Goal: Transaction & Acquisition: Purchase product/service

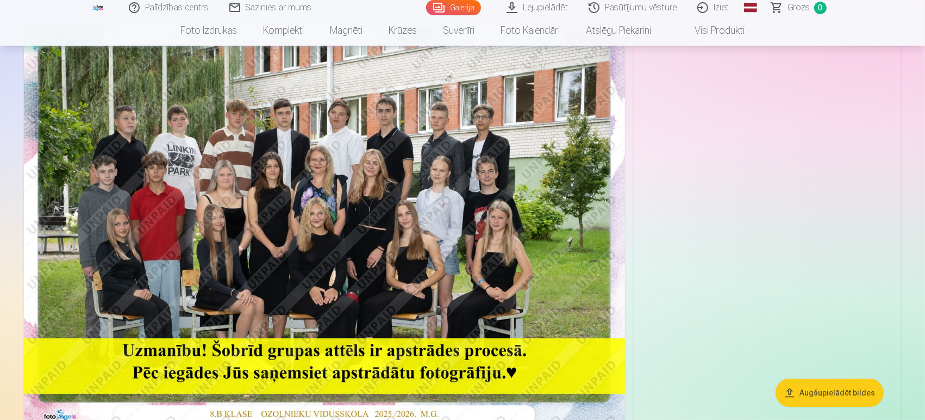
scroll to position [93, 0]
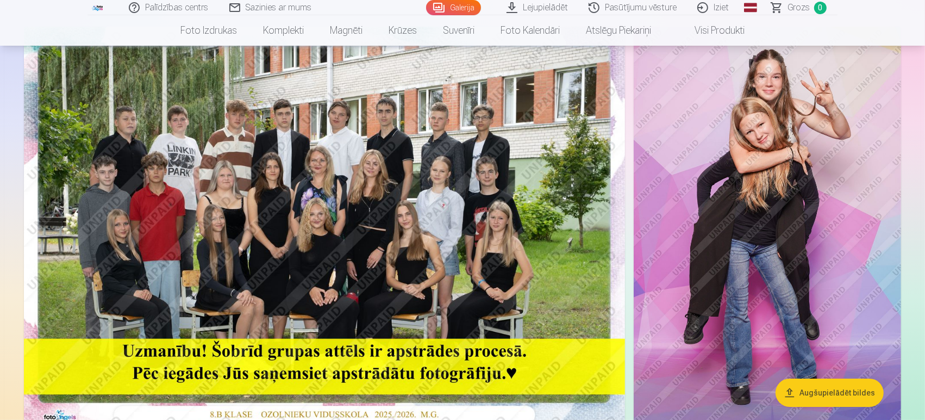
click at [352, 279] on img at bounding box center [324, 227] width 601 height 401
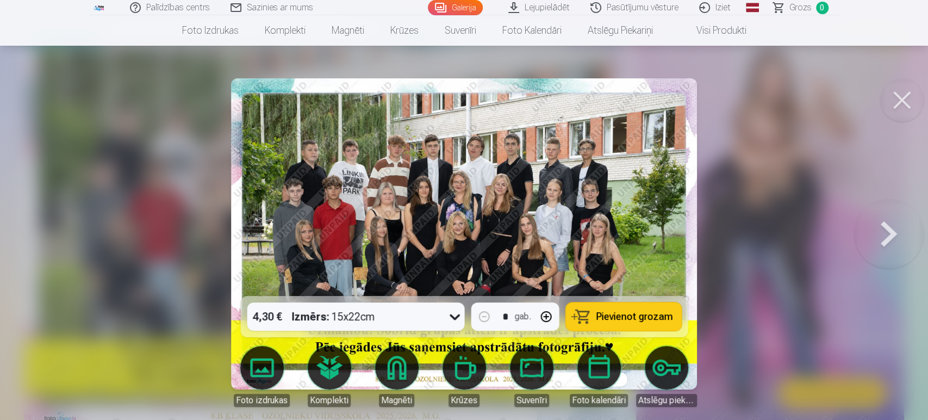
click at [905, 109] on button at bounding box center [901, 99] width 43 height 43
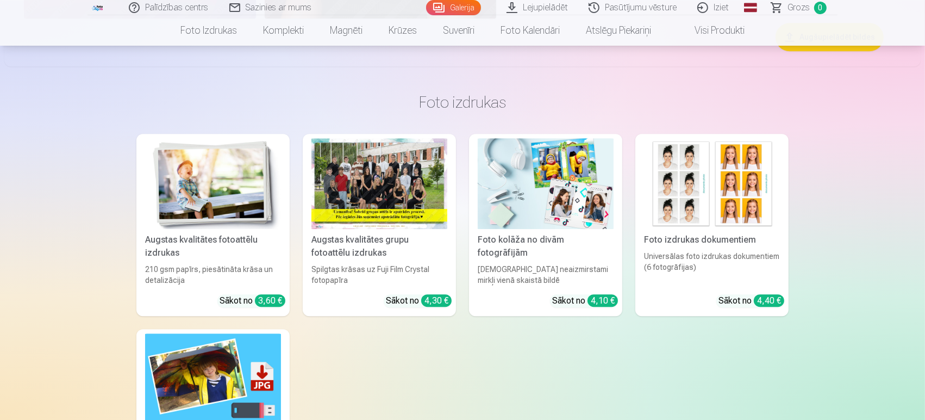
scroll to position [3054, 0]
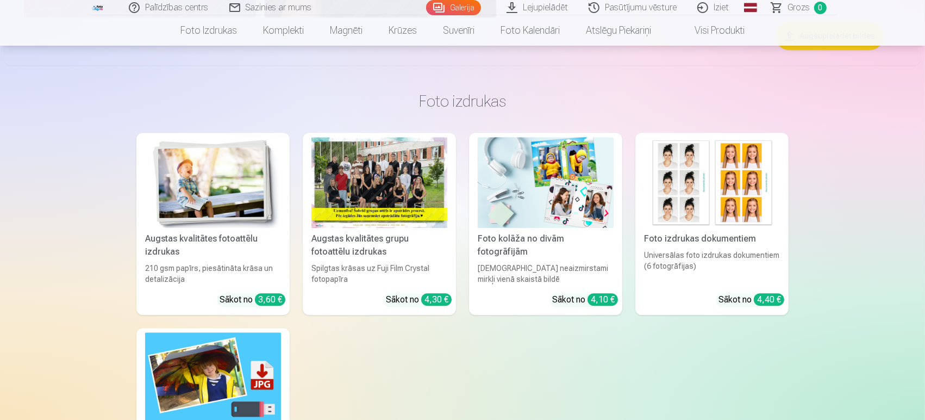
click at [399, 263] on div "Spilgtas krāsas uz Fuji Film Crystal fotopapīra" at bounding box center [379, 274] width 145 height 22
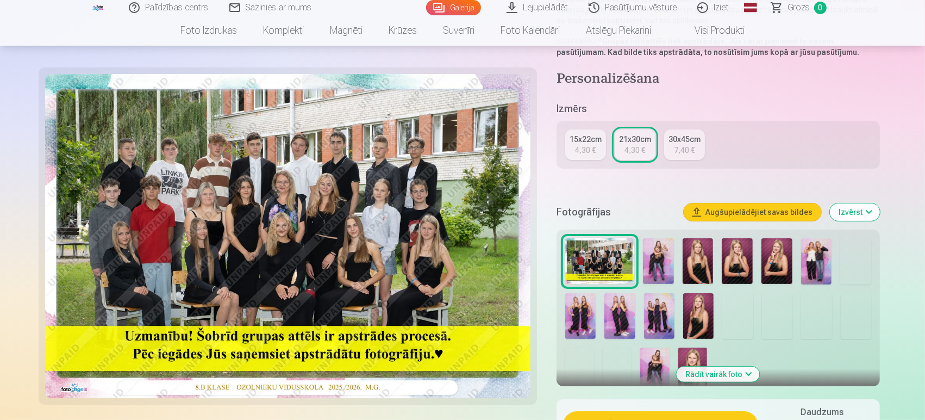
scroll to position [178, 0]
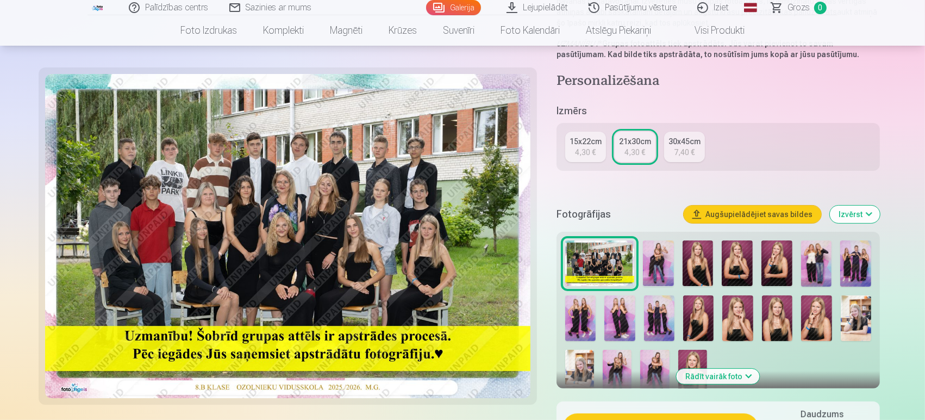
click at [692, 282] on img at bounding box center [698, 263] width 31 height 46
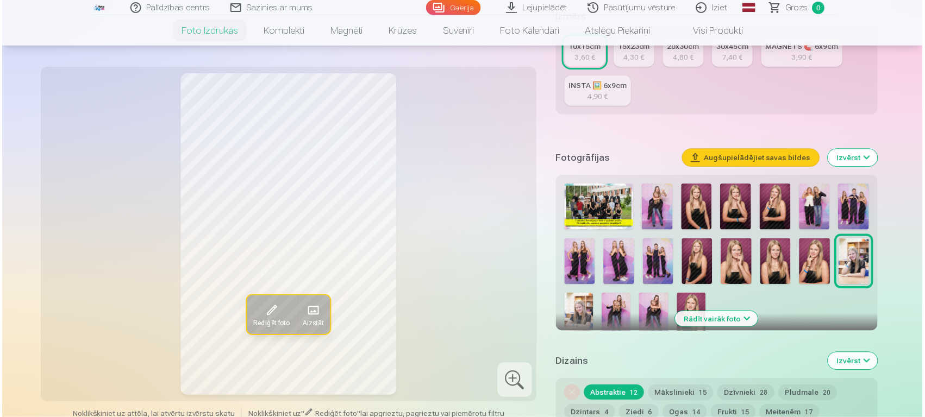
scroll to position [232, 0]
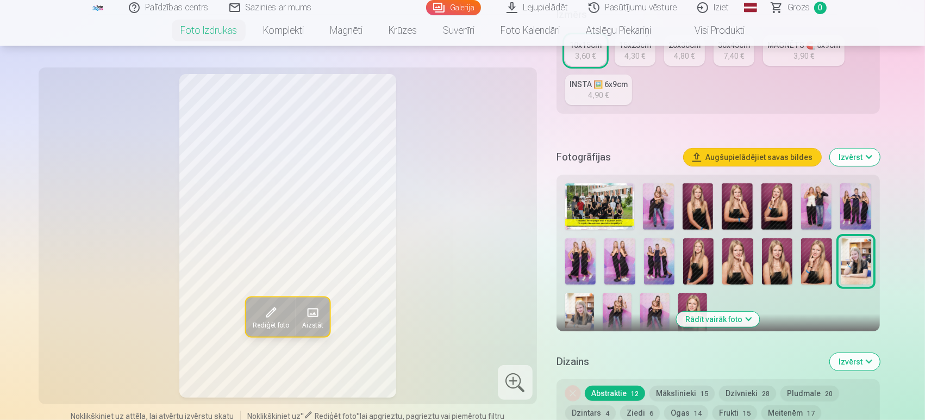
click at [599, 221] on img at bounding box center [599, 206] width 69 height 46
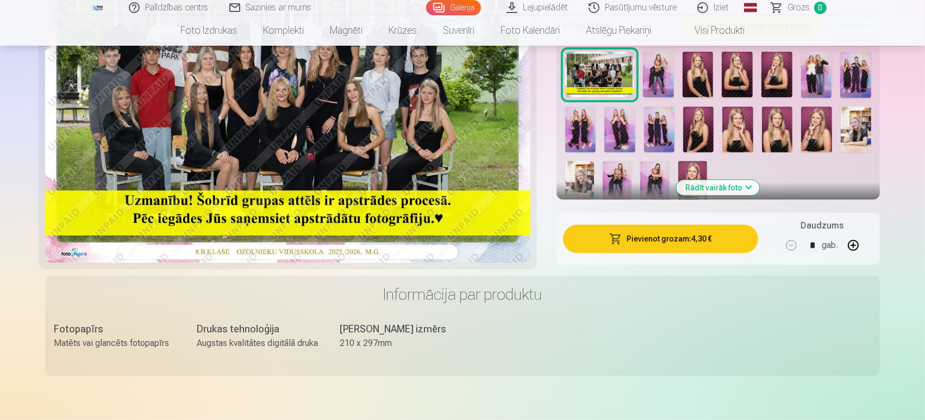
scroll to position [383, 0]
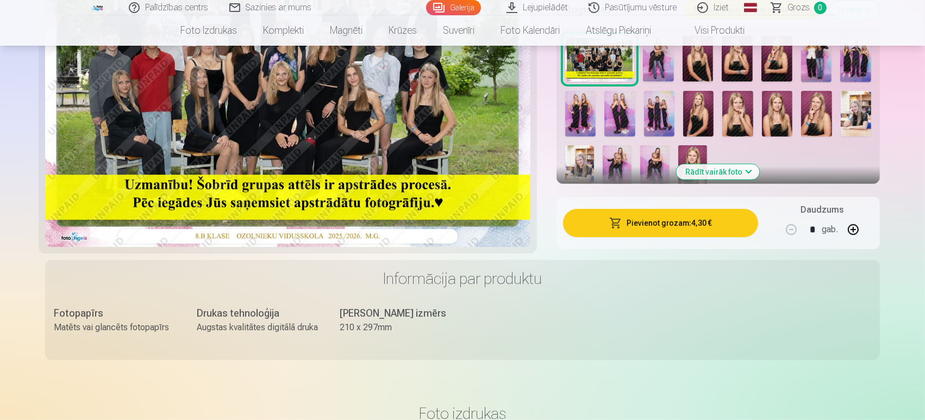
click at [612, 222] on span "button" at bounding box center [615, 222] width 13 height 11
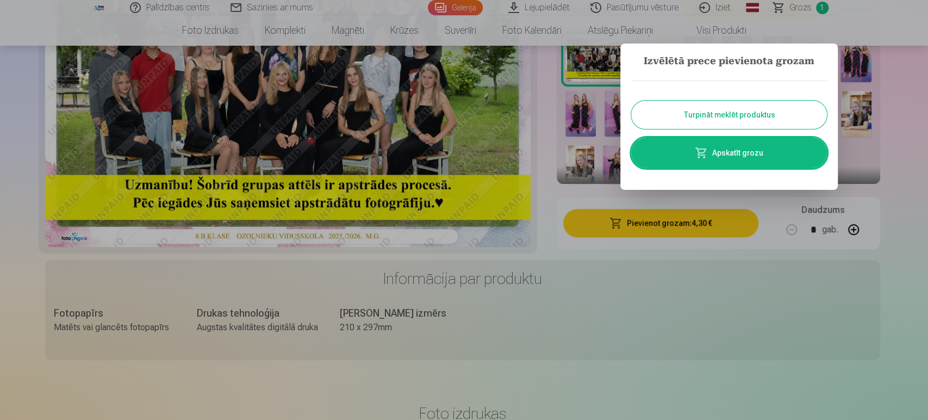
click at [694, 114] on button "Turpināt meklēt produktus" at bounding box center [729, 115] width 196 height 28
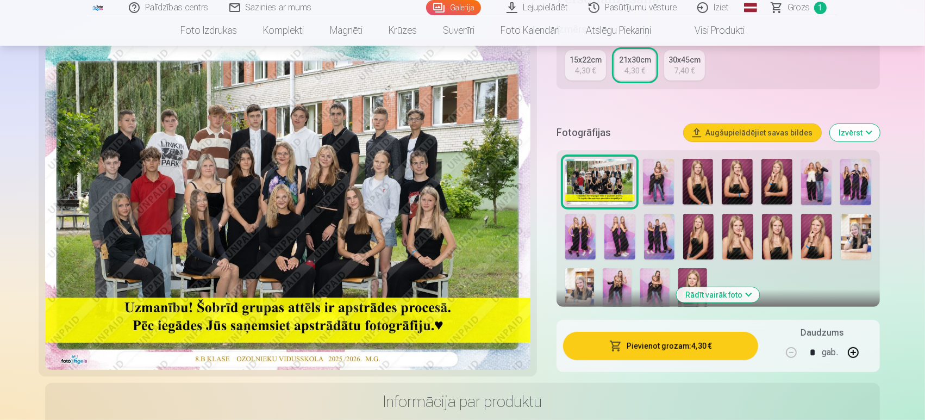
scroll to position [240, 0]
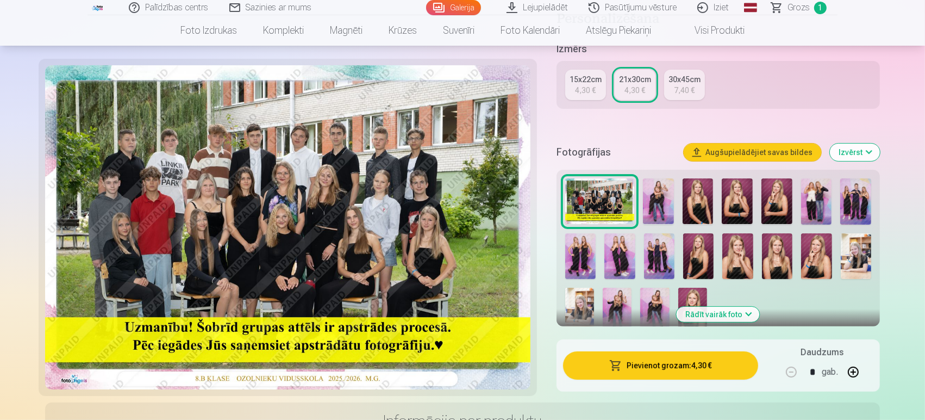
click at [657, 195] on img at bounding box center [658, 201] width 31 height 46
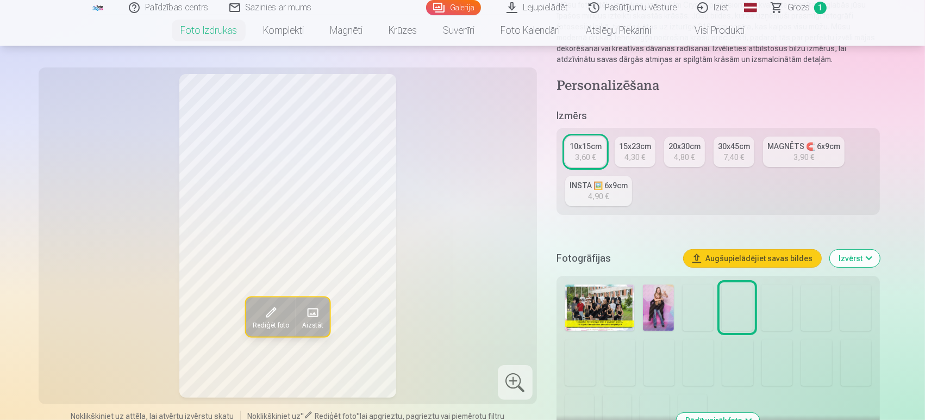
scroll to position [145, 0]
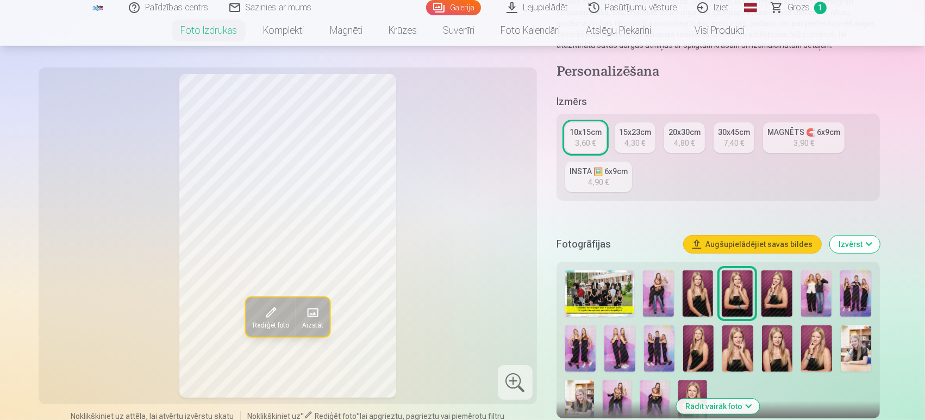
click at [649, 290] on img at bounding box center [658, 293] width 31 height 46
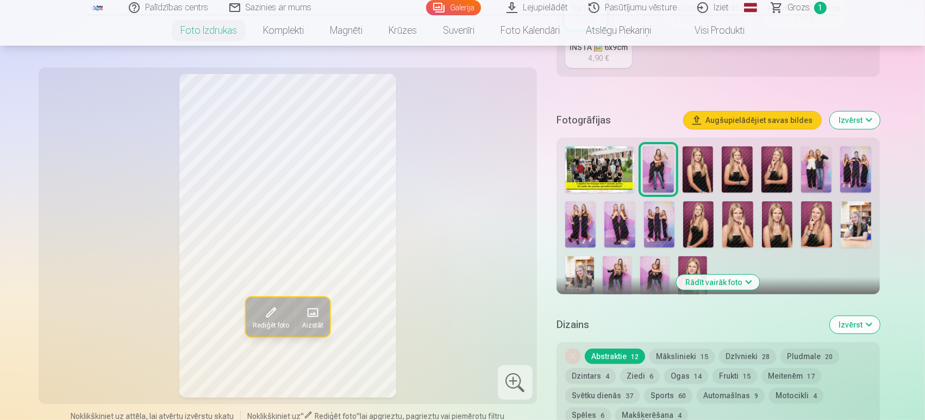
scroll to position [271, 0]
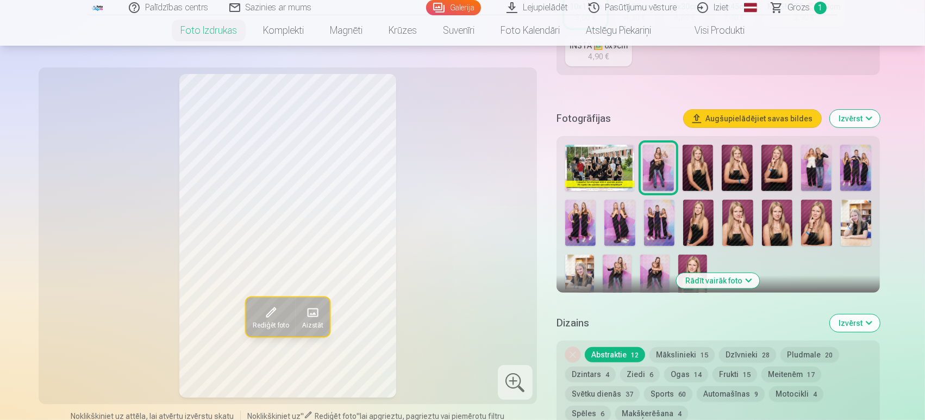
click at [651, 267] on img at bounding box center [654, 275] width 29 height 43
click at [621, 266] on img at bounding box center [617, 275] width 29 height 43
click at [654, 265] on img at bounding box center [654, 275] width 29 height 43
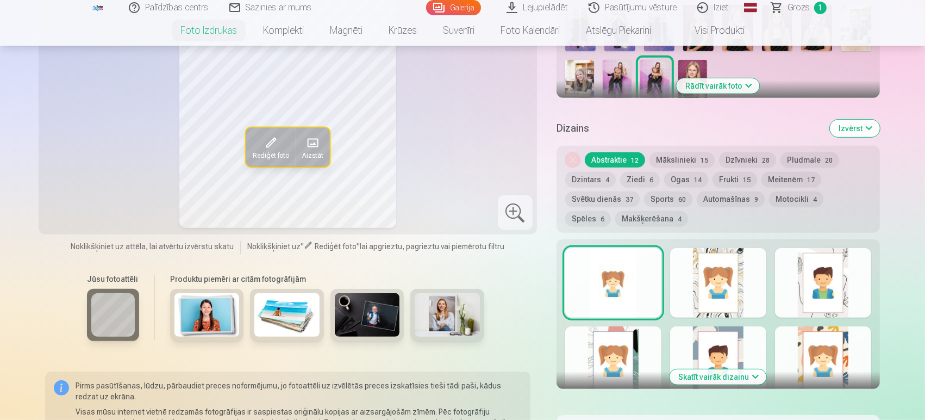
scroll to position [464, 0]
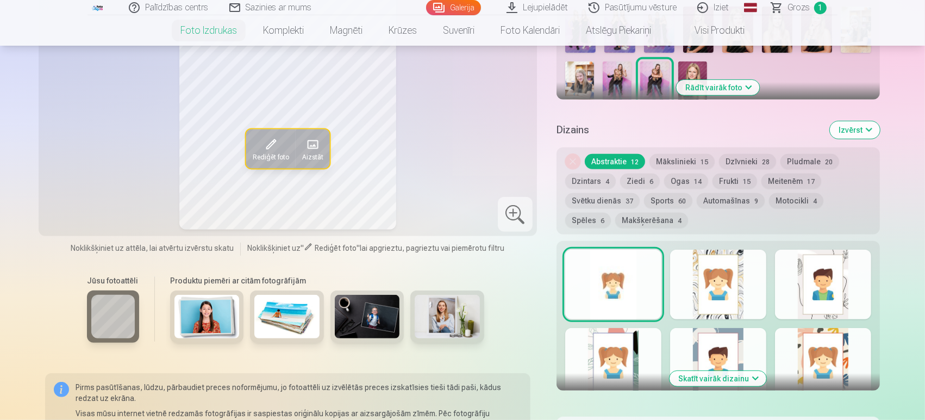
click at [722, 377] on button "Skatīt vairāk dizainu" at bounding box center [718, 378] width 97 height 15
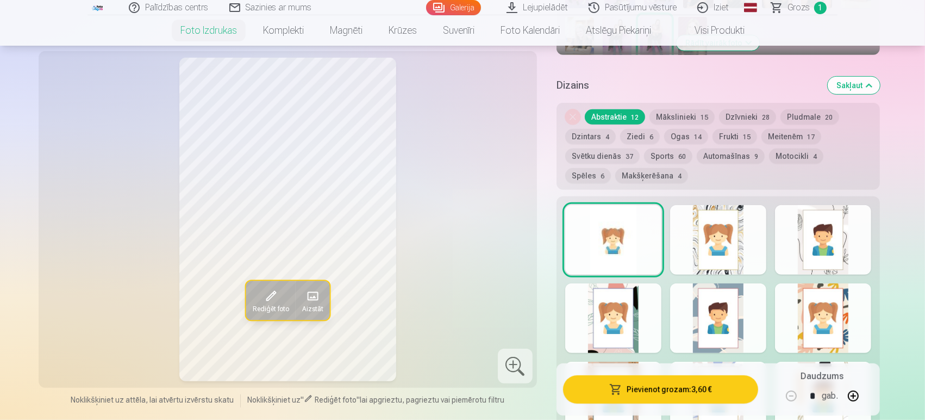
scroll to position [521, 0]
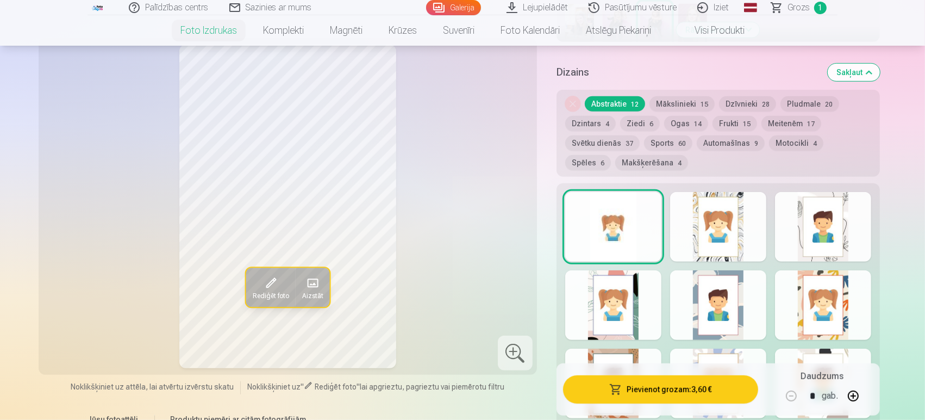
click at [716, 216] on div at bounding box center [718, 227] width 96 height 70
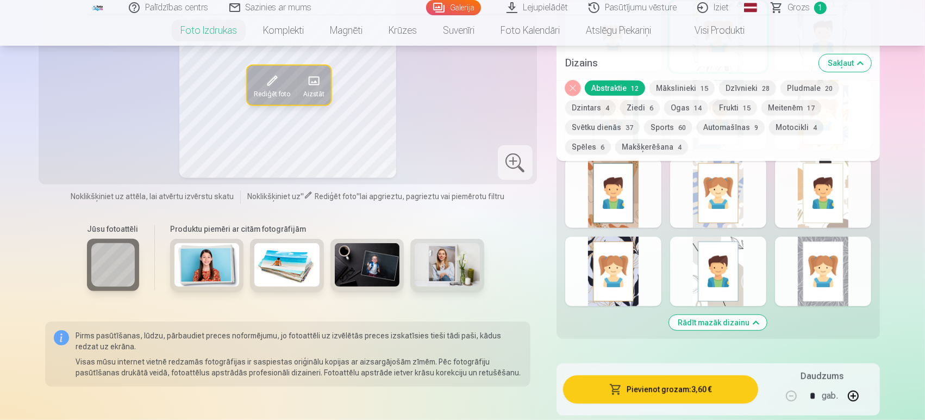
click at [716, 216] on div at bounding box center [718, 193] width 96 height 70
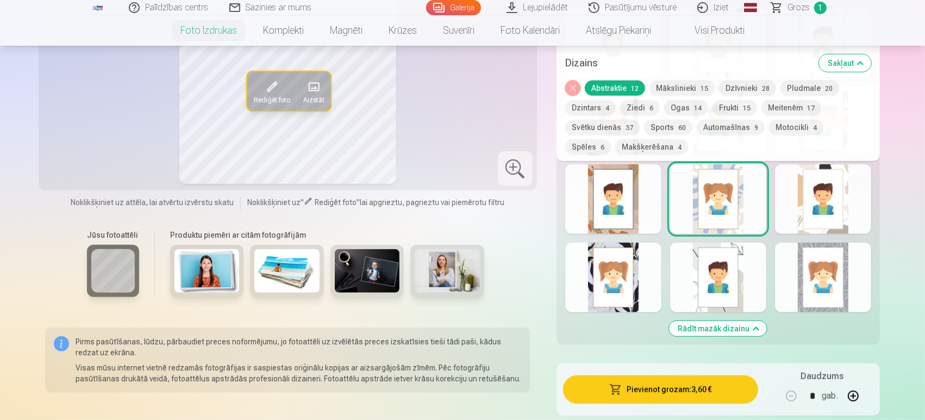
scroll to position [700, 0]
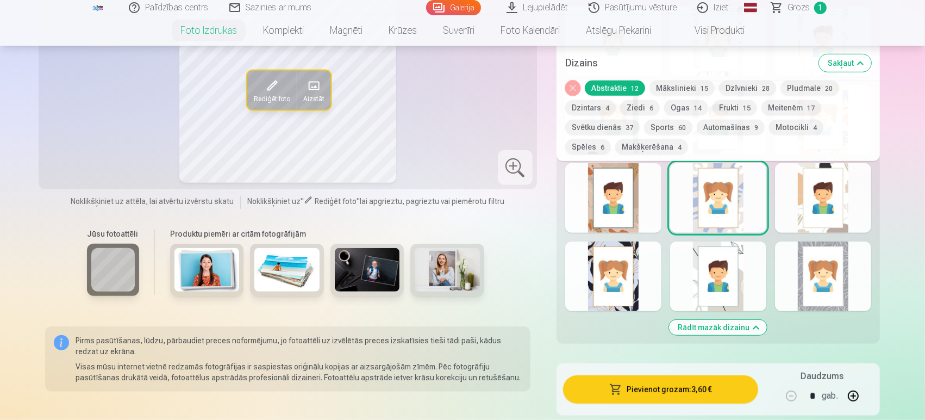
click at [830, 262] on div at bounding box center [823, 276] width 96 height 70
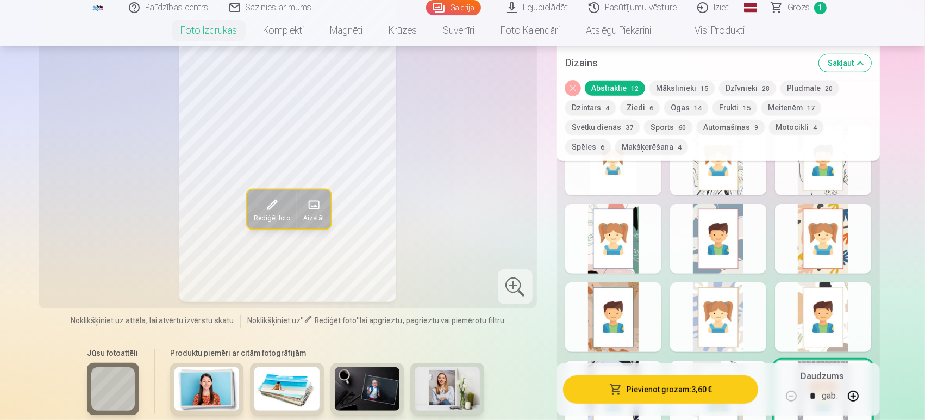
click at [830, 262] on div at bounding box center [823, 239] width 96 height 70
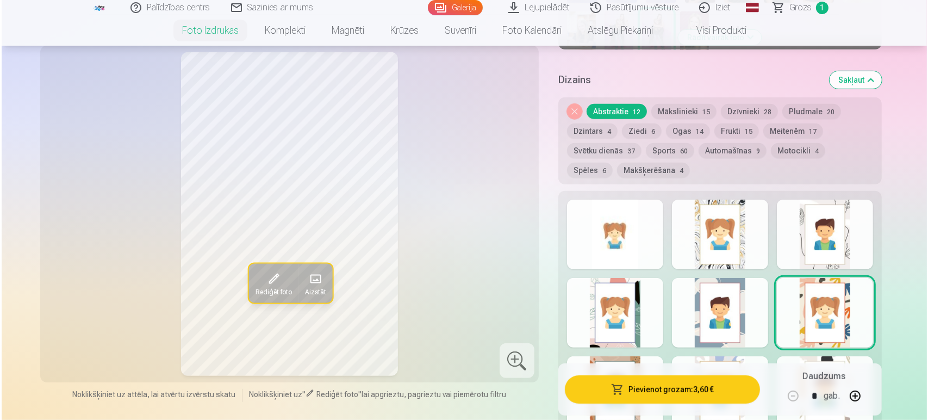
scroll to position [514, 0]
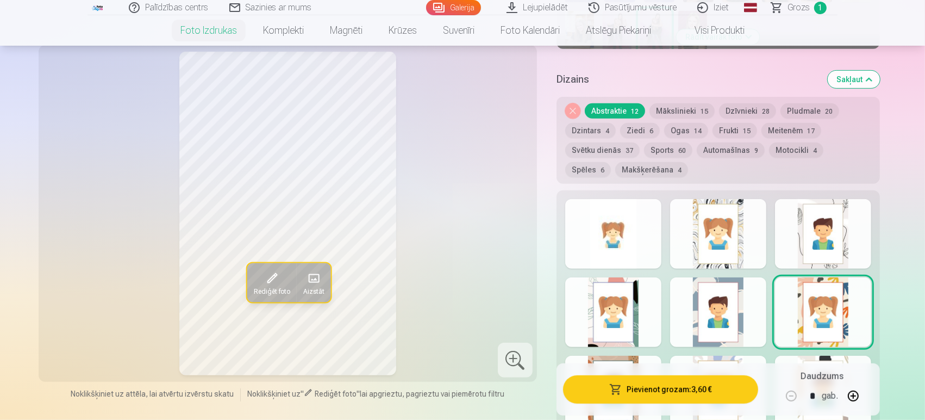
click at [829, 243] on div at bounding box center [823, 234] width 96 height 70
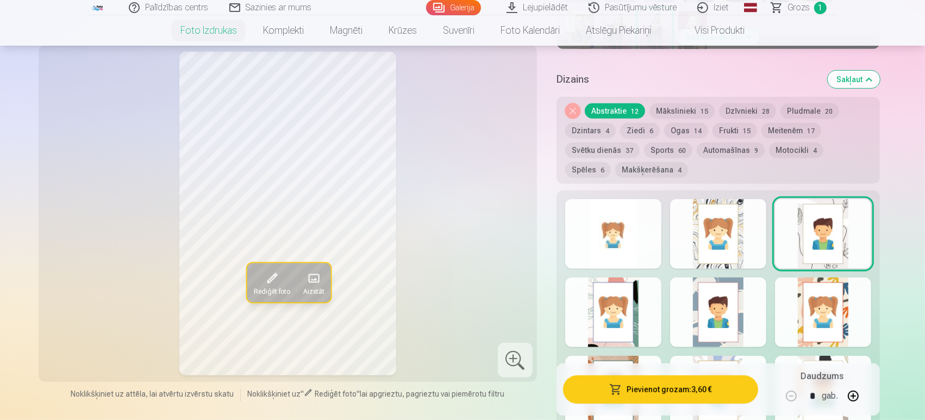
click at [829, 243] on div at bounding box center [823, 234] width 96 height 70
click at [633, 227] on div at bounding box center [613, 234] width 96 height 70
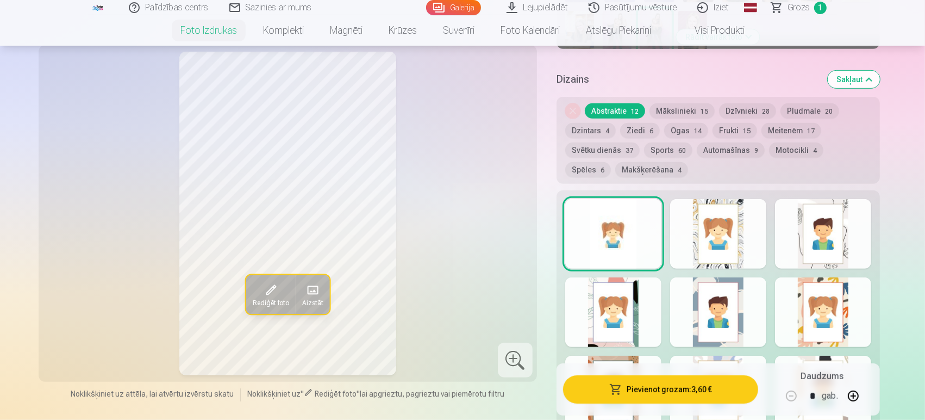
click at [664, 389] on button "Pievienot grozam : 3,60 €" at bounding box center [660, 389] width 195 height 28
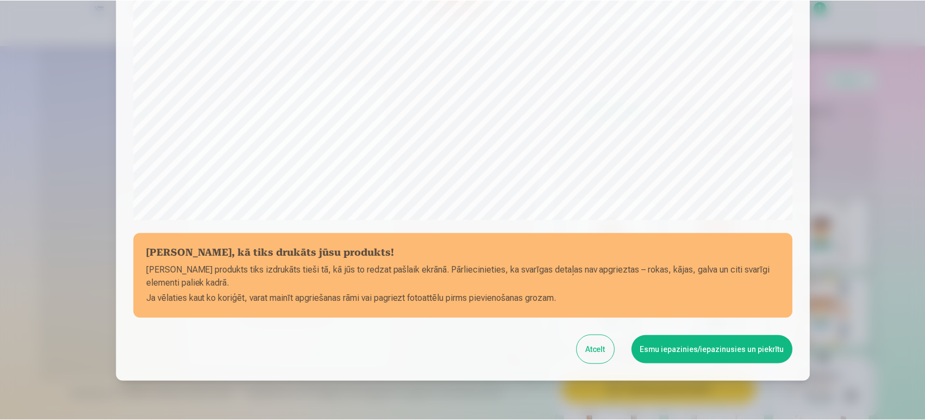
scroll to position [363, 0]
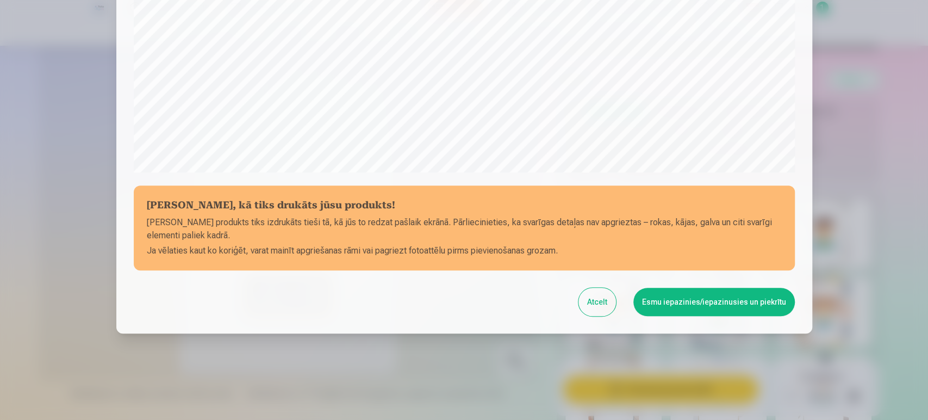
click at [634, 307] on div "Atcelt Esmu iepazinies/iepazinusies un piekrītu" at bounding box center [464, 302] width 661 height 28
click at [604, 304] on button "Atcelt" at bounding box center [597, 302] width 38 height 28
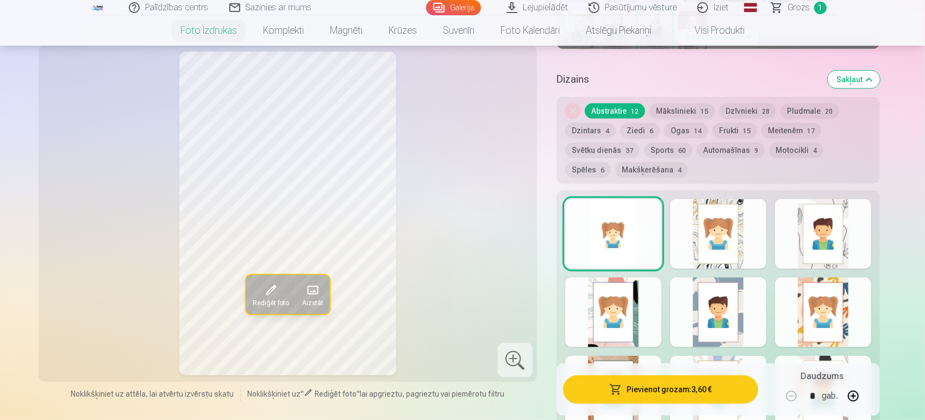
click at [735, 108] on button "Dzīvnieki 28" at bounding box center [747, 110] width 57 height 15
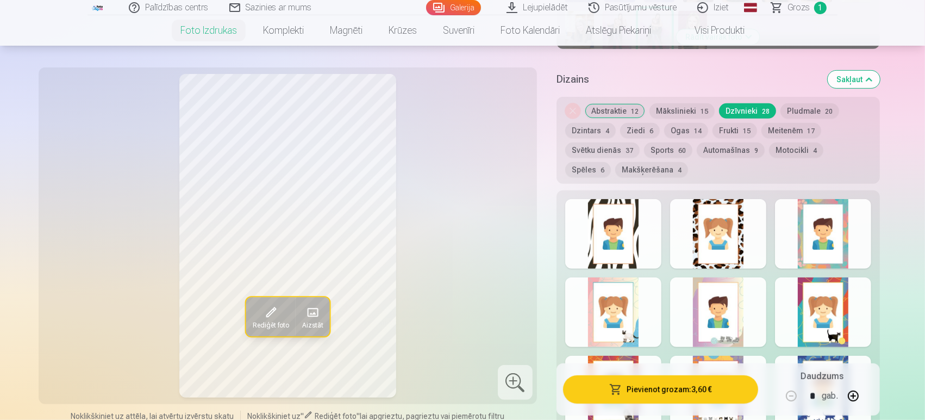
click at [609, 148] on button "Svētku dienās 37" at bounding box center [602, 149] width 74 height 15
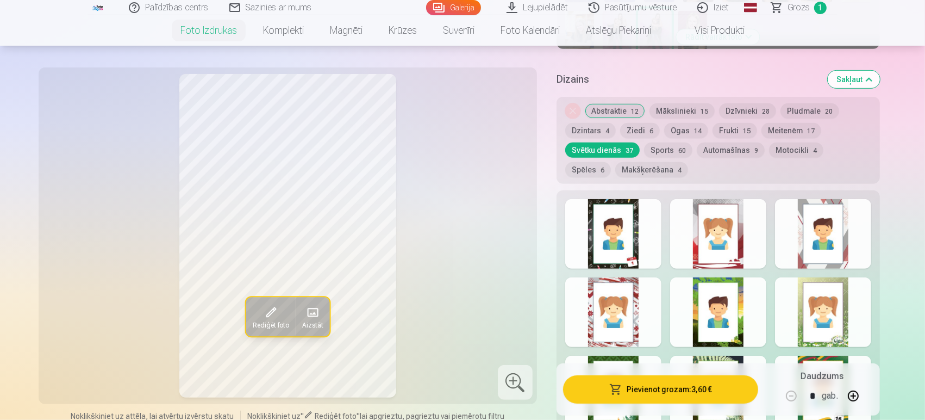
click at [742, 110] on button "Dzīvnieki 28" at bounding box center [747, 110] width 57 height 15
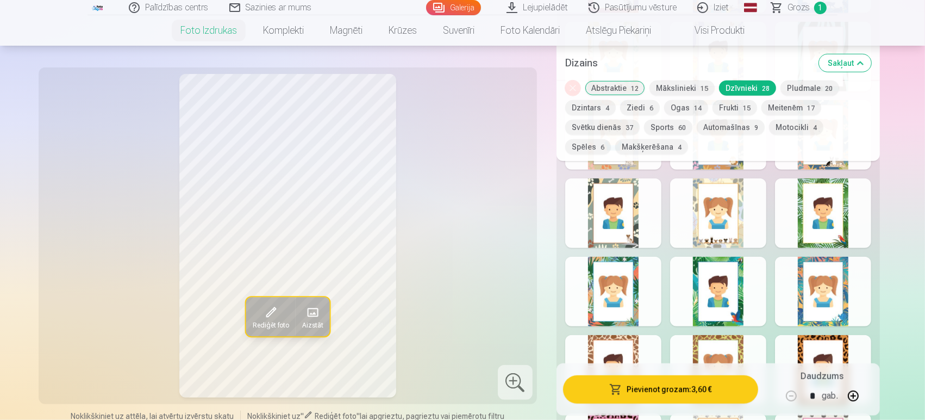
scroll to position [919, 0]
click at [707, 195] on div at bounding box center [718, 214] width 96 height 70
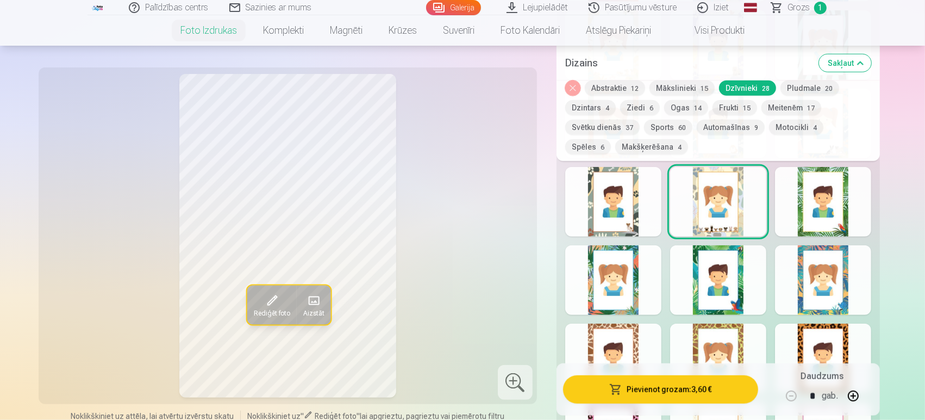
scroll to position [930, 0]
click at [784, 209] on div at bounding box center [823, 202] width 96 height 70
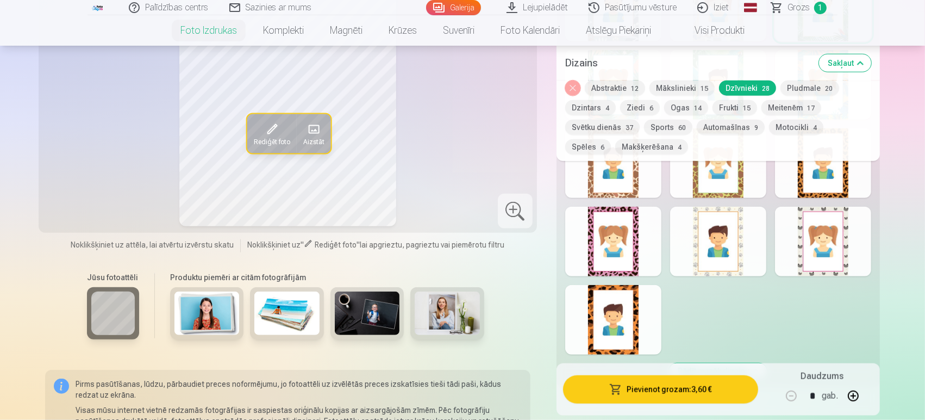
scroll to position [1135, 0]
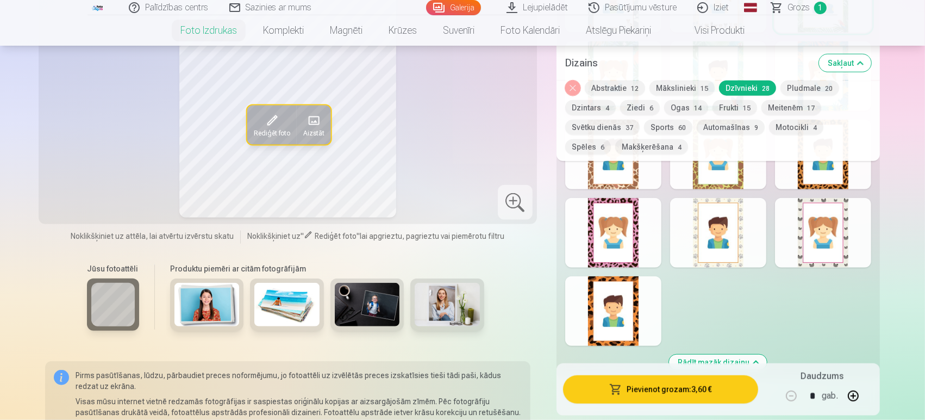
click at [649, 231] on div at bounding box center [613, 233] width 96 height 70
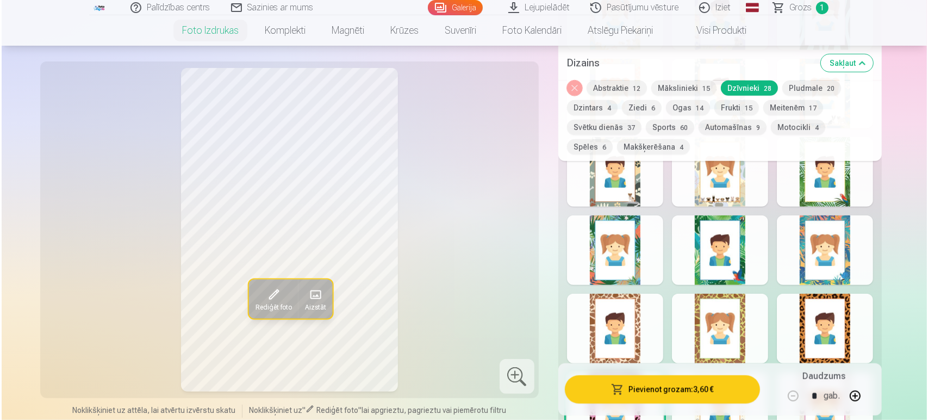
scroll to position [959, 0]
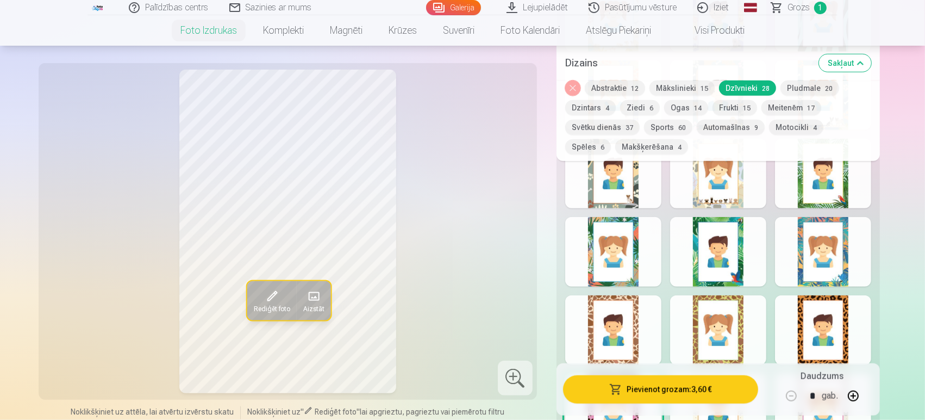
click at [655, 395] on button "Pievienot grozam : 3,60 €" at bounding box center [660, 389] width 195 height 28
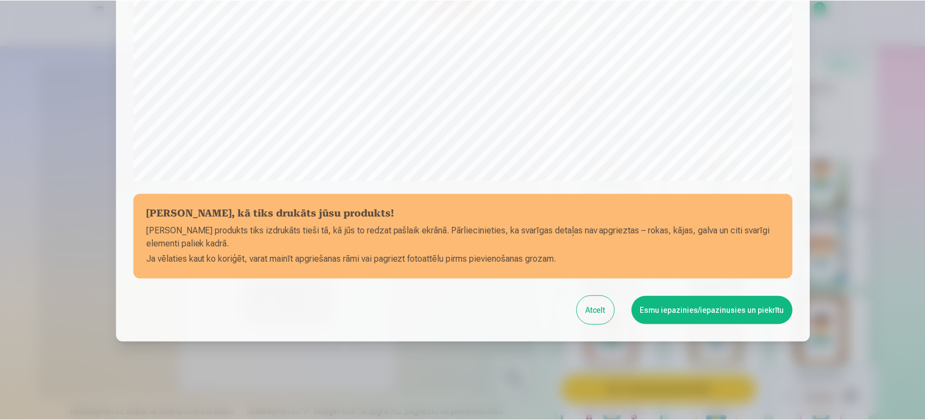
scroll to position [363, 0]
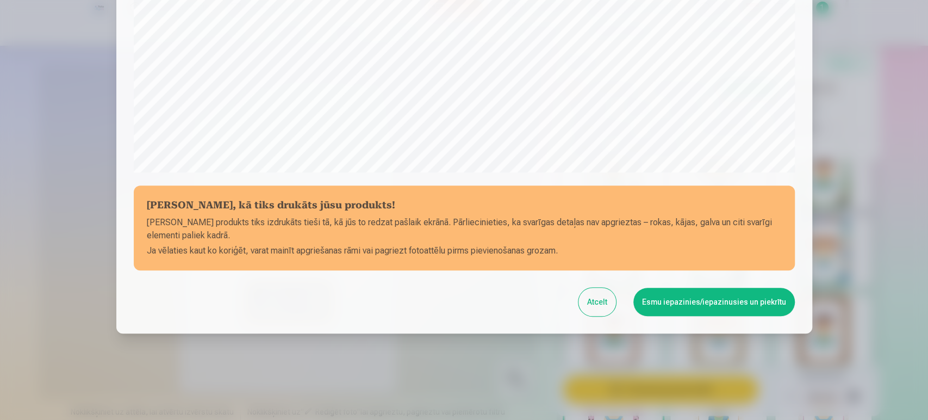
click at [708, 309] on button "Esmu iepazinies/iepazinusies un piekrītu" at bounding box center [713, 302] width 161 height 28
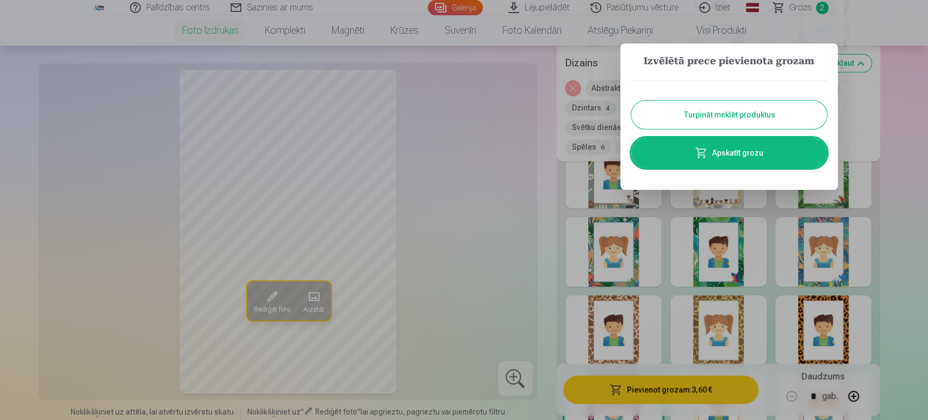
click at [725, 117] on button "Turpināt meklēt produktus" at bounding box center [729, 115] width 196 height 28
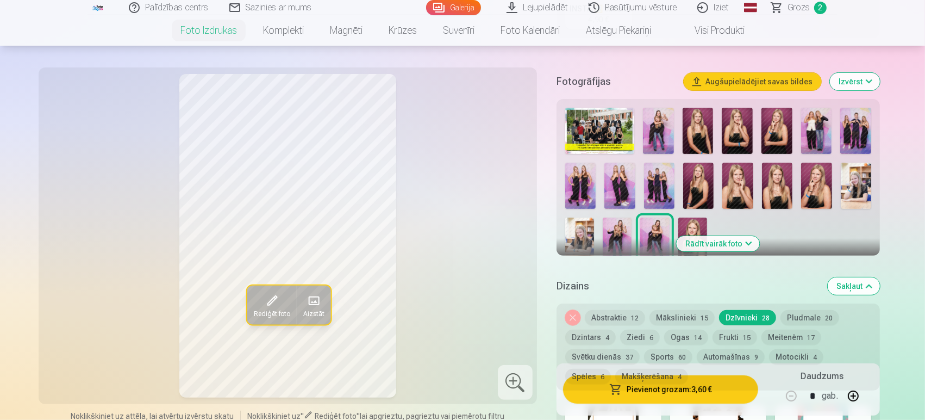
scroll to position [307, 0]
click at [848, 125] on img at bounding box center [855, 131] width 31 height 46
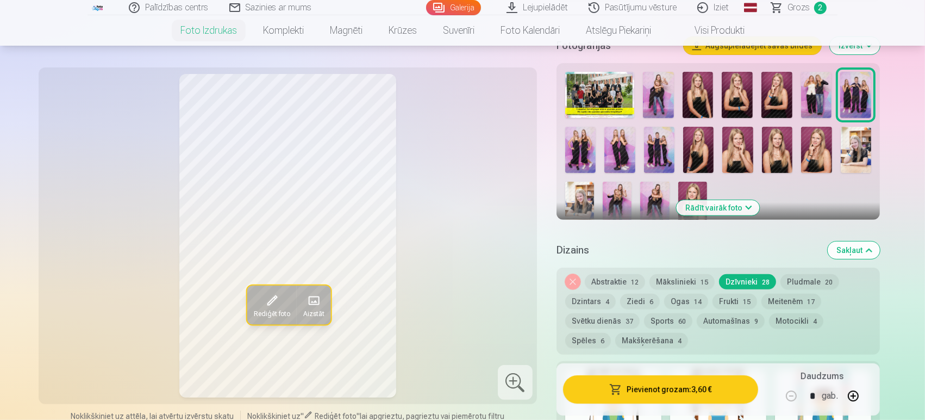
scroll to position [348, 0]
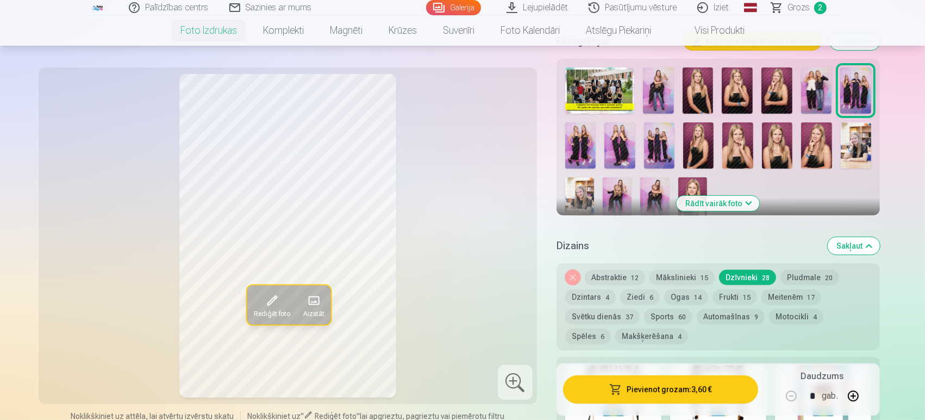
click at [665, 134] on img at bounding box center [659, 145] width 30 height 46
click at [852, 86] on img at bounding box center [855, 90] width 31 height 46
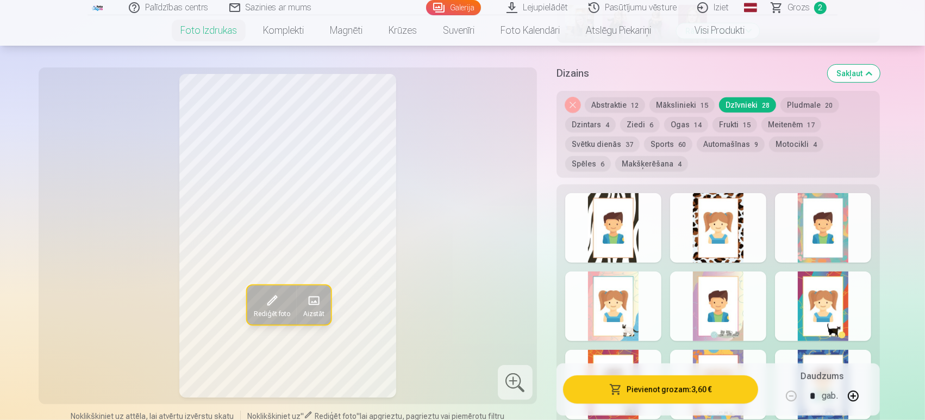
scroll to position [501, 0]
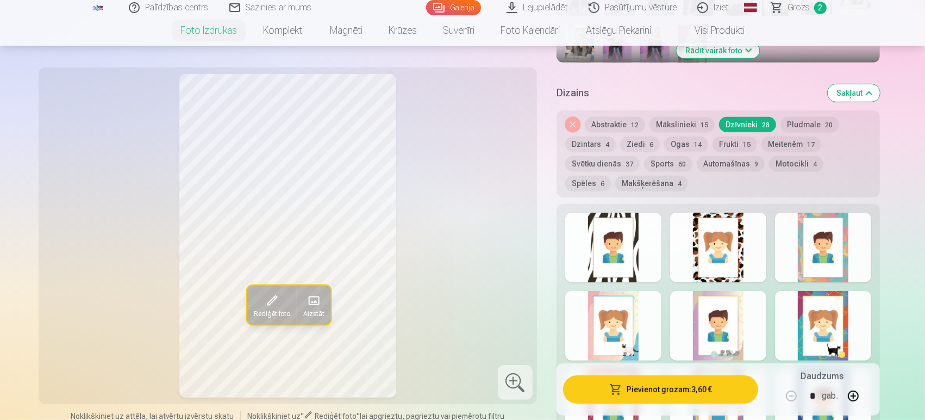
click at [786, 170] on div "Noņemiet dizainu Abstraktie 12 Mākslinieki 15 Dzīvnieki 28 Pludmale 20 Dzintars…" at bounding box center [718, 153] width 323 height 87
click at [789, 165] on button "Motocikli 4" at bounding box center [796, 163] width 54 height 15
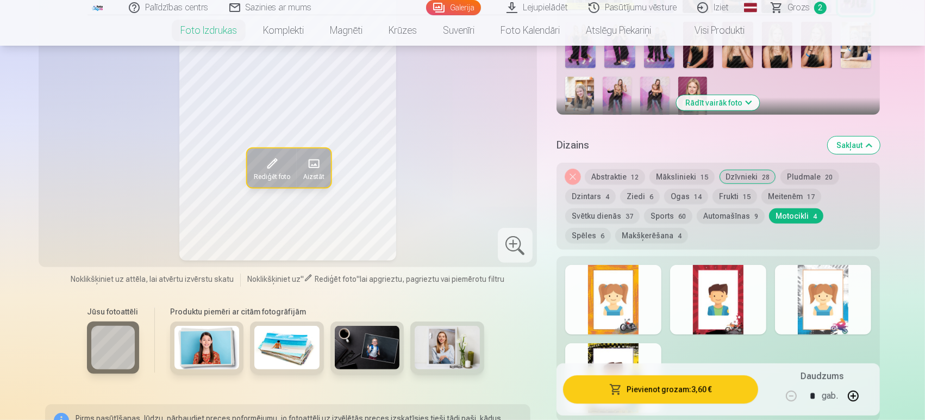
scroll to position [448, 0]
click at [586, 198] on button "Dzintars 4" at bounding box center [590, 196] width 51 height 15
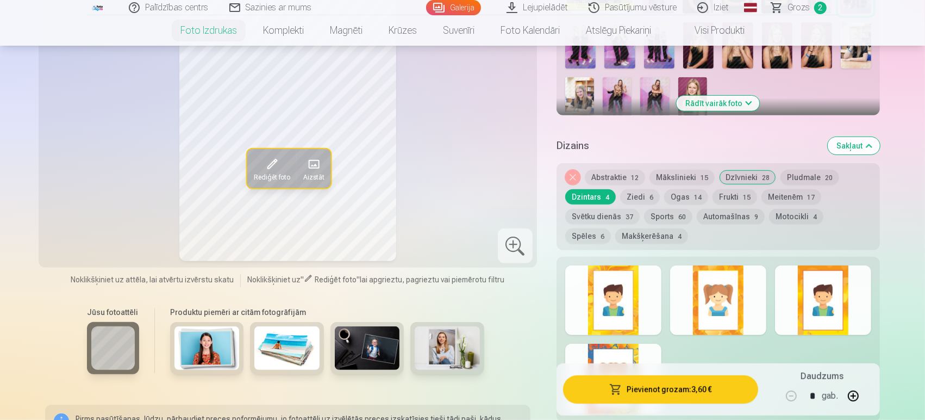
click at [605, 173] on button "Abstraktie 12" at bounding box center [615, 177] width 60 height 15
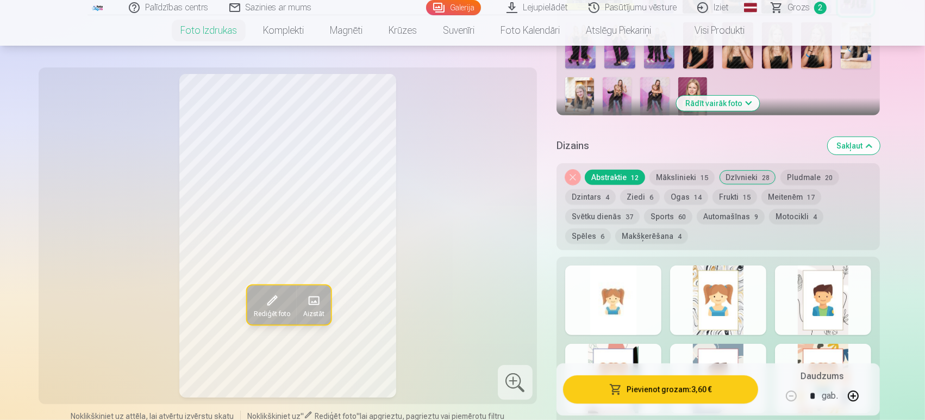
click at [665, 176] on button "Mākslinieki 15" at bounding box center [681, 177] width 65 height 15
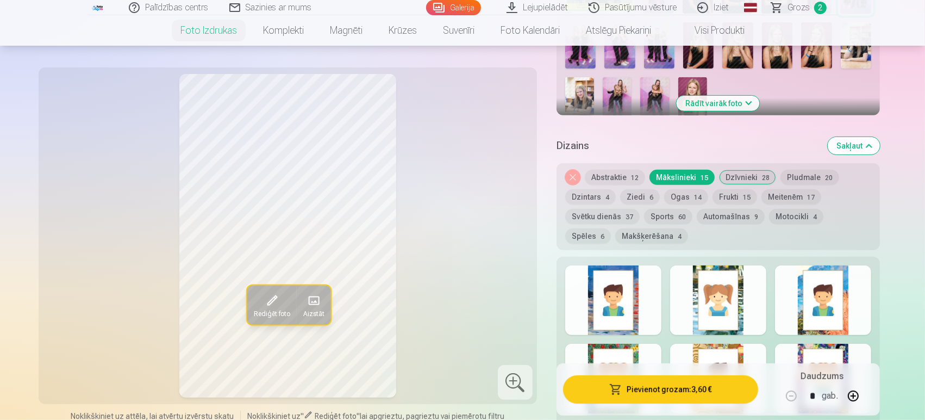
click at [803, 174] on button "Pludmale 20" at bounding box center [809, 177] width 59 height 15
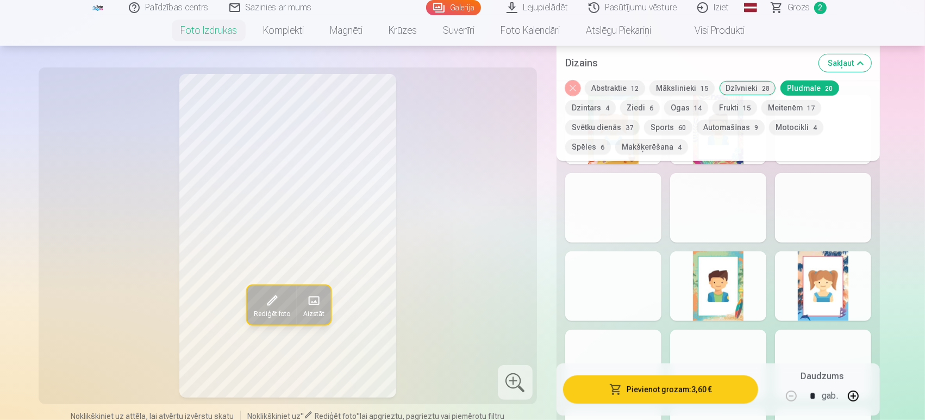
scroll to position [620, 0]
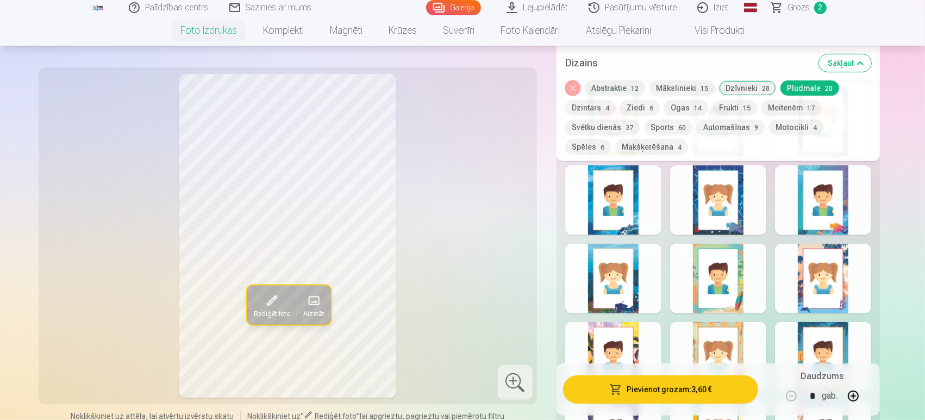
click at [839, 229] on div at bounding box center [823, 200] width 96 height 70
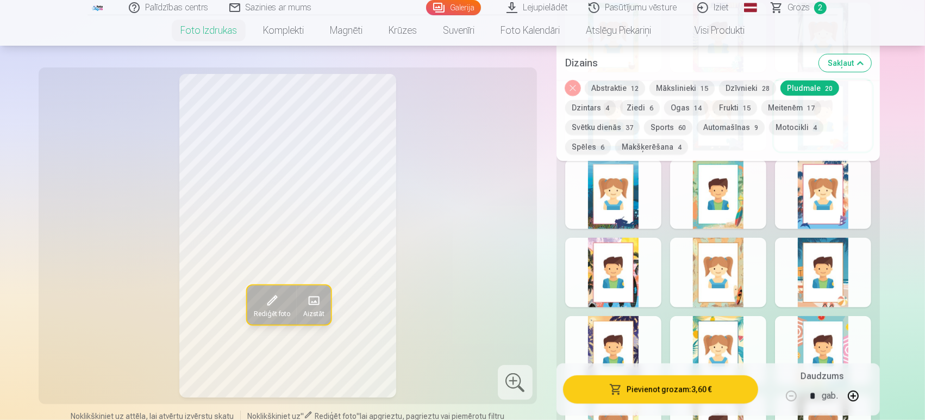
scroll to position [704, 0]
click at [735, 205] on div at bounding box center [718, 194] width 96 height 70
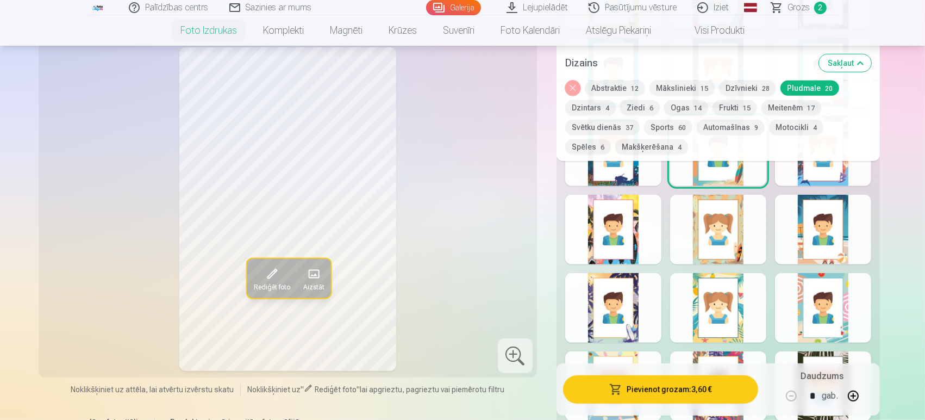
scroll to position [768, 0]
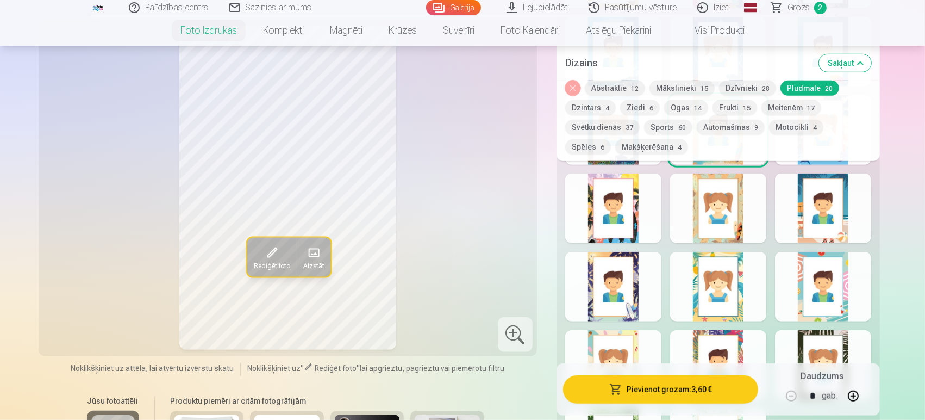
click at [688, 295] on div at bounding box center [718, 287] width 96 height 70
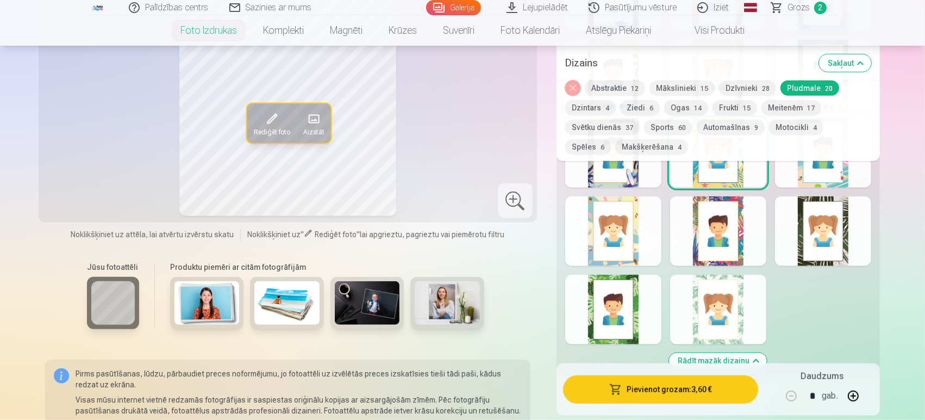
click at [688, 295] on div at bounding box center [718, 309] width 96 height 70
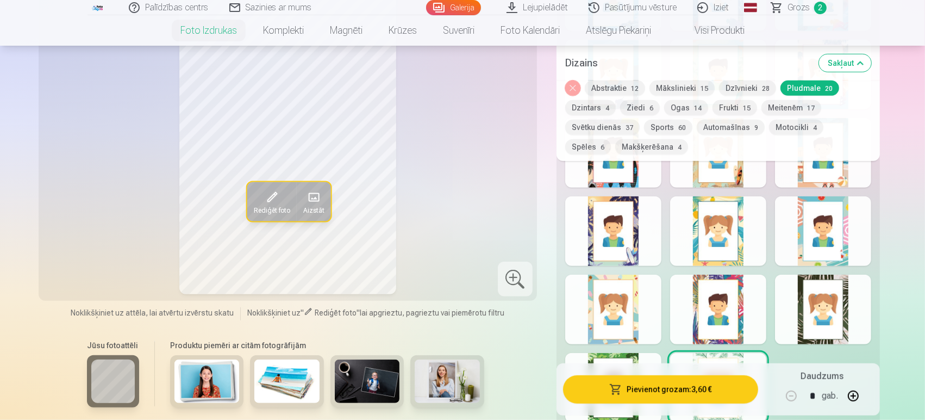
scroll to position [841, 0]
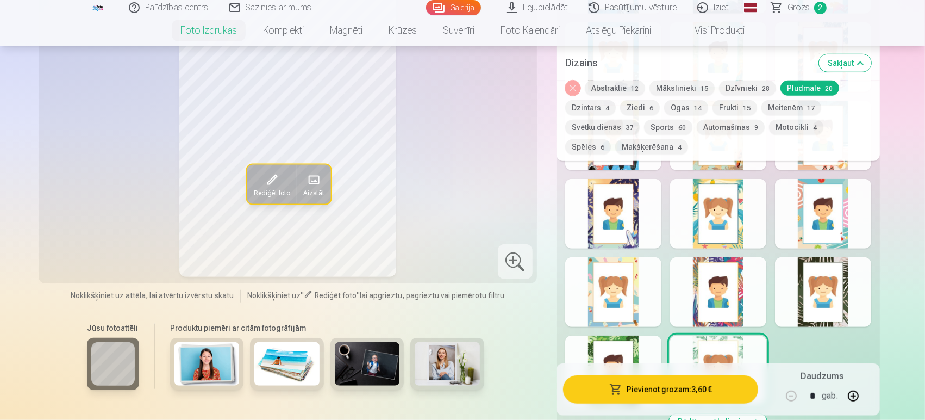
click at [616, 299] on div at bounding box center [613, 292] width 96 height 70
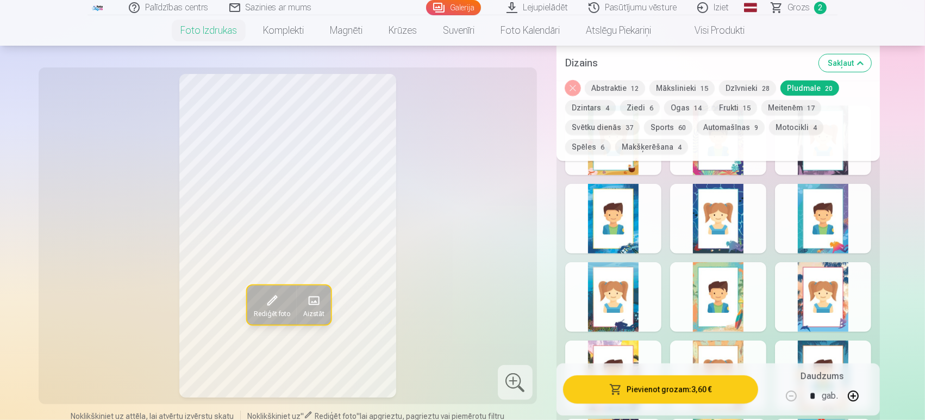
scroll to position [600, 0]
click at [616, 299] on div at bounding box center [613, 298] width 96 height 70
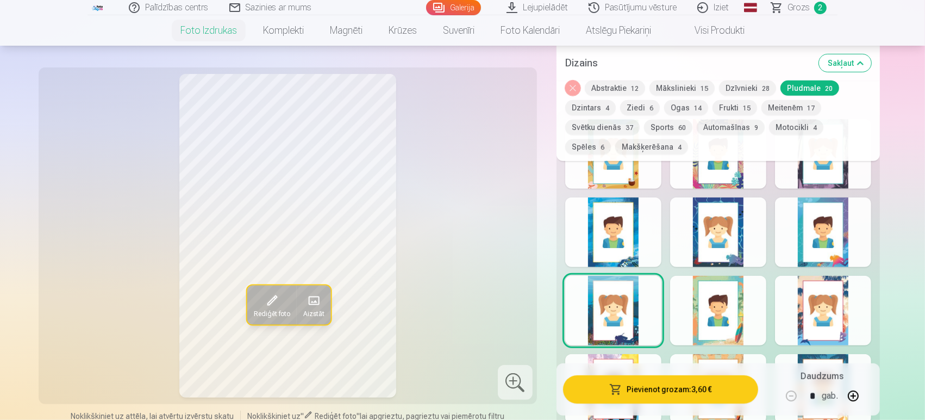
scroll to position [583, 0]
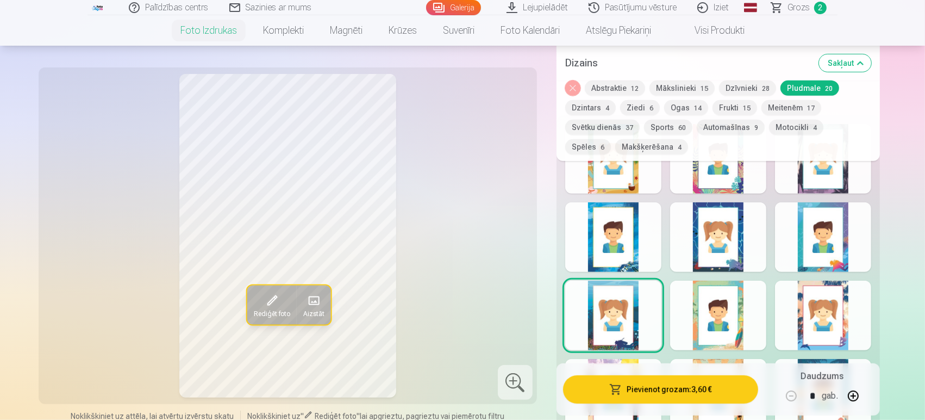
click at [609, 258] on div at bounding box center [613, 237] width 96 height 70
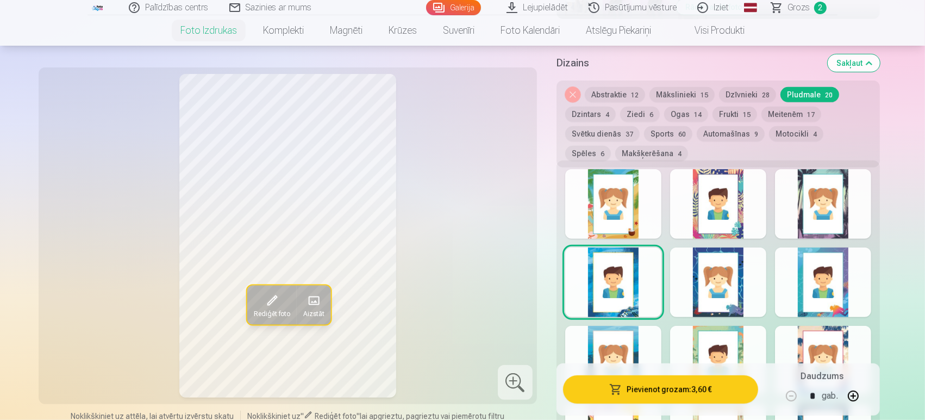
scroll to position [504, 0]
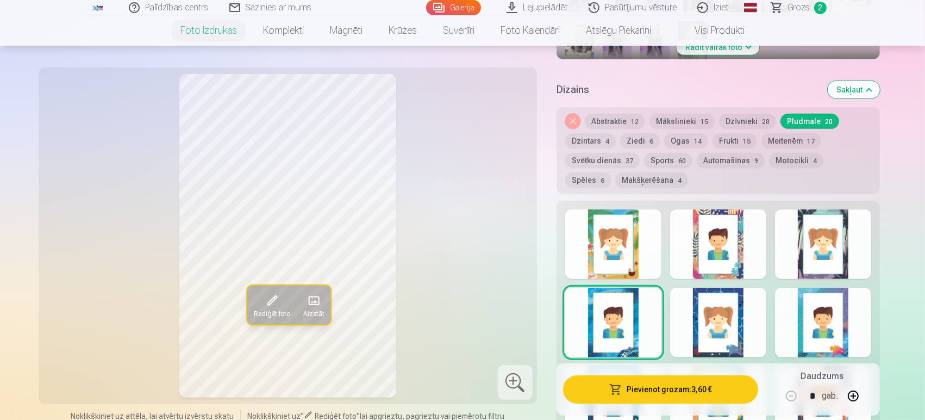
click at [609, 258] on div at bounding box center [613, 244] width 96 height 70
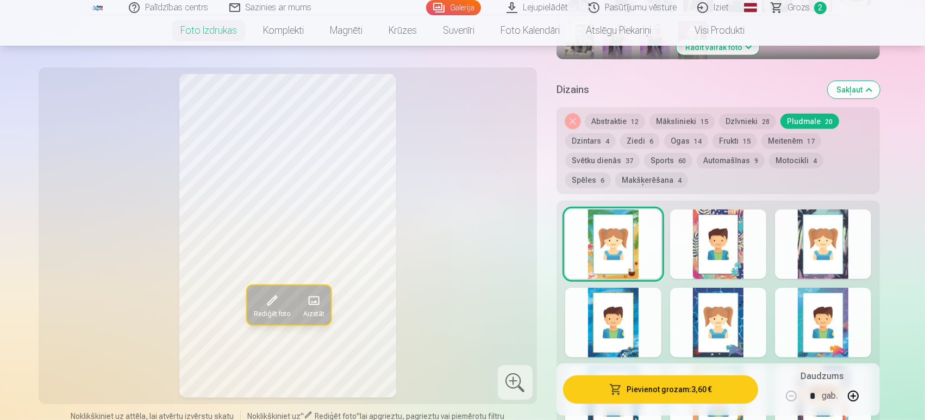
click at [730, 138] on button "Frukti 15" at bounding box center [735, 140] width 45 height 15
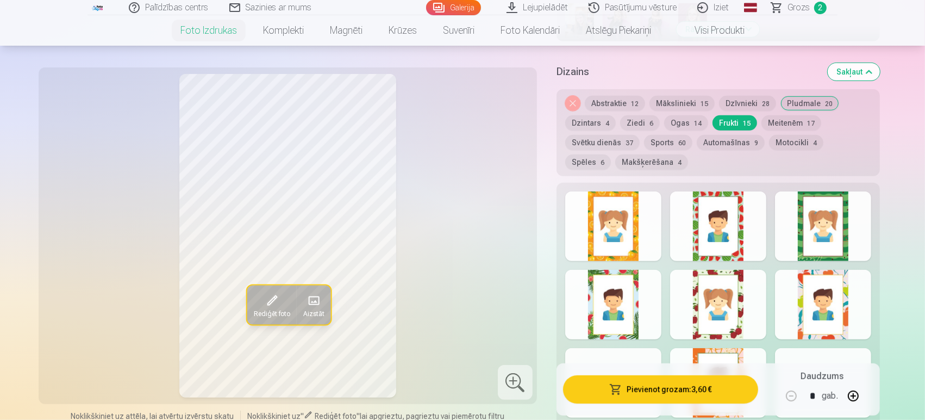
scroll to position [504, 0]
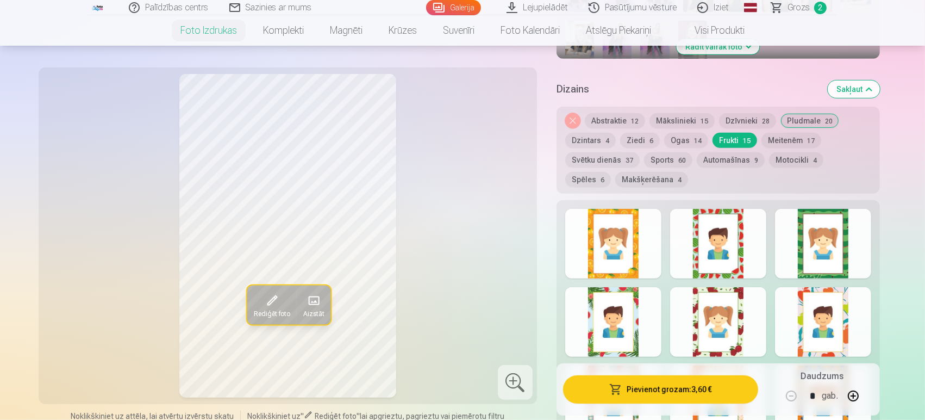
click at [662, 165] on button "Sports 60" at bounding box center [668, 159] width 48 height 15
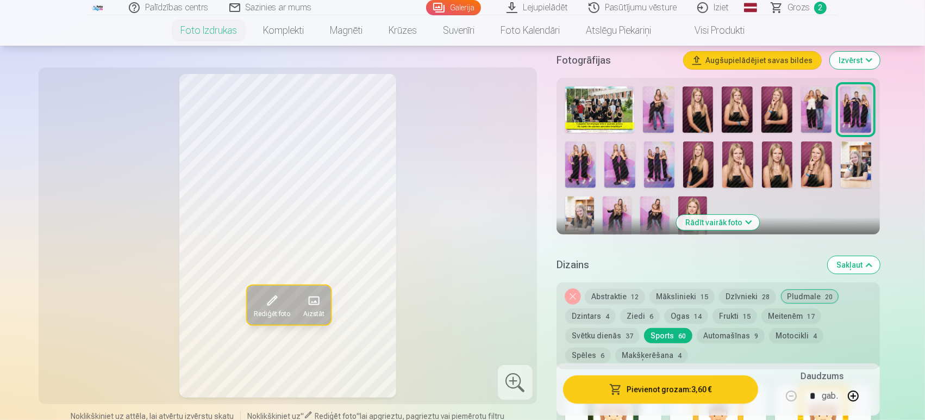
scroll to position [372, 0]
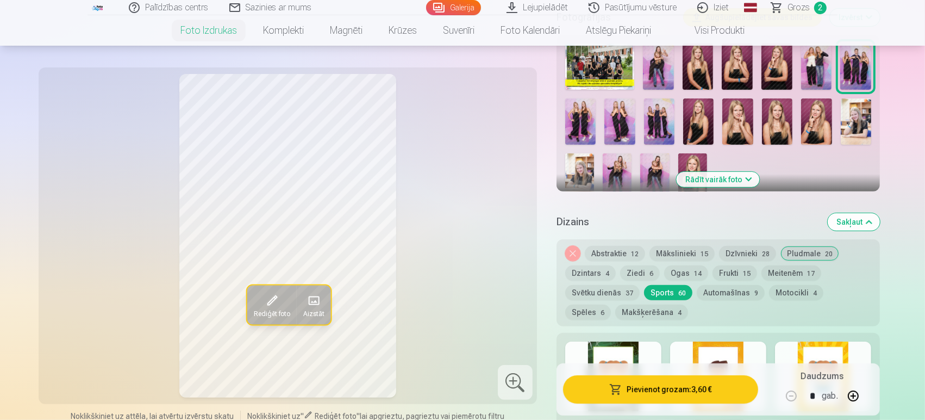
click at [611, 304] on button "Spēles 6" at bounding box center [588, 311] width 46 height 15
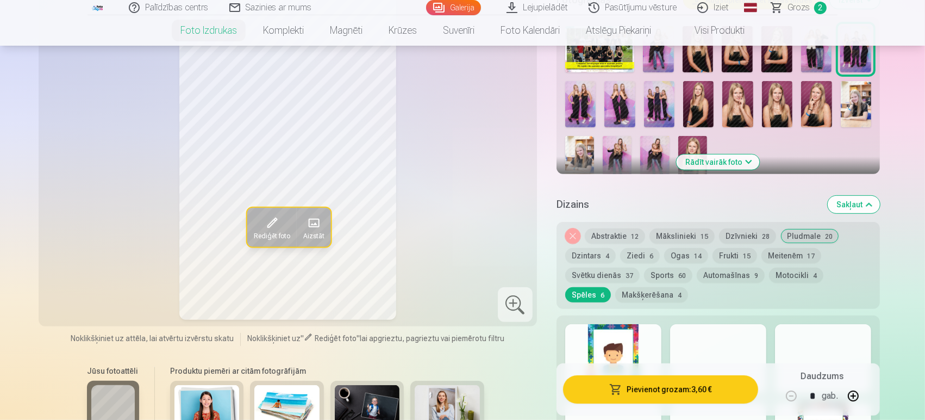
scroll to position [389, 0]
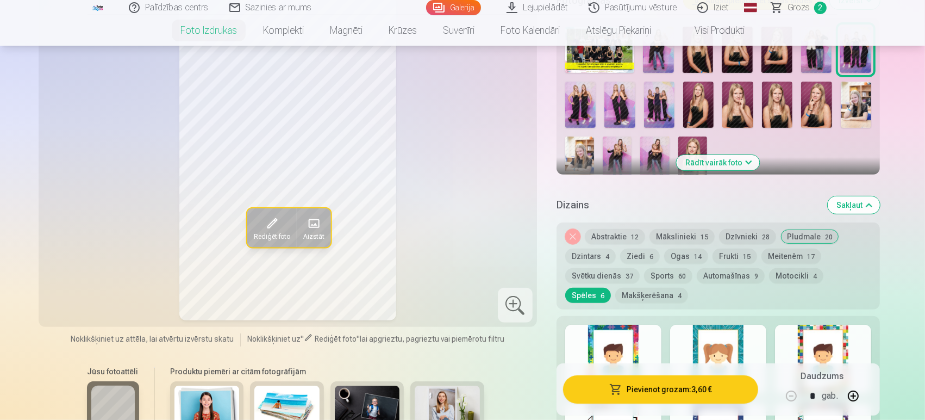
click at [594, 276] on button "Svētku dienās 37" at bounding box center [602, 275] width 74 height 15
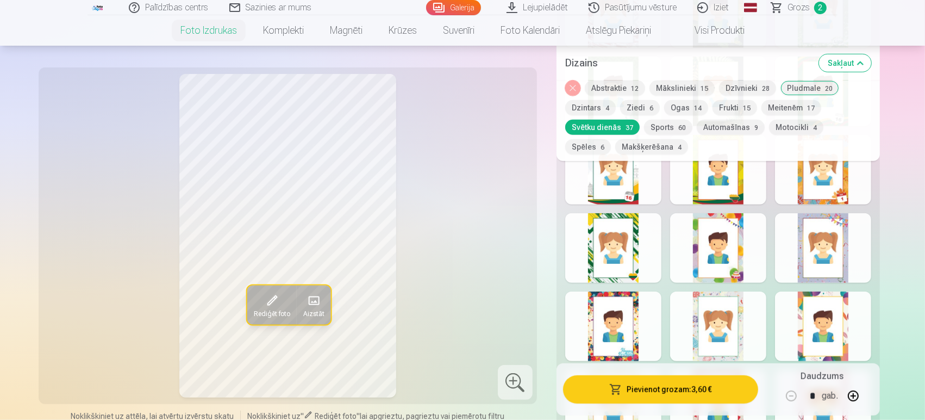
scroll to position [807, 0]
click at [706, 254] on div at bounding box center [718, 248] width 96 height 70
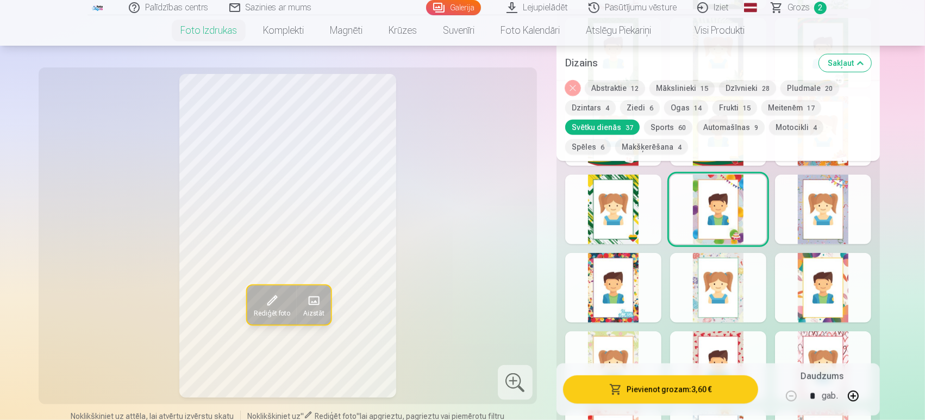
scroll to position [848, 0]
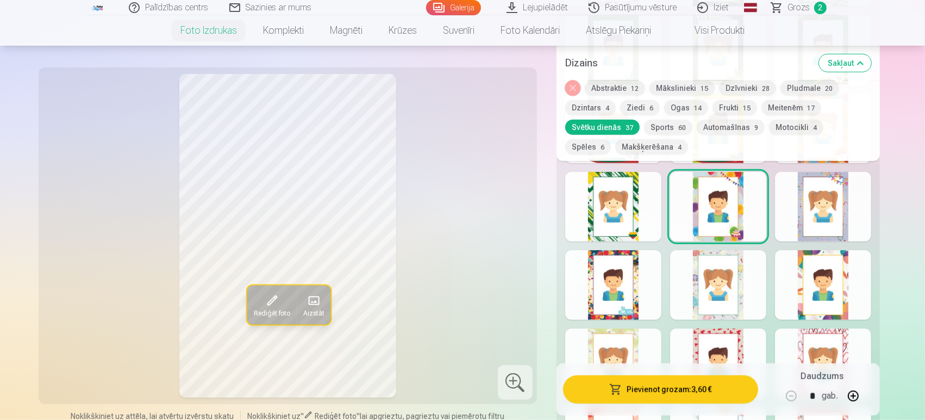
click at [613, 227] on div at bounding box center [613, 207] width 96 height 70
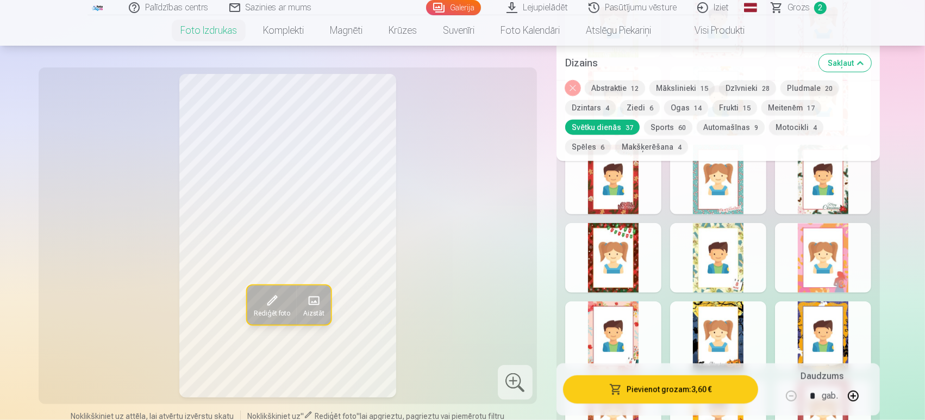
scroll to position [1197, 0]
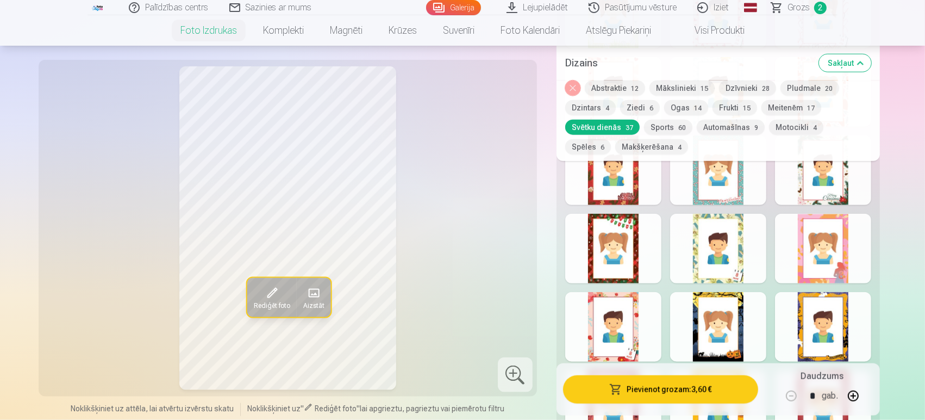
click at [817, 271] on div at bounding box center [823, 249] width 96 height 70
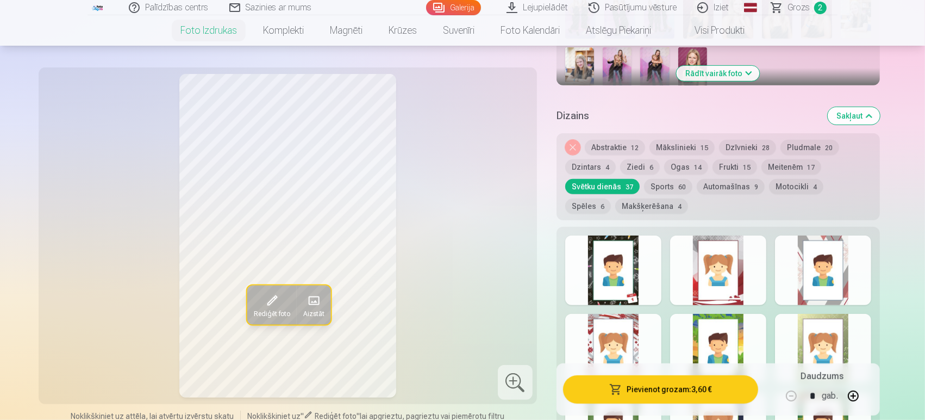
scroll to position [478, 0]
click at [744, 182] on button "Automašīnas 9" at bounding box center [731, 185] width 68 height 15
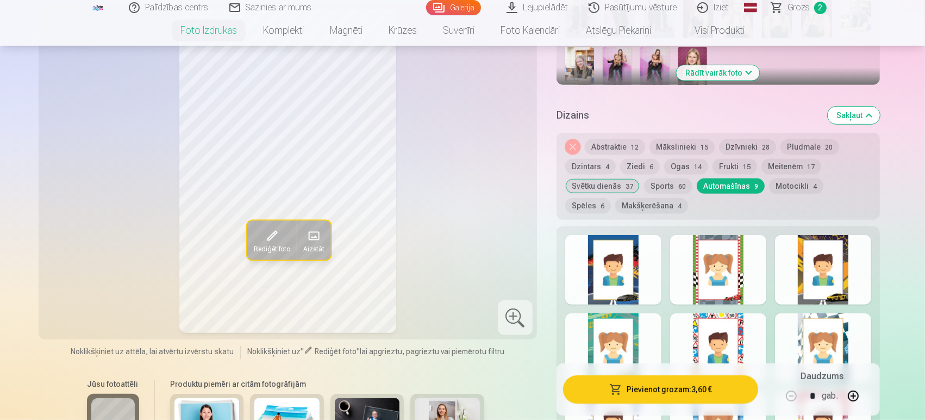
click at [671, 160] on button "Ogas 14" at bounding box center [686, 166] width 44 height 15
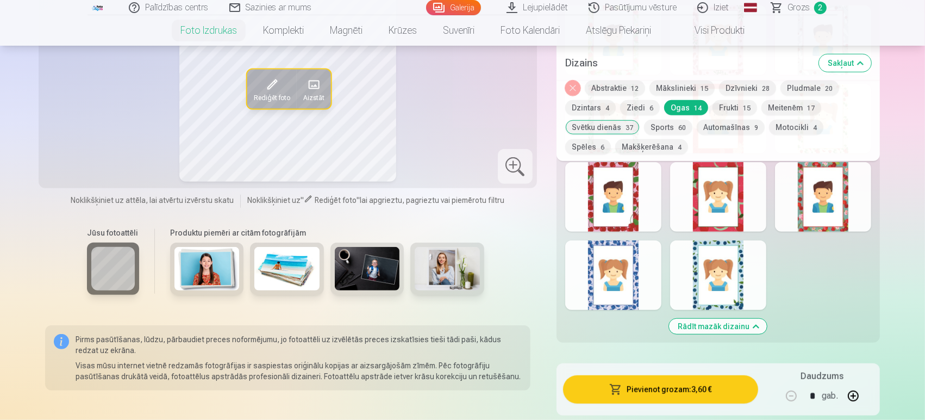
scroll to position [780, 0]
click at [617, 200] on div at bounding box center [613, 196] width 96 height 70
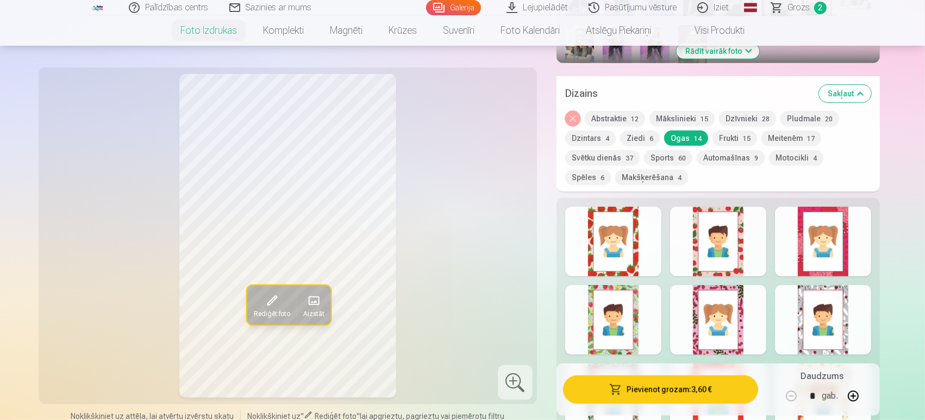
scroll to position [494, 0]
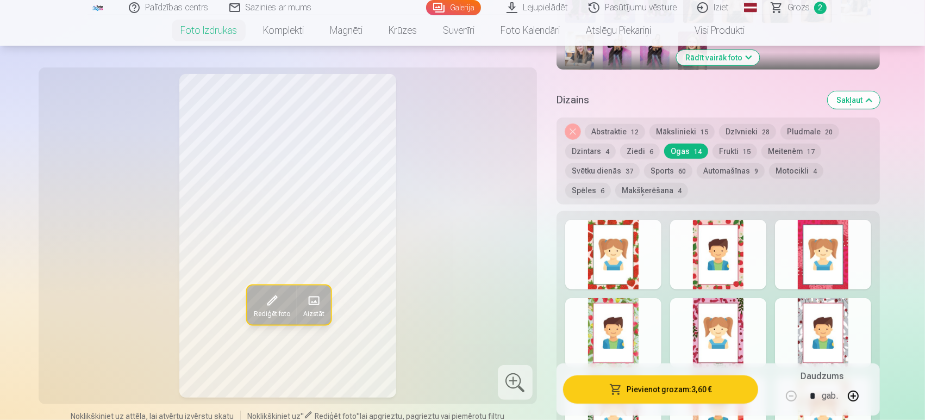
click at [633, 152] on button "Ziedi 6" at bounding box center [640, 150] width 40 height 15
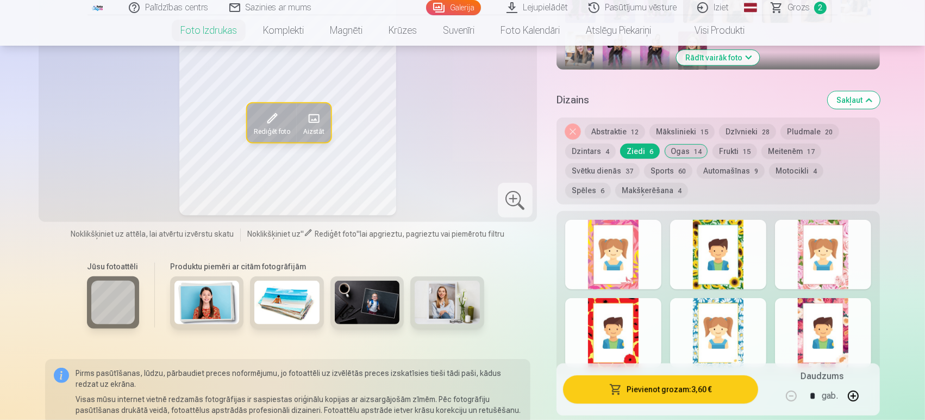
click at [810, 255] on div at bounding box center [823, 255] width 96 height 70
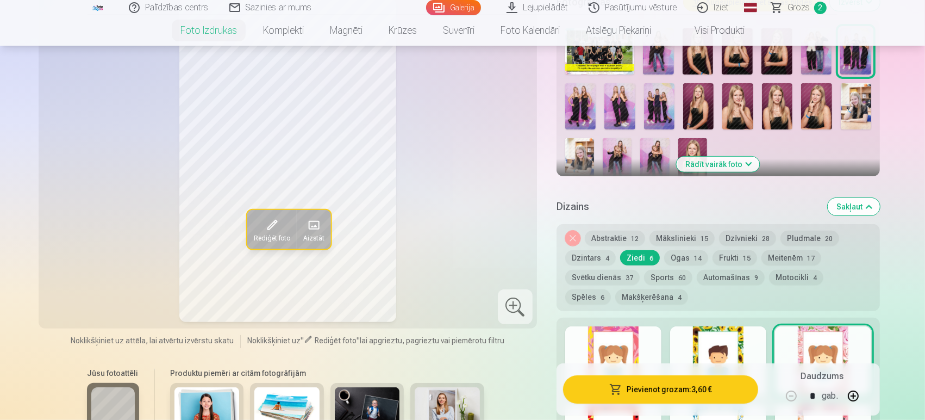
scroll to position [386, 0]
click at [792, 241] on button "Pludmale 20" at bounding box center [809, 238] width 59 height 15
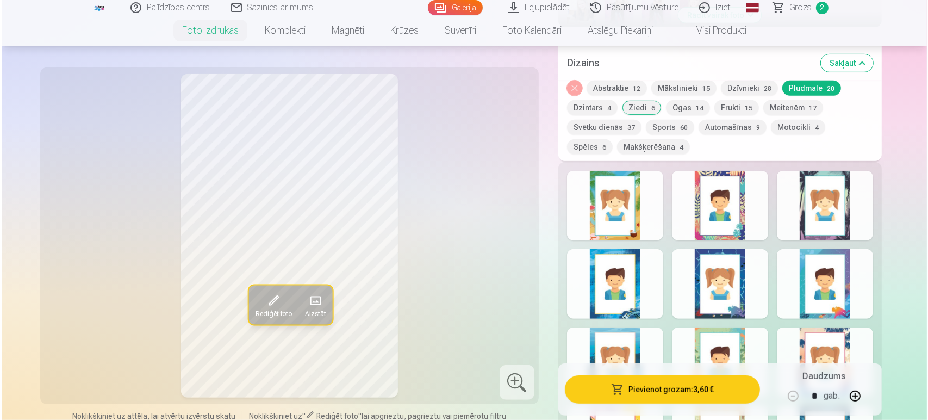
scroll to position [536, 0]
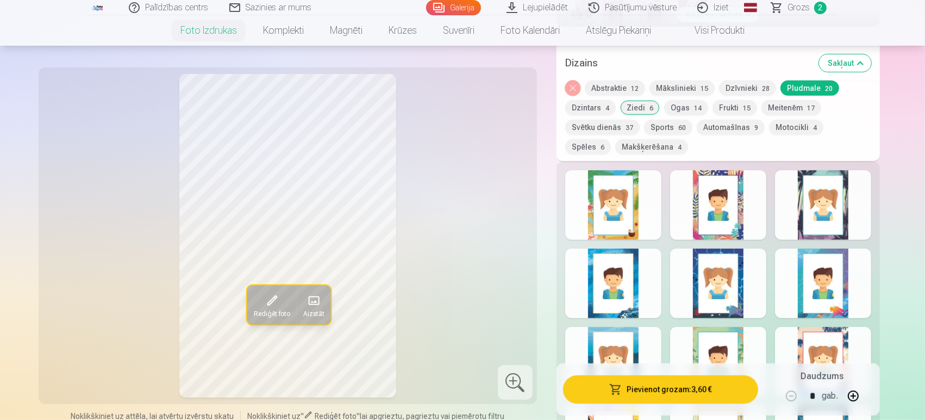
click at [802, 215] on div at bounding box center [823, 205] width 96 height 70
click at [602, 397] on button "Pievienot grozam : 3,60 €" at bounding box center [660, 389] width 195 height 28
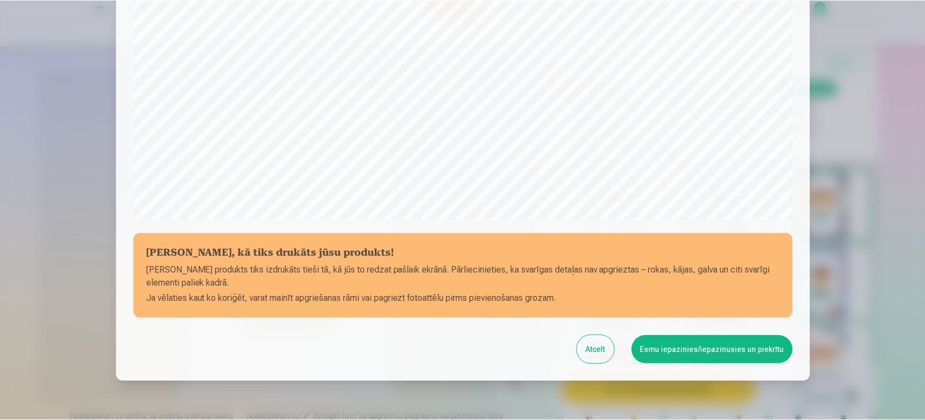
scroll to position [363, 0]
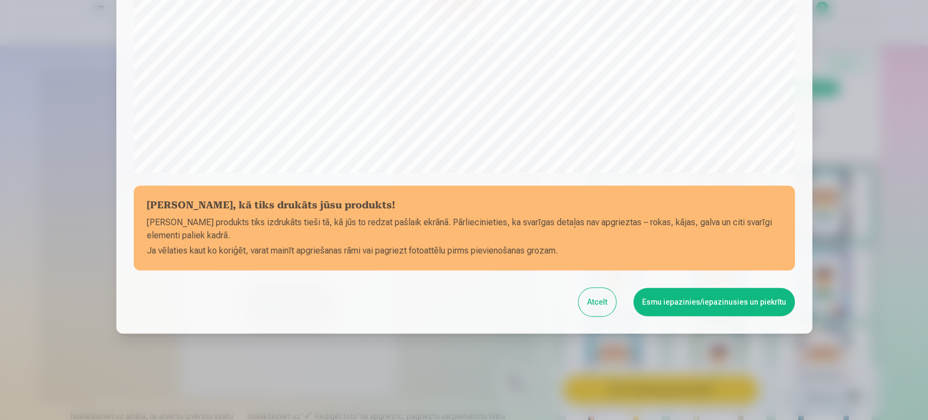
click at [686, 303] on button "Esmu iepazinies/iepazinusies un piekrītu" at bounding box center [713, 302] width 161 height 28
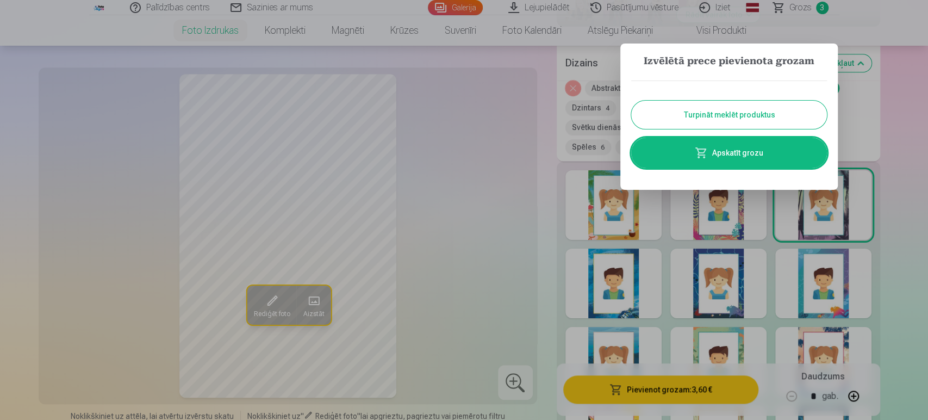
click at [686, 117] on button "Turpināt meklēt produktus" at bounding box center [729, 115] width 196 height 28
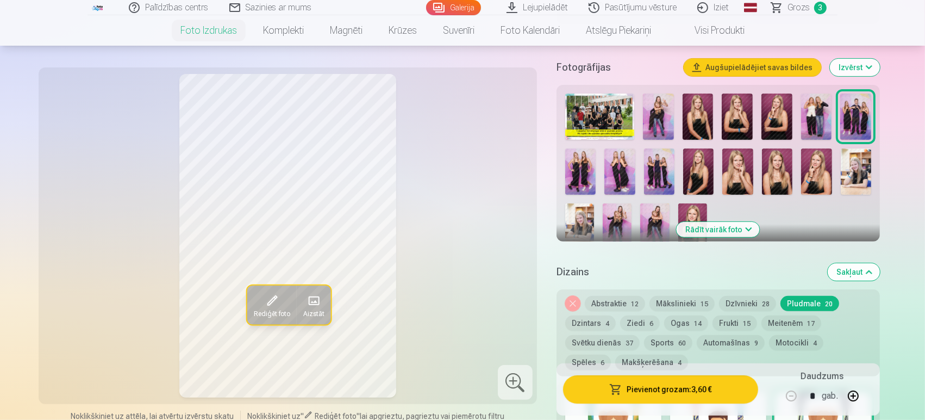
scroll to position [313, 0]
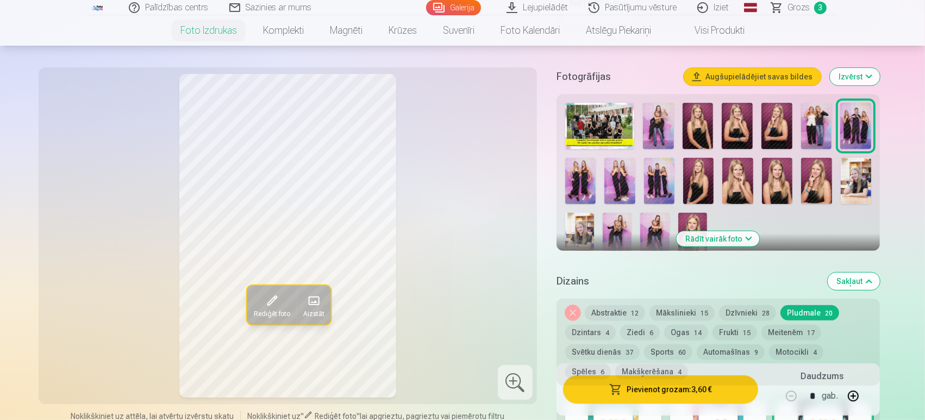
click at [611, 173] on img at bounding box center [619, 181] width 30 height 46
click at [578, 174] on img at bounding box center [580, 181] width 30 height 46
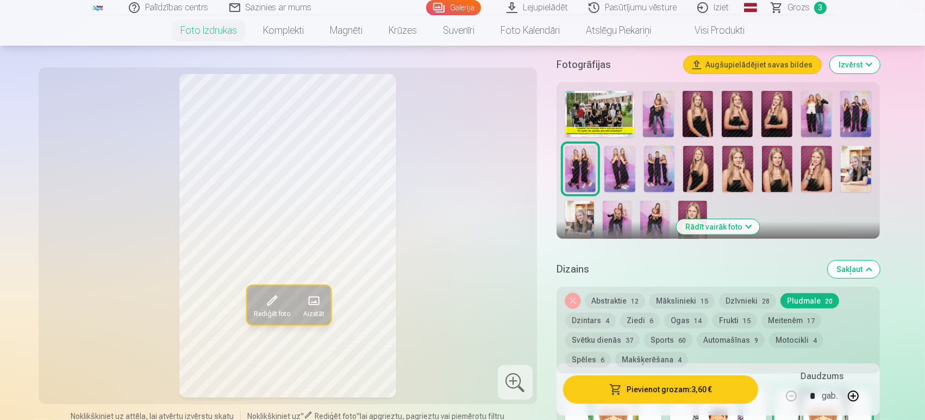
scroll to position [328, 0]
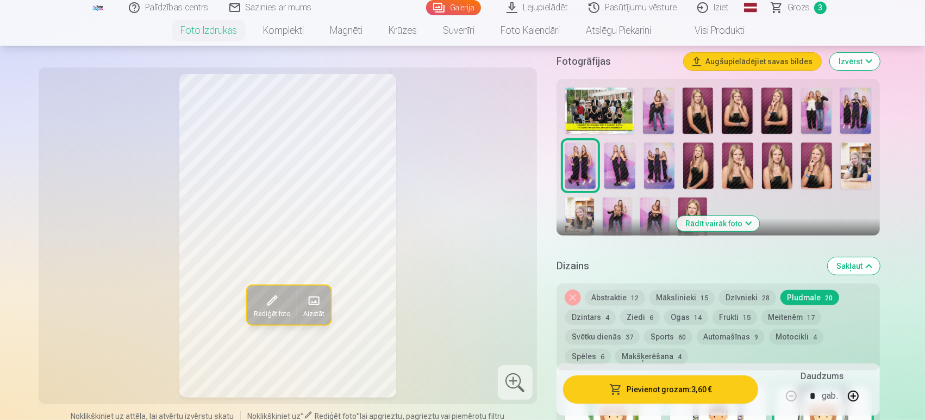
click at [785, 317] on button "Meitenēm 17" at bounding box center [791, 316] width 60 height 15
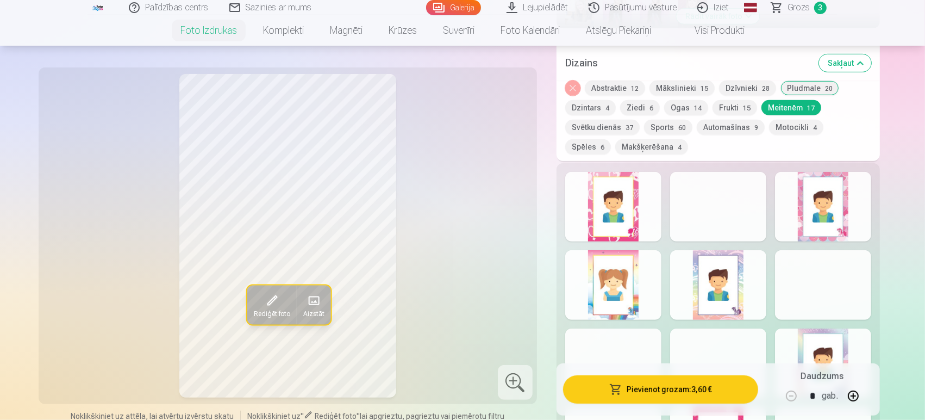
scroll to position [547, 0]
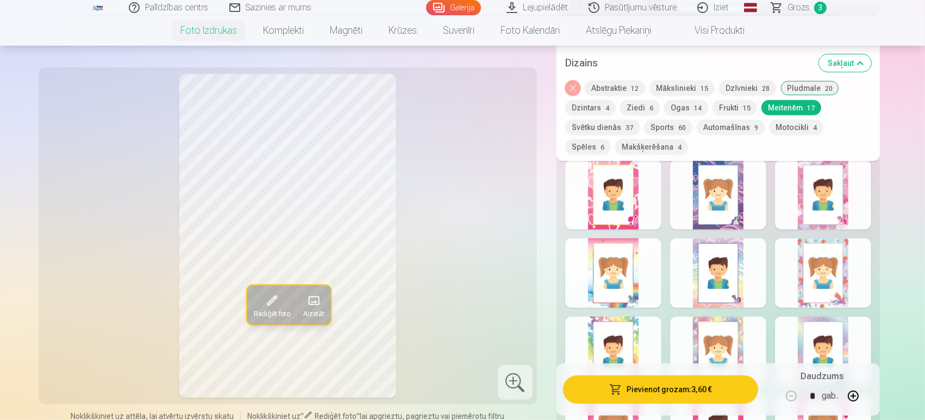
click at [609, 264] on div at bounding box center [613, 273] width 96 height 70
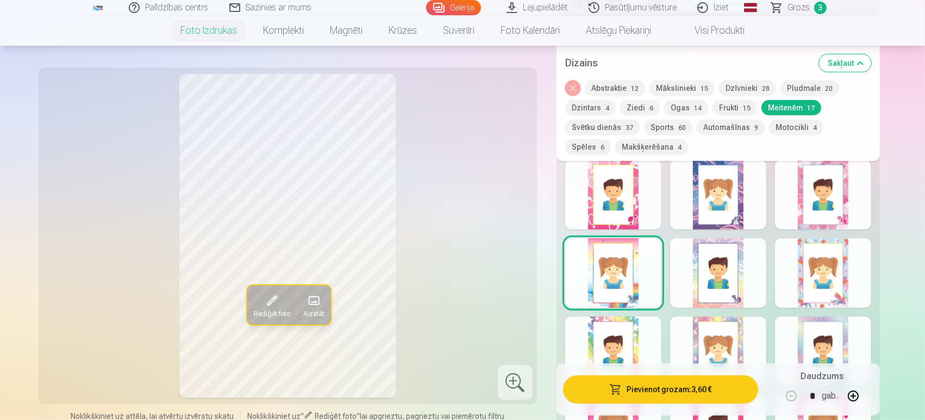
click at [718, 274] on div at bounding box center [718, 273] width 96 height 70
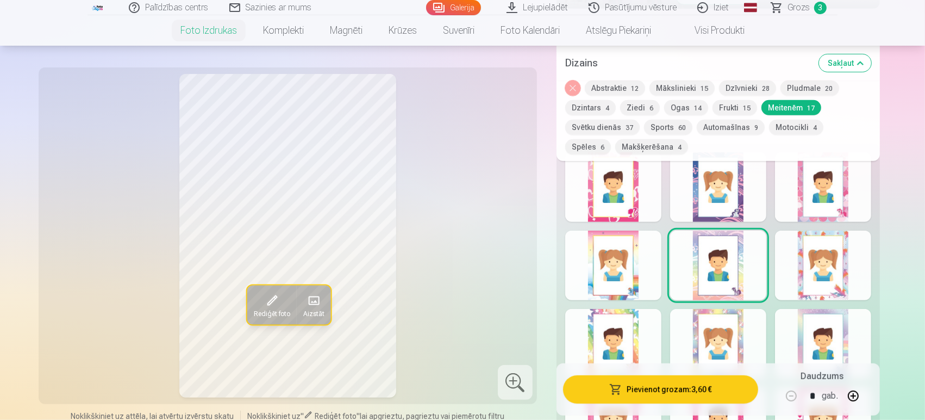
scroll to position [509, 0]
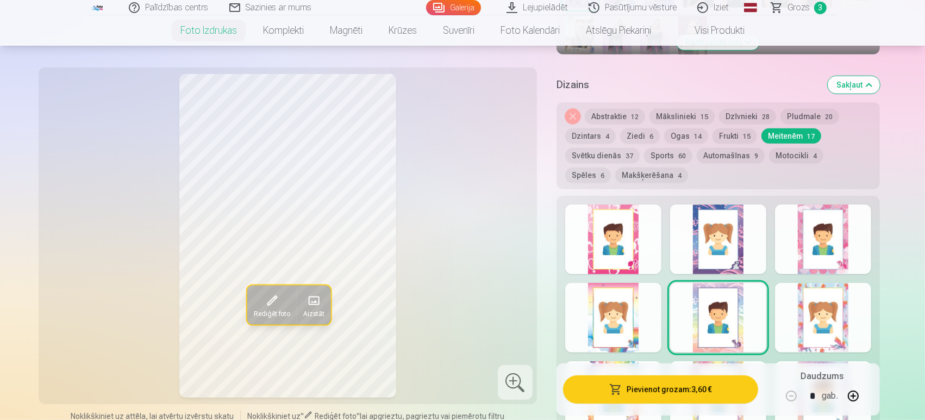
click at [626, 232] on div at bounding box center [613, 239] width 96 height 70
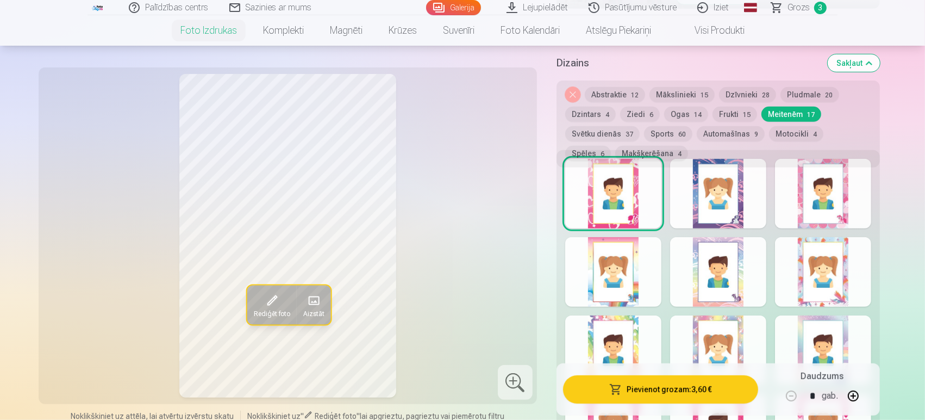
scroll to position [560, 0]
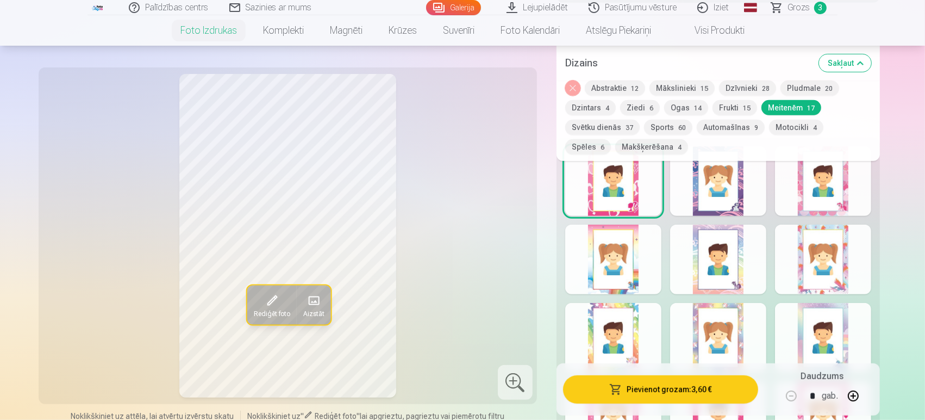
click at [609, 280] on div at bounding box center [613, 259] width 96 height 70
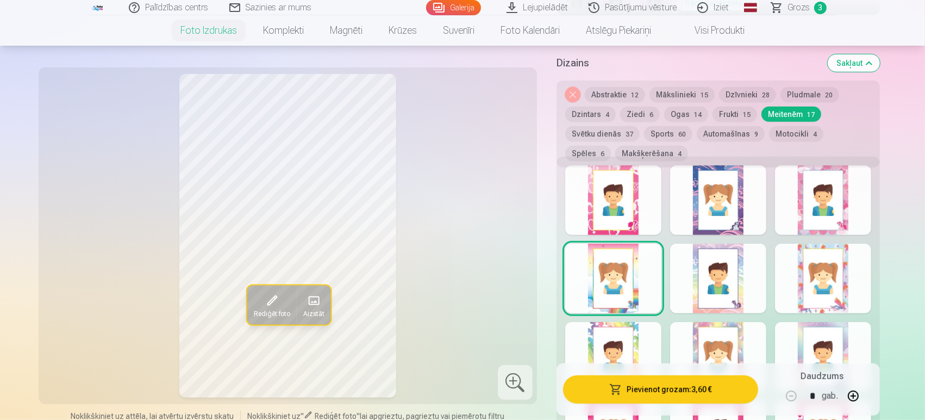
scroll to position [505, 0]
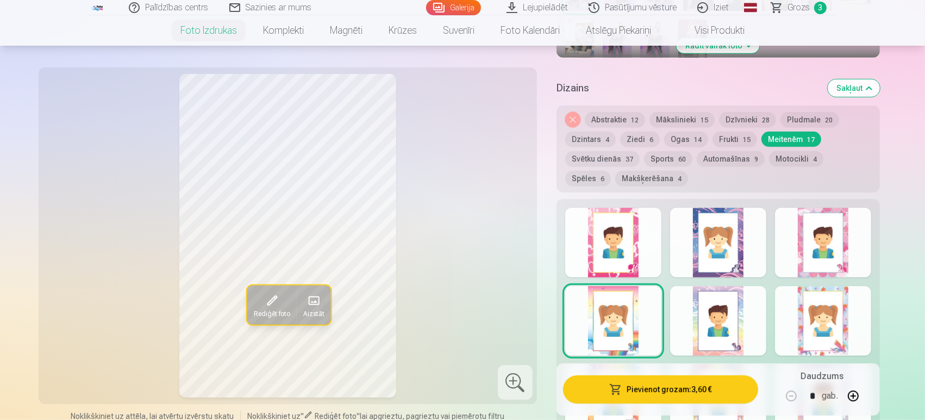
click at [631, 134] on button "Ziedi 6" at bounding box center [640, 139] width 40 height 15
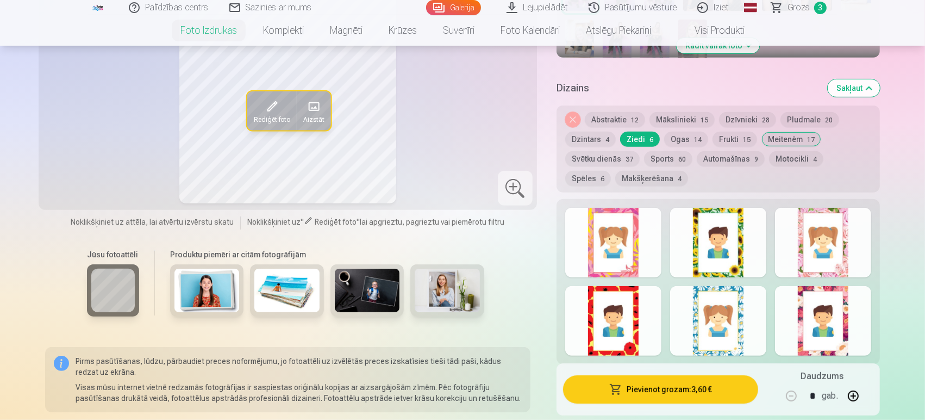
click at [817, 248] on div at bounding box center [823, 243] width 96 height 70
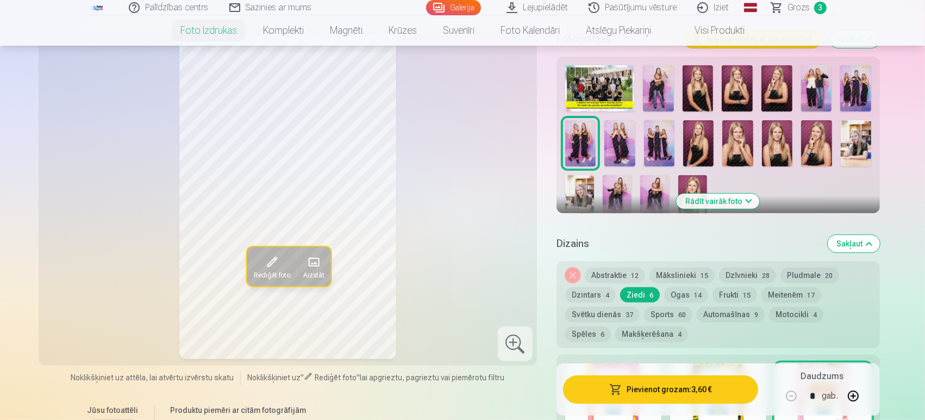
scroll to position [351, 0]
click at [776, 292] on button "Meitenēm 17" at bounding box center [791, 293] width 60 height 15
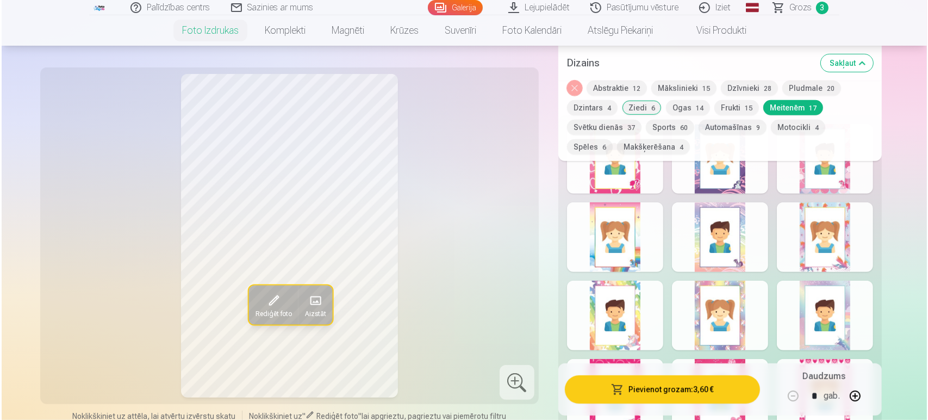
scroll to position [594, 0]
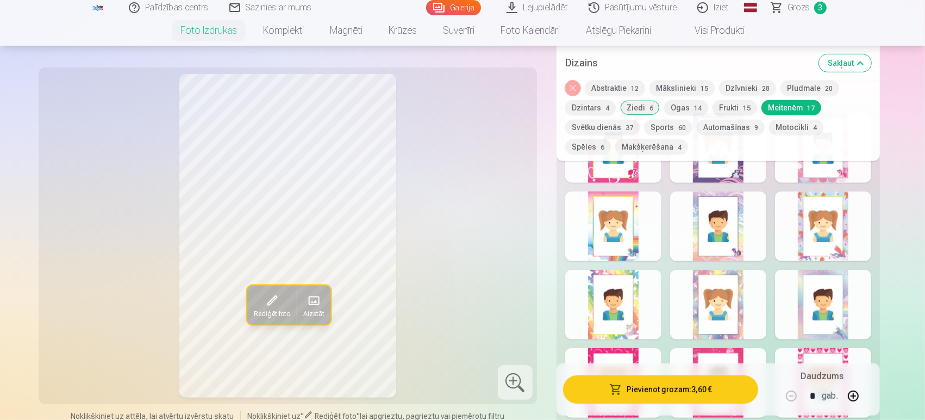
click at [630, 305] on div at bounding box center [613, 305] width 96 height 70
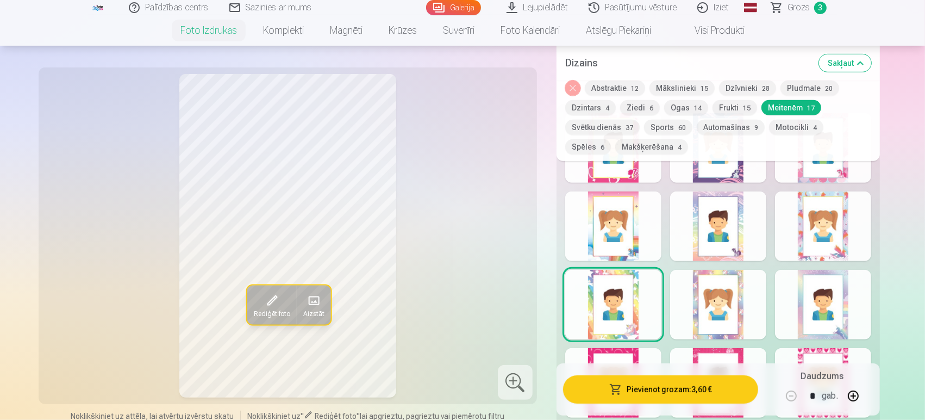
click at [594, 235] on div at bounding box center [613, 226] width 96 height 70
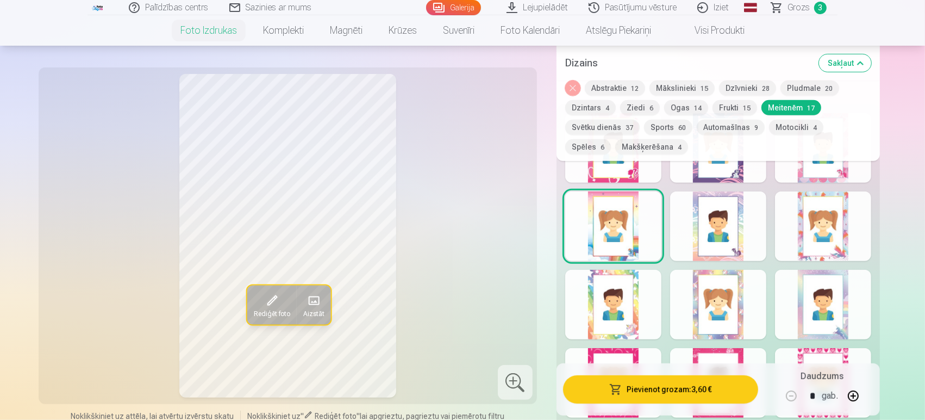
click at [705, 234] on div at bounding box center [718, 226] width 96 height 70
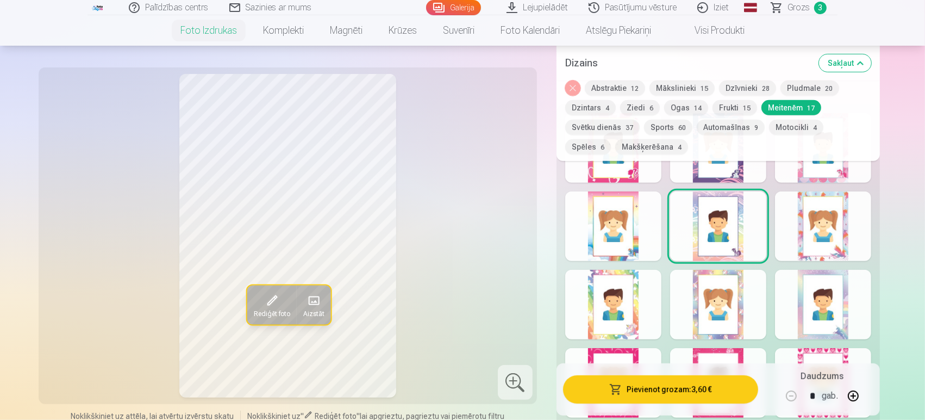
click at [612, 218] on div at bounding box center [613, 226] width 96 height 70
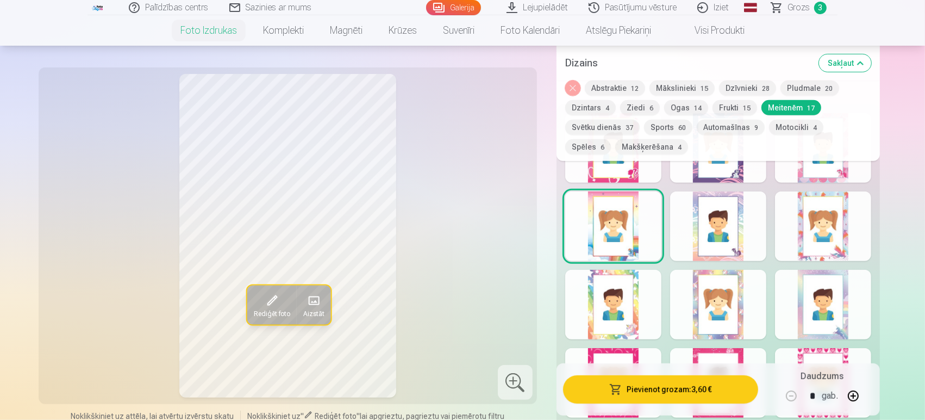
click at [617, 321] on div at bounding box center [613, 305] width 96 height 70
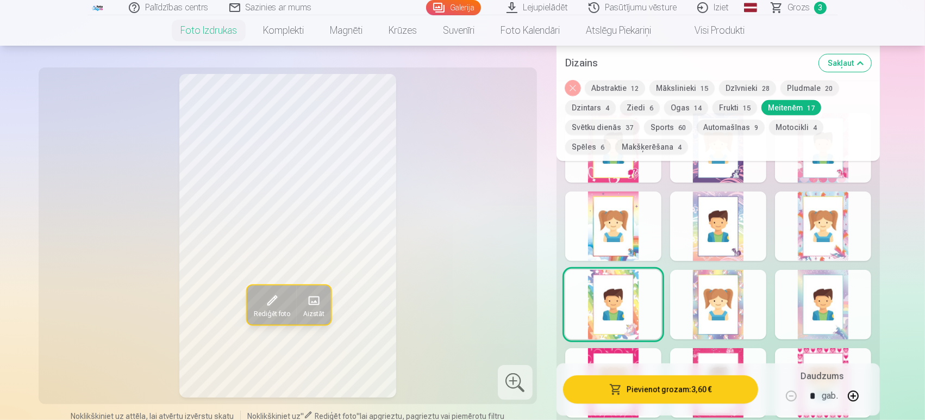
click at [614, 234] on div at bounding box center [613, 226] width 96 height 70
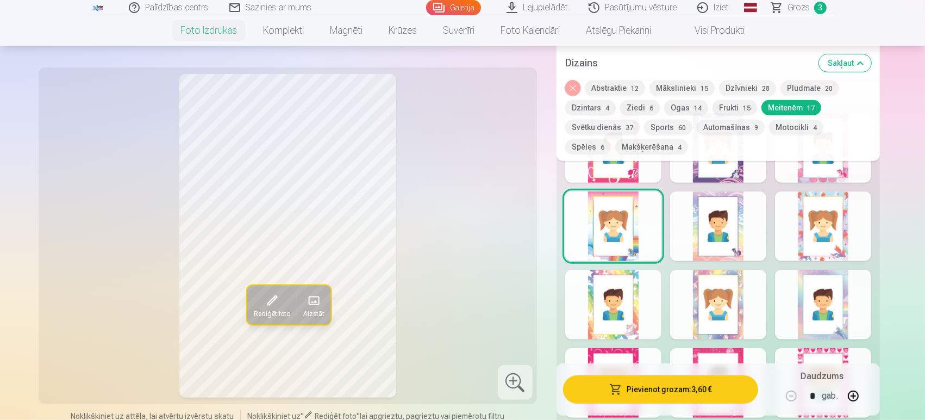
click at [657, 386] on button "Pievienot grozam : 3,60 €" at bounding box center [660, 389] width 195 height 28
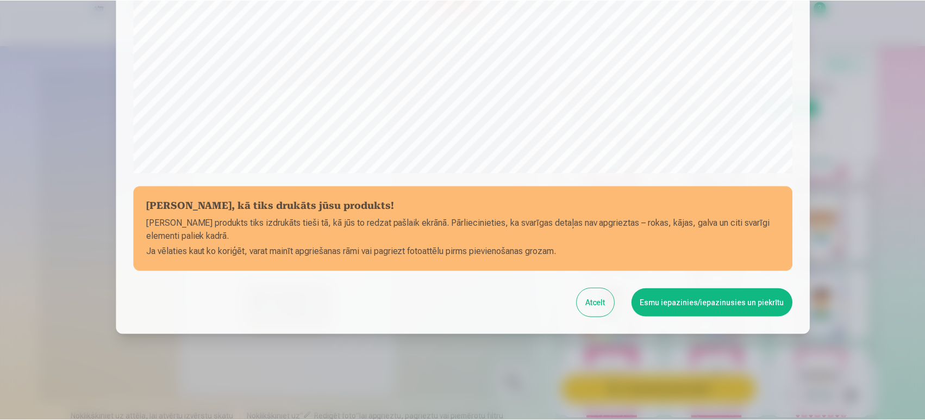
scroll to position [363, 0]
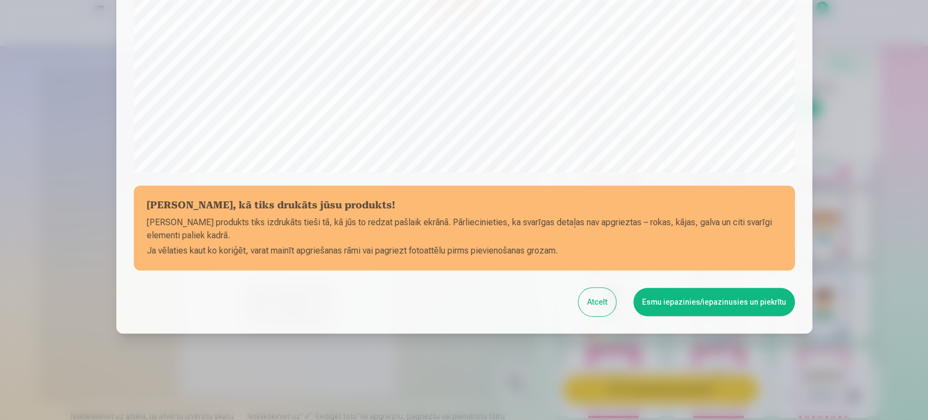
click at [678, 299] on button "Esmu iepazinies/iepazinusies un piekrītu" at bounding box center [713, 302] width 161 height 28
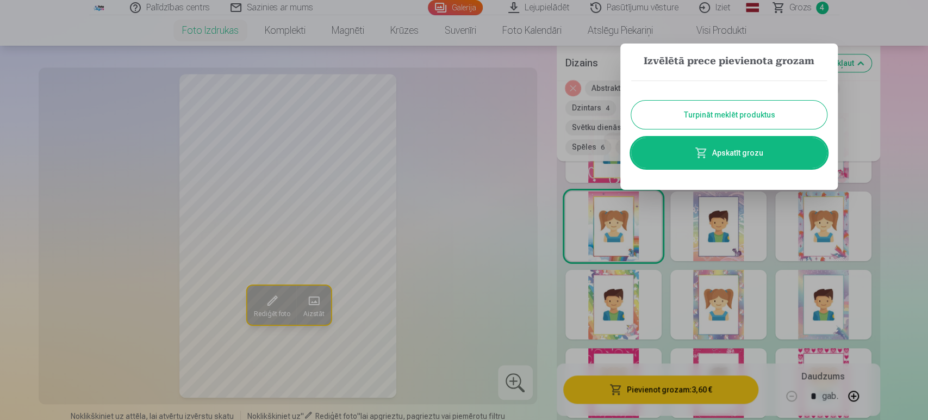
click at [656, 117] on button "Turpināt meklēt produktus" at bounding box center [729, 115] width 196 height 28
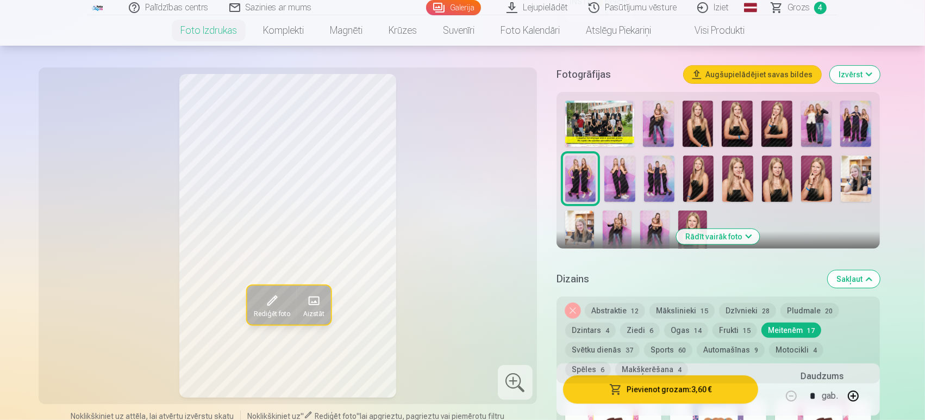
scroll to position [363, 0]
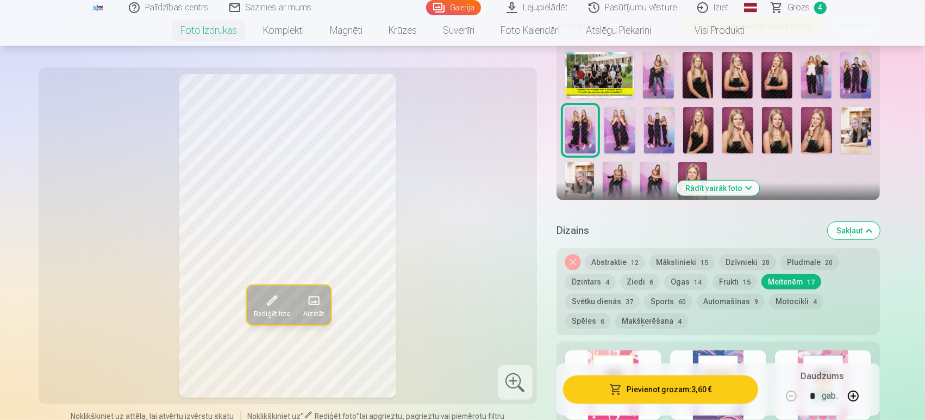
click at [712, 191] on button "Rādīt vairāk foto" at bounding box center [718, 187] width 83 height 15
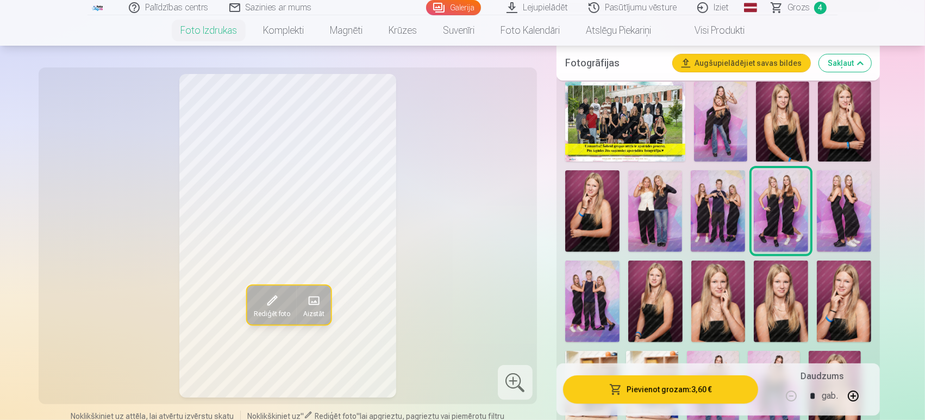
scroll to position [333, 0]
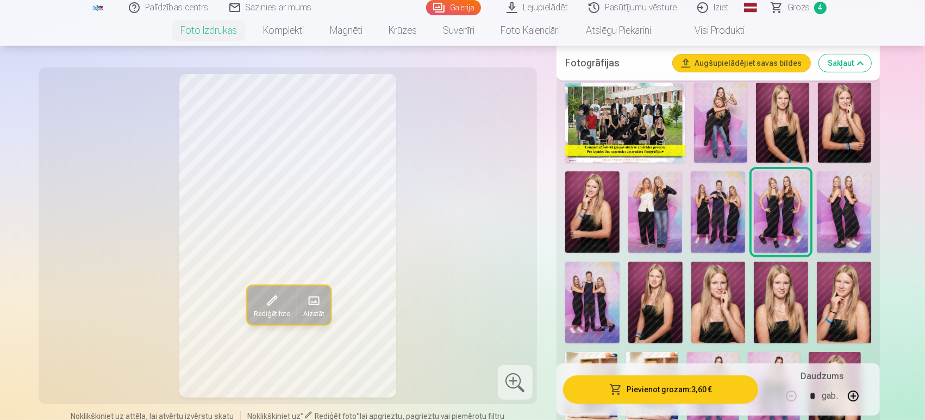
click at [648, 210] on img at bounding box center [655, 212] width 54 height 82
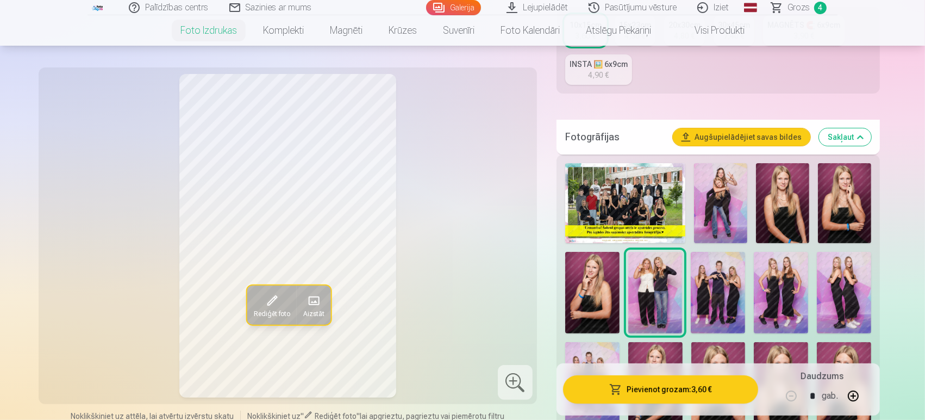
scroll to position [228, 0]
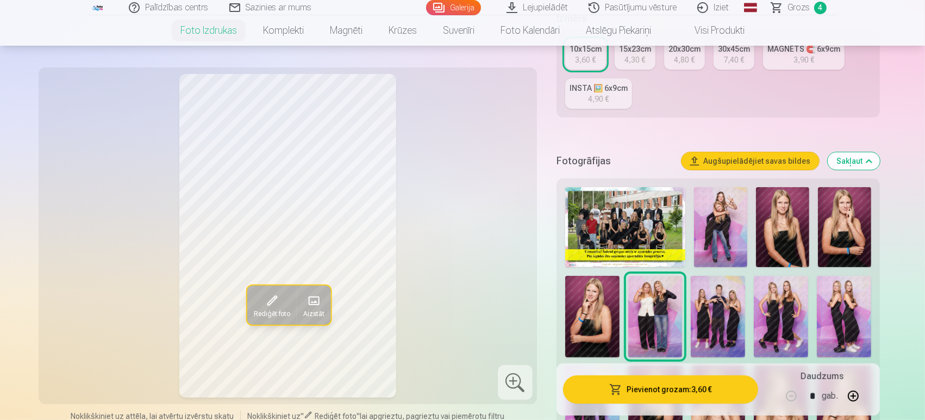
click at [741, 212] on img at bounding box center [720, 227] width 53 height 80
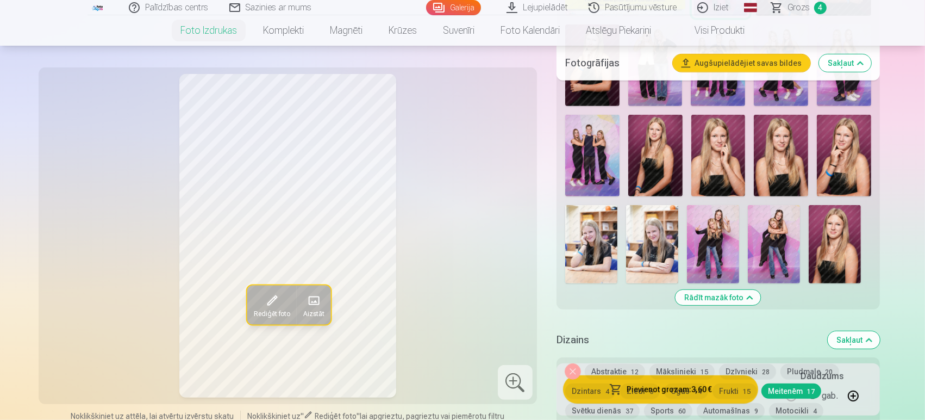
scroll to position [476, 0]
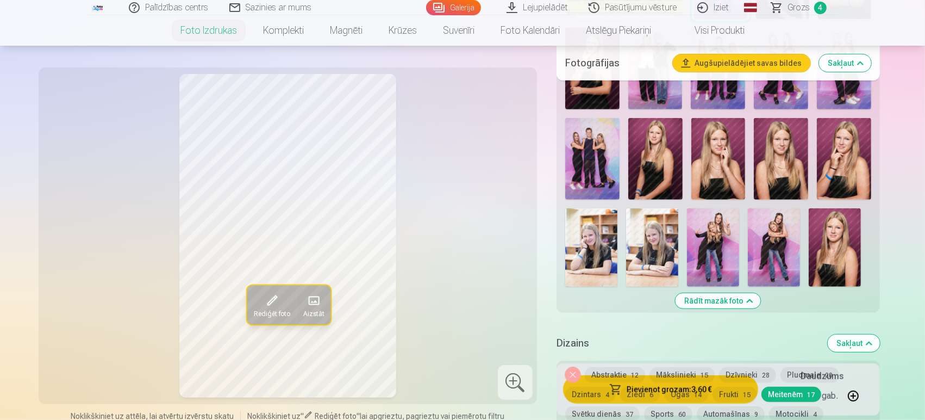
click at [660, 152] on img at bounding box center [655, 159] width 54 height 82
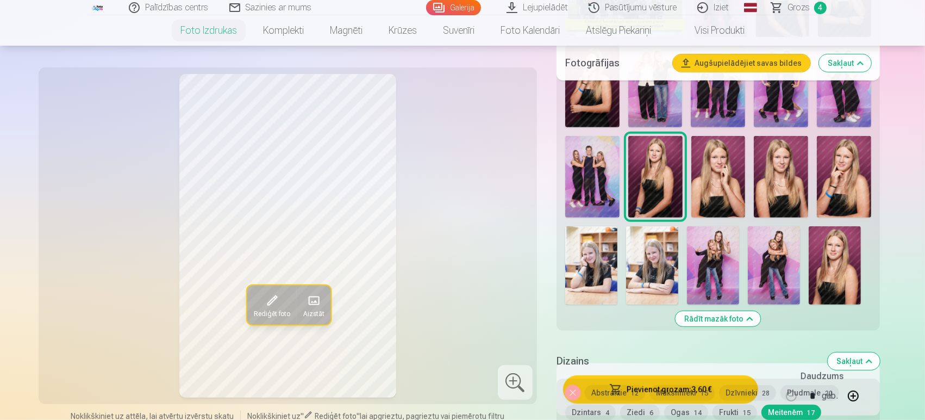
scroll to position [458, 0]
click at [765, 166] on img at bounding box center [781, 177] width 54 height 82
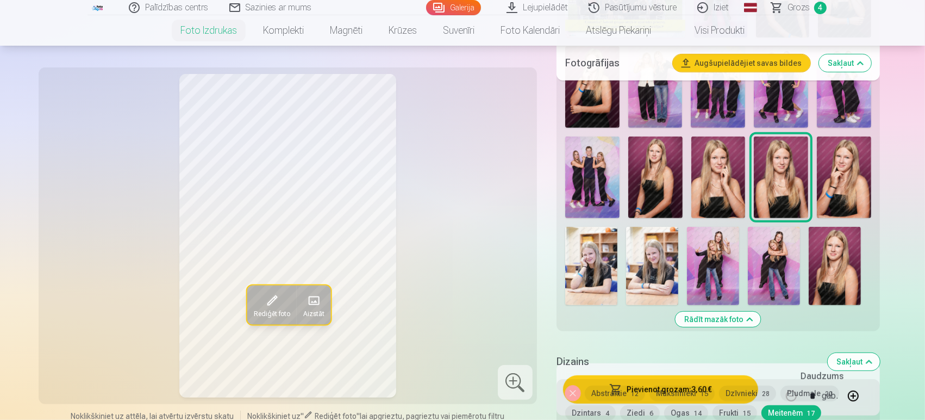
click at [831, 159] on img at bounding box center [844, 177] width 54 height 82
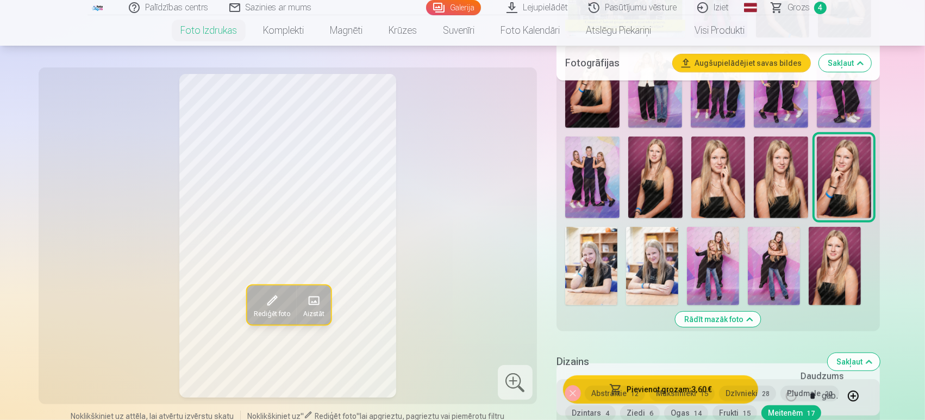
click at [613, 271] on img at bounding box center [591, 266] width 52 height 78
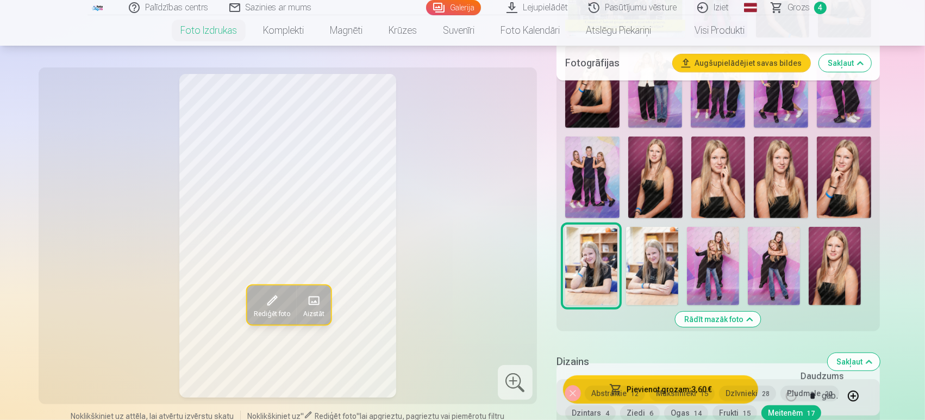
click at [656, 273] on img at bounding box center [652, 266] width 52 height 78
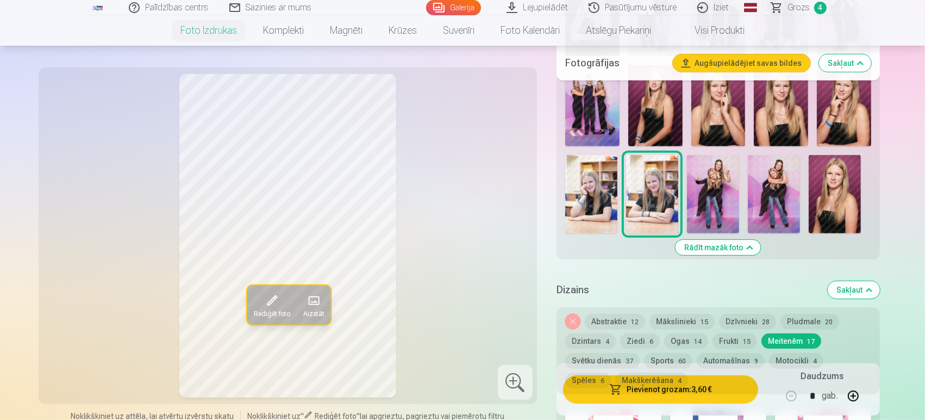
scroll to position [498, 0]
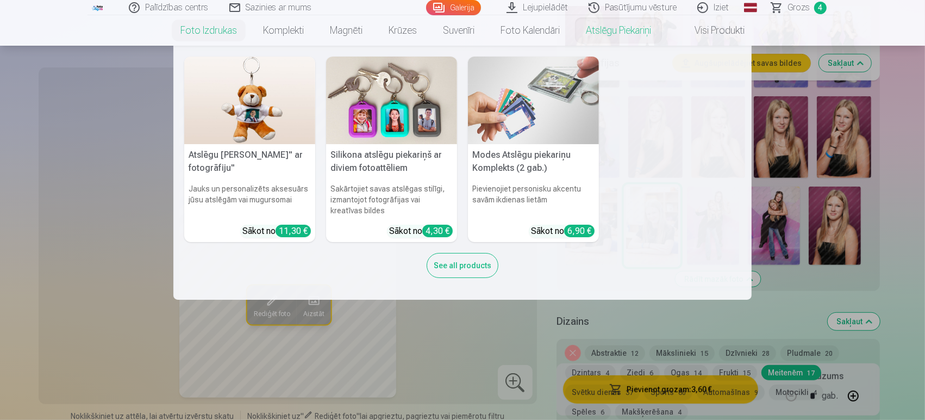
click at [591, 38] on link "Atslēgu piekariņi" at bounding box center [618, 30] width 91 height 30
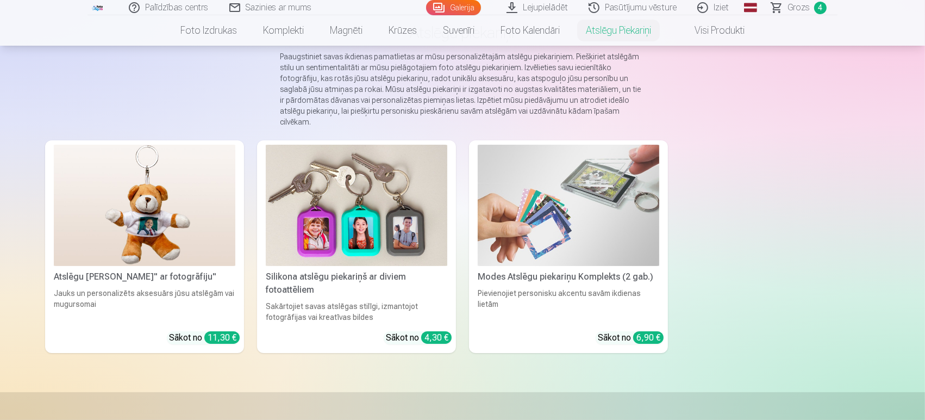
scroll to position [85, 0]
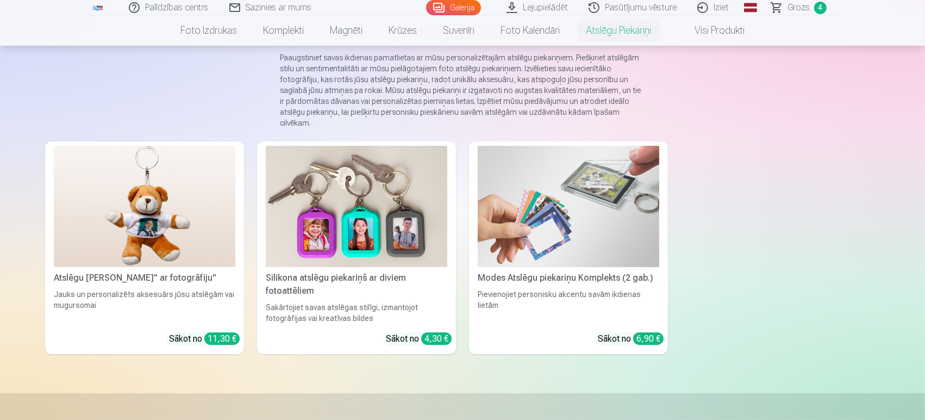
click at [526, 199] on img at bounding box center [569, 206] width 182 height 121
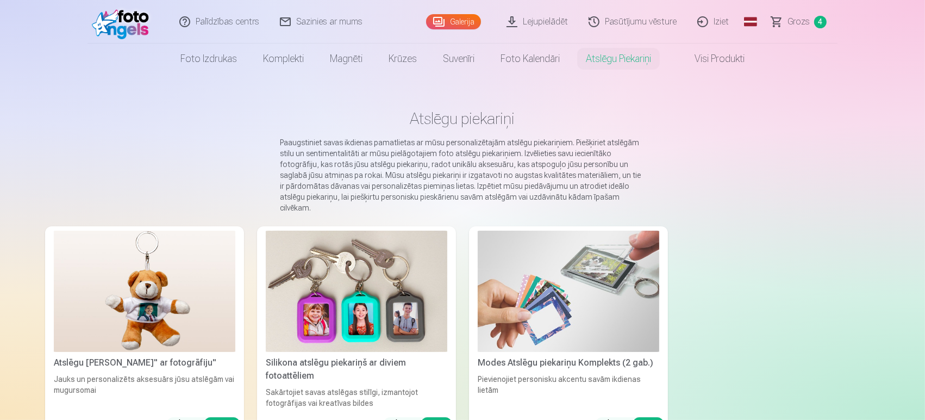
click at [360, 329] on img at bounding box center [357, 290] width 182 height 121
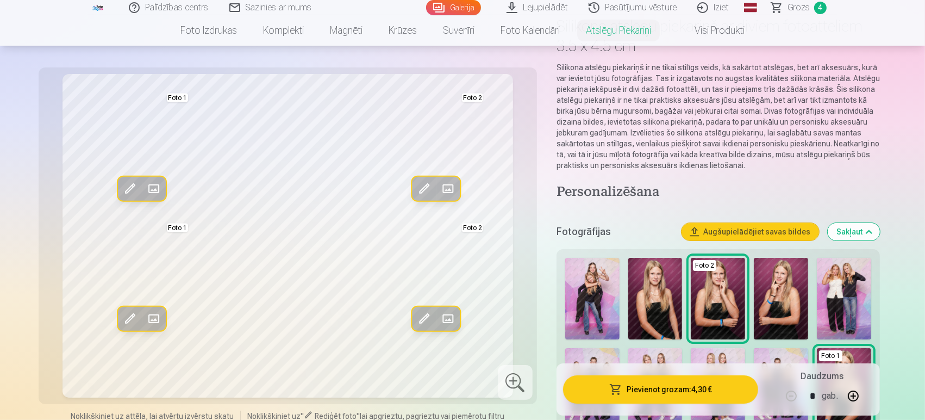
scroll to position [90, 0]
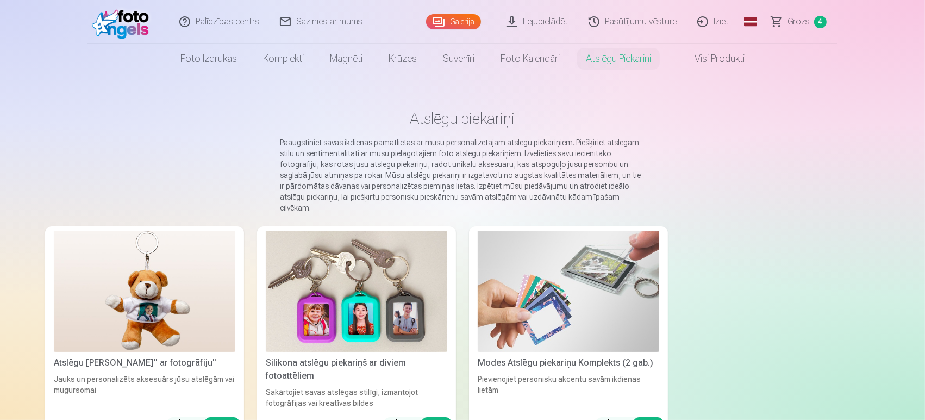
click at [565, 313] on img at bounding box center [569, 290] width 182 height 121
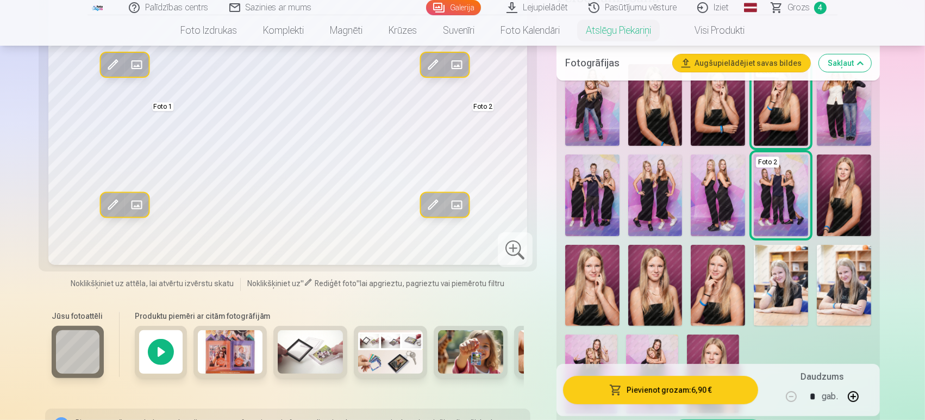
scroll to position [191, 0]
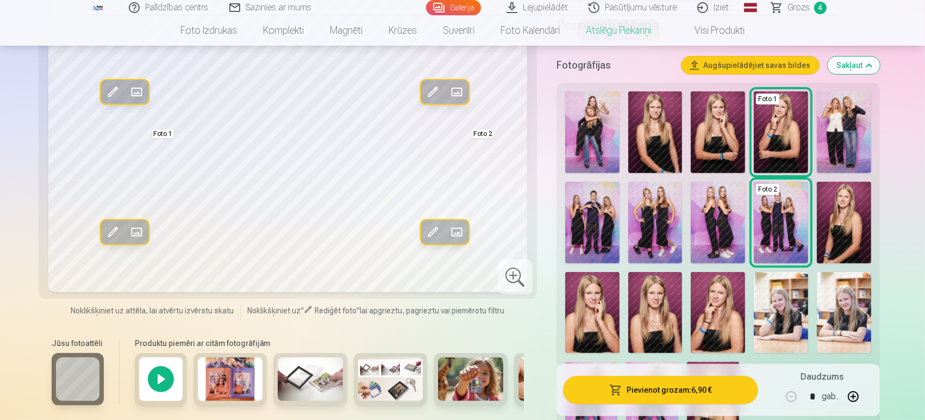
click at [299, 364] on img at bounding box center [310, 379] width 65 height 43
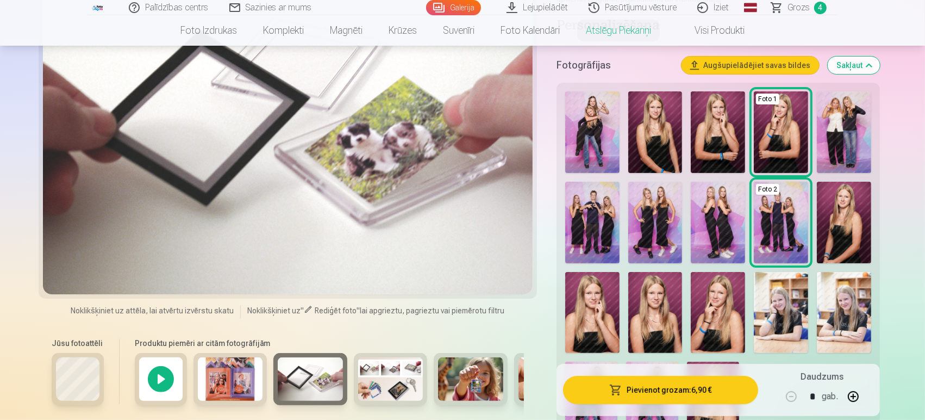
click at [367, 375] on img at bounding box center [390, 379] width 65 height 43
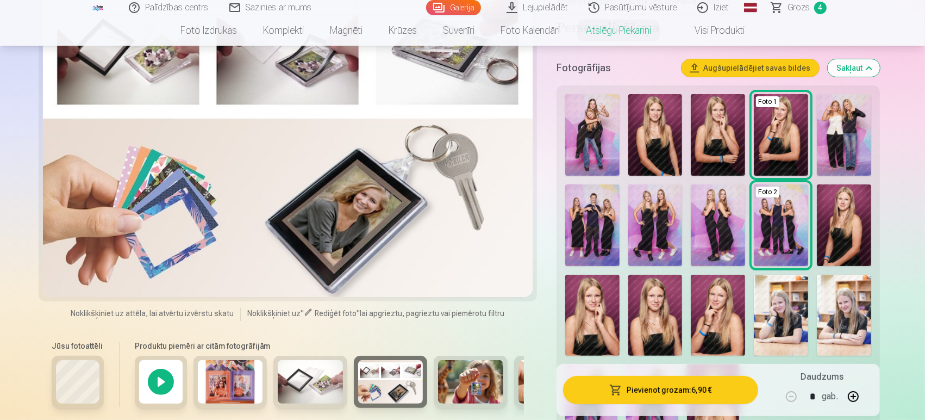
scroll to position [182, 0]
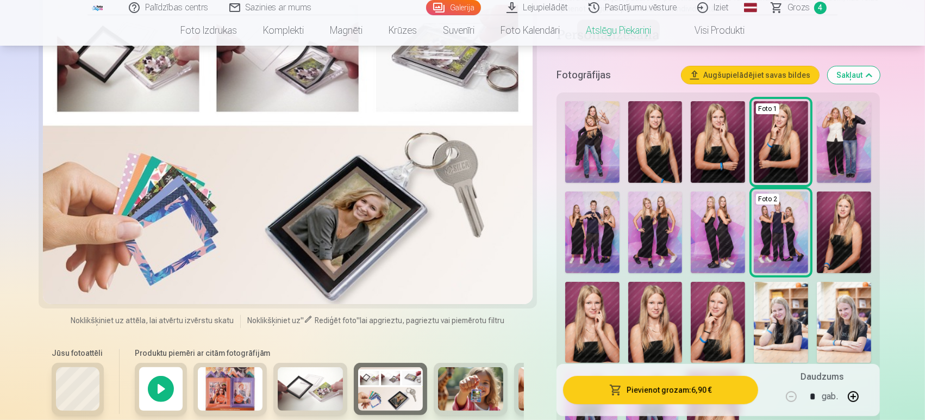
click at [472, 403] on img at bounding box center [470, 388] width 65 height 43
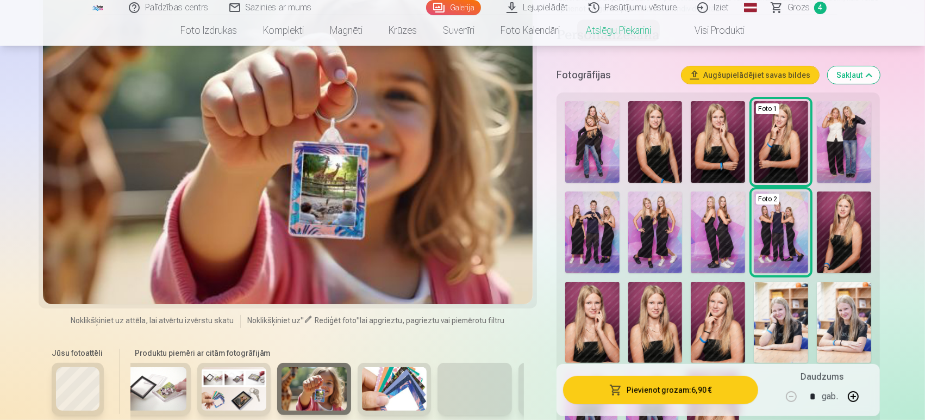
scroll to position [0, 170]
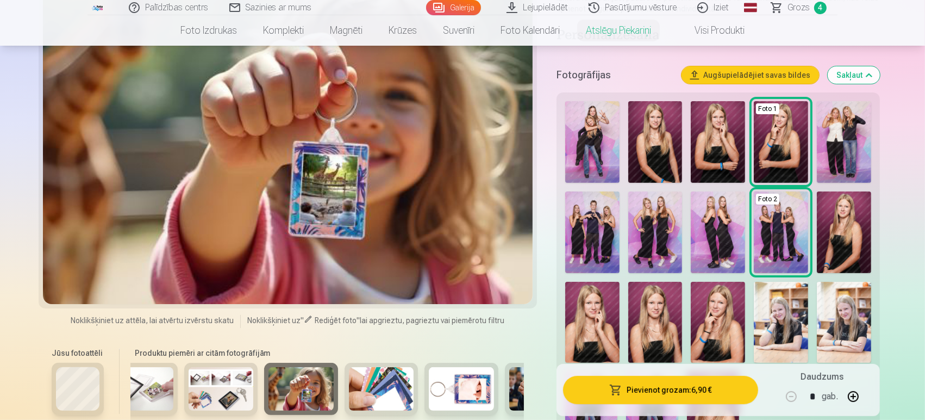
click at [474, 389] on img at bounding box center [461, 388] width 65 height 43
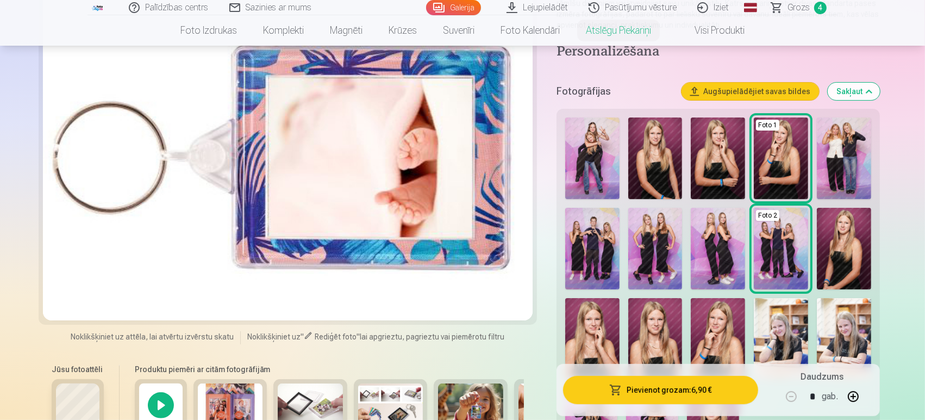
scroll to position [167, 0]
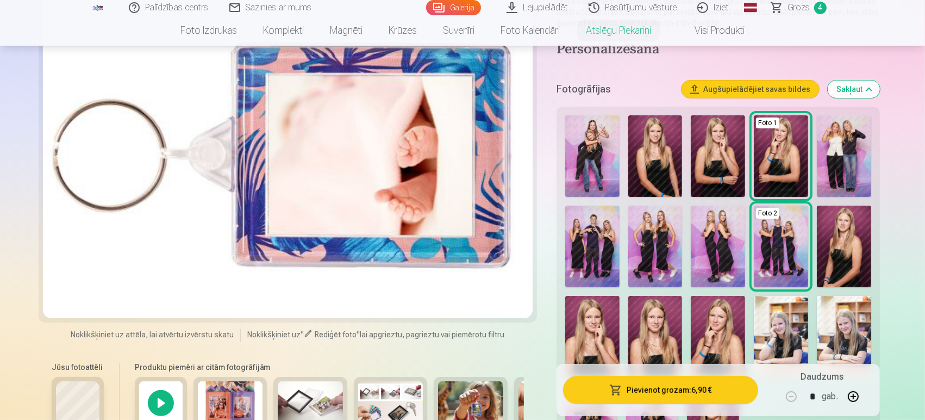
click at [771, 264] on img at bounding box center [781, 246] width 54 height 82
click at [786, 220] on img at bounding box center [781, 246] width 54 height 82
click at [781, 159] on img at bounding box center [781, 156] width 54 height 82
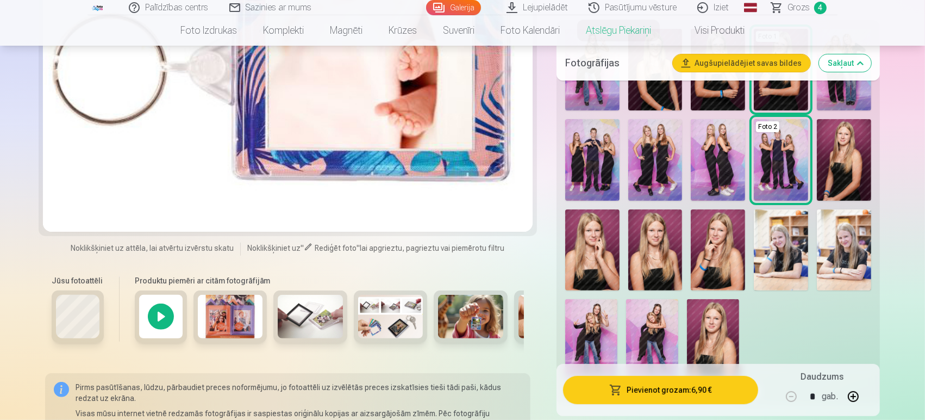
scroll to position [257, 0]
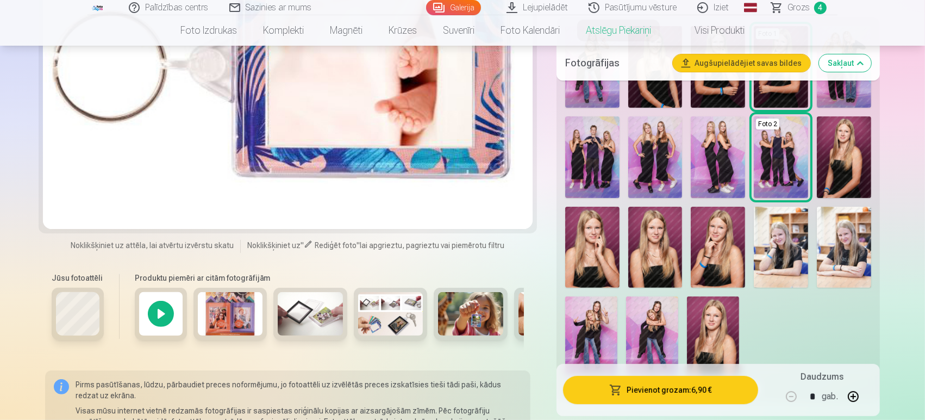
click at [846, 238] on img at bounding box center [844, 248] width 54 height 82
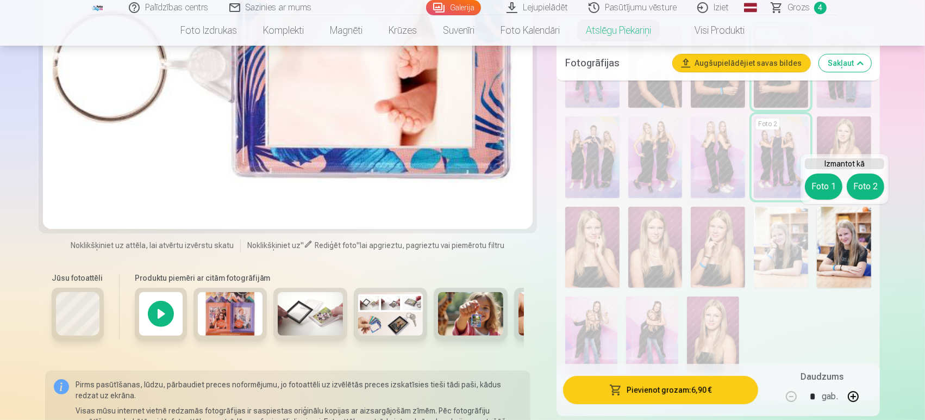
click at [864, 186] on button "Foto 2" at bounding box center [866, 186] width 38 height 26
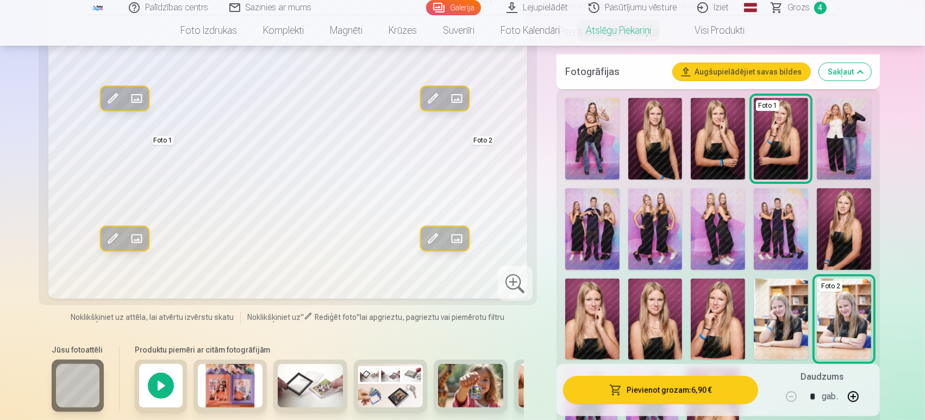
scroll to position [211, 0]
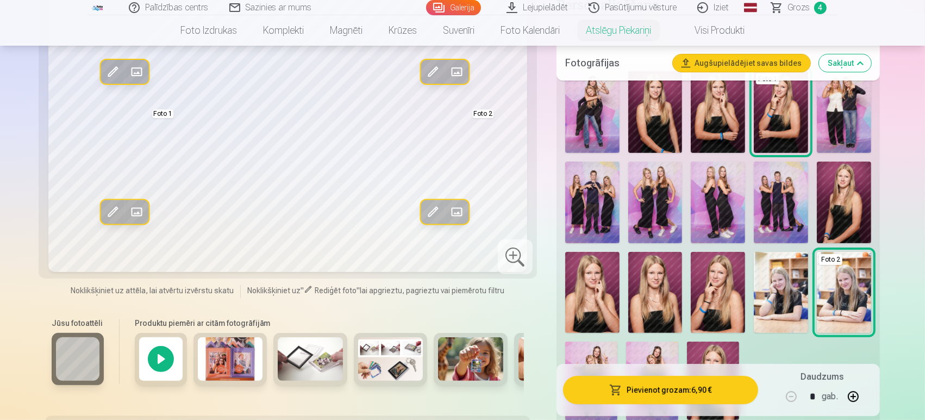
click at [646, 261] on img at bounding box center [655, 293] width 54 height 82
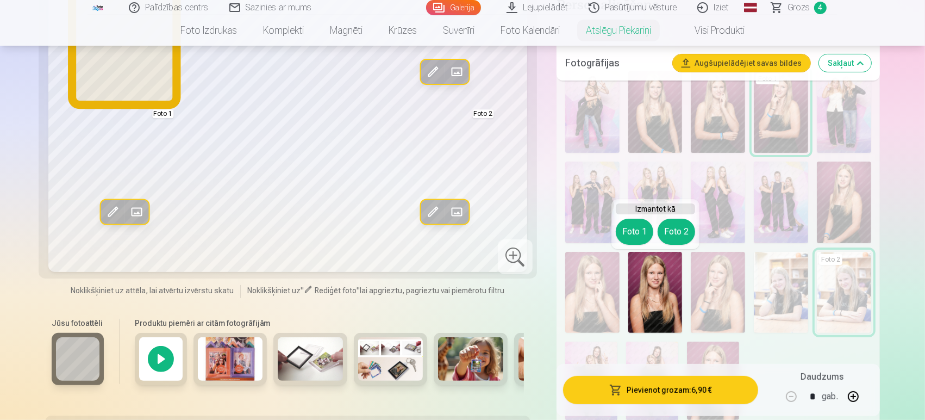
click at [630, 229] on button "Foto 1" at bounding box center [635, 231] width 38 height 26
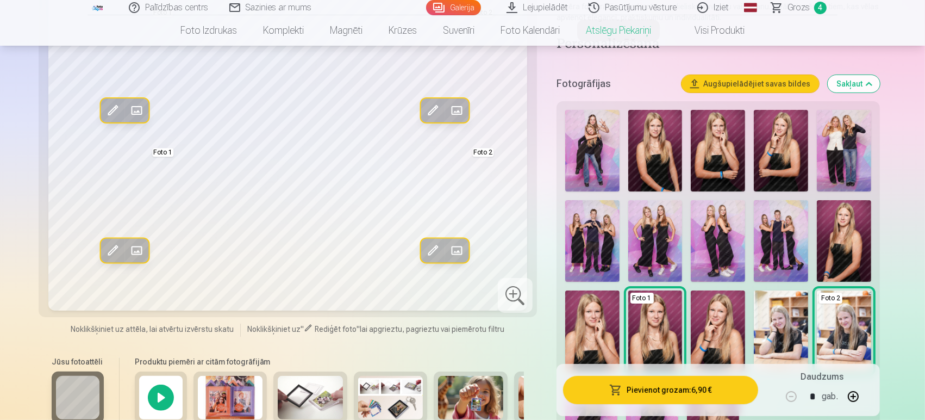
scroll to position [170, 0]
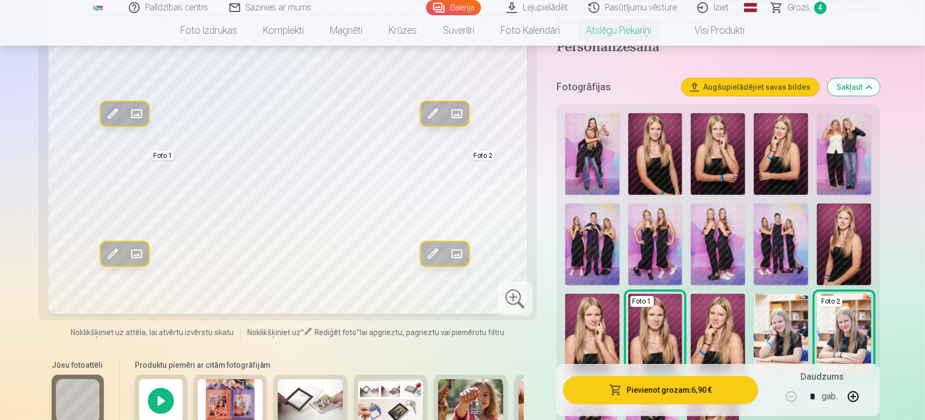
click at [777, 168] on img at bounding box center [781, 154] width 54 height 82
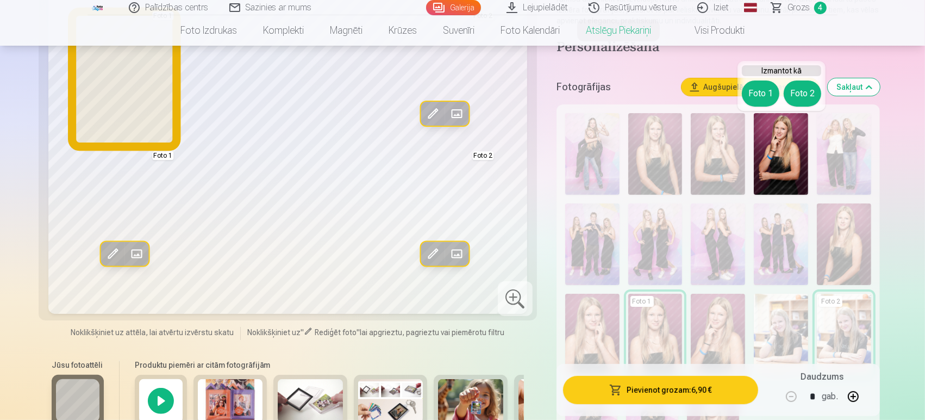
click at [760, 98] on button "Foto 1" at bounding box center [761, 93] width 38 height 26
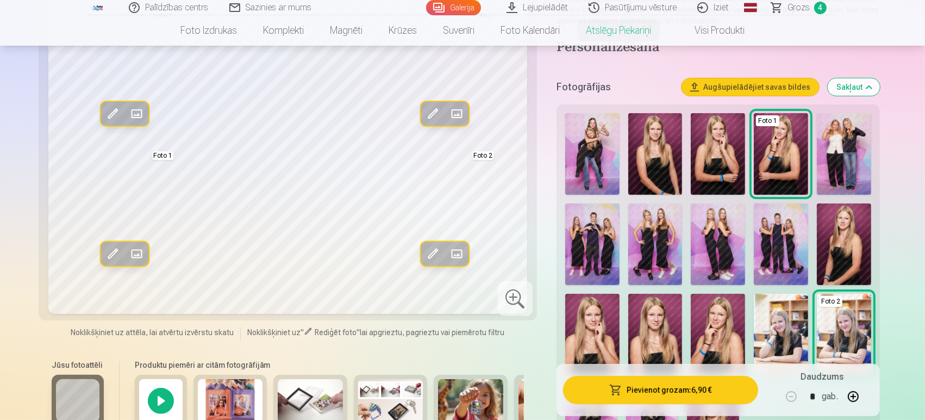
click at [586, 324] on img at bounding box center [592, 334] width 54 height 82
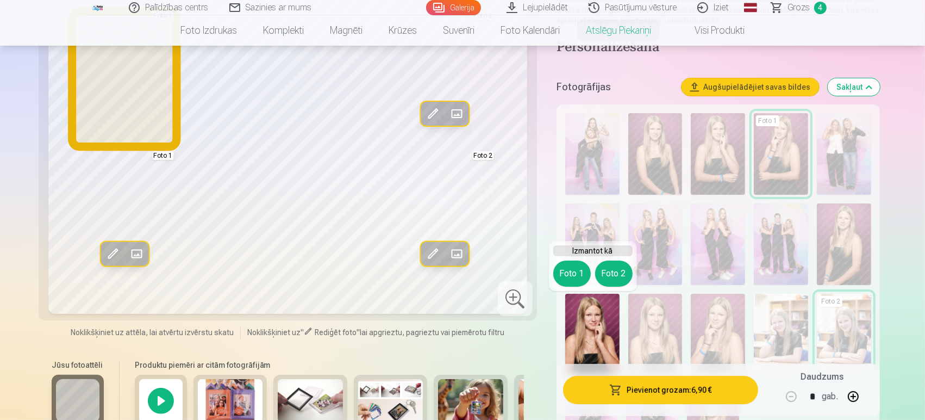
click at [570, 277] on button "Foto 1" at bounding box center [572, 273] width 38 height 26
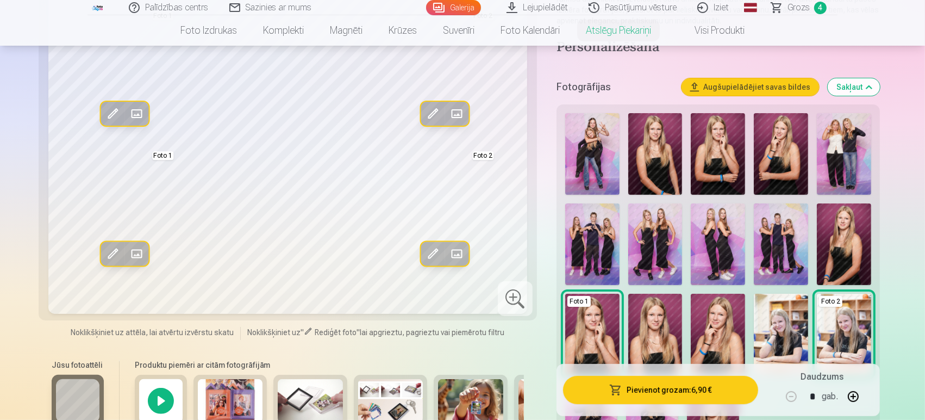
click at [707, 318] on img at bounding box center [718, 334] width 54 height 82
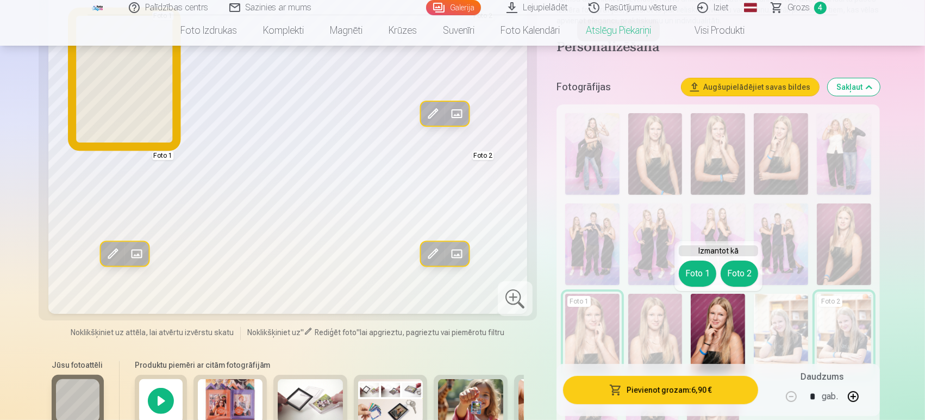
click at [696, 274] on button "Foto 1" at bounding box center [698, 273] width 38 height 26
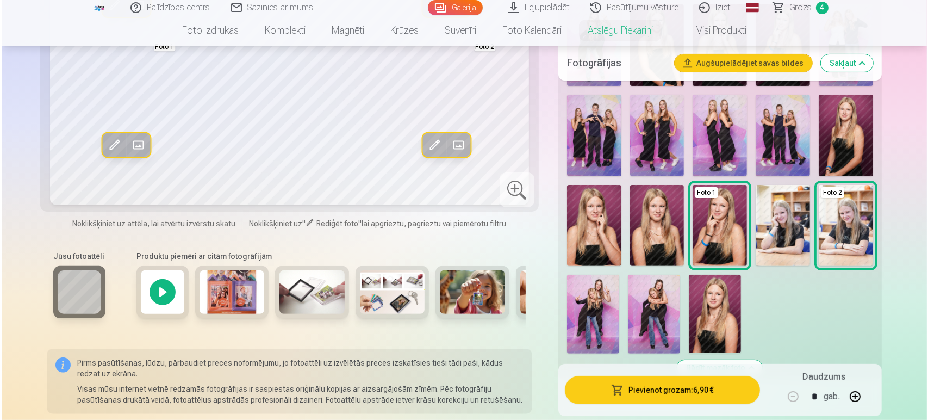
scroll to position [279, 0]
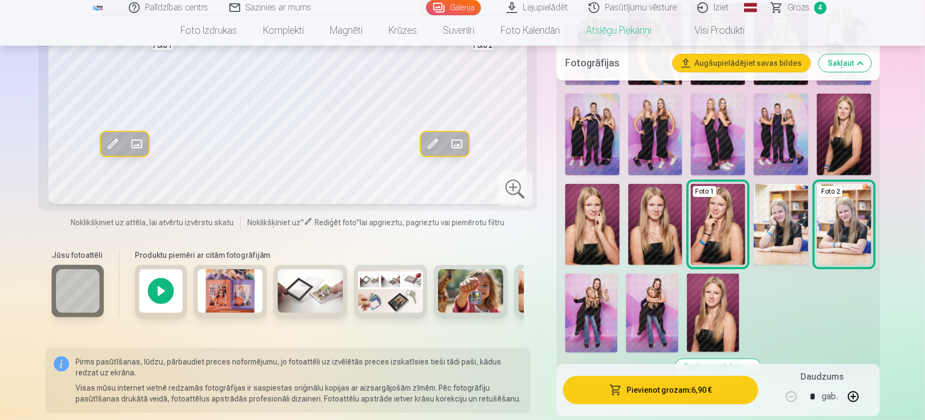
click at [704, 287] on img at bounding box center [713, 312] width 52 height 78
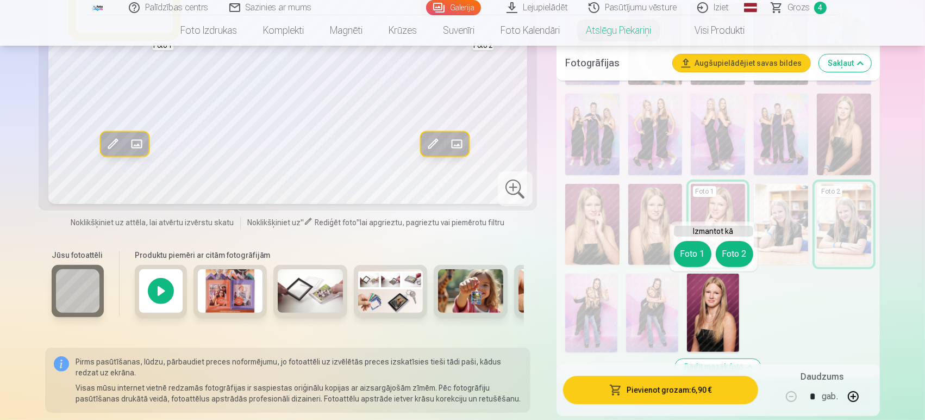
click at [688, 259] on button "Foto 1" at bounding box center [693, 254] width 38 height 26
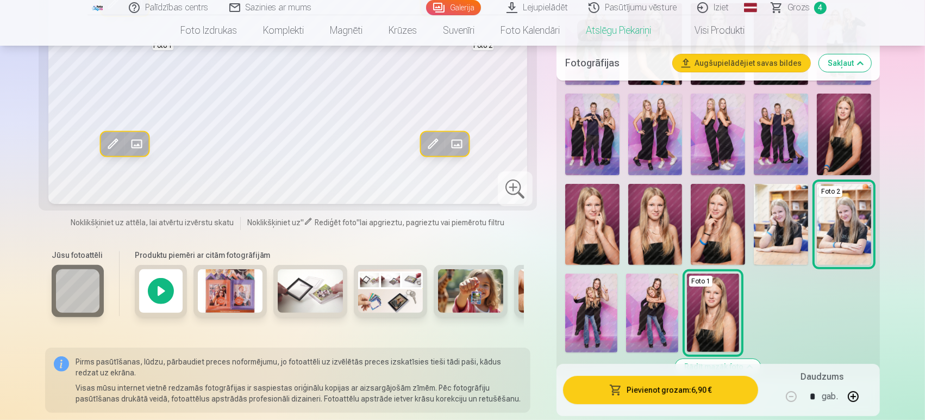
click at [685, 383] on button "Pievienot grozam : 6,90 €" at bounding box center [660, 389] width 195 height 28
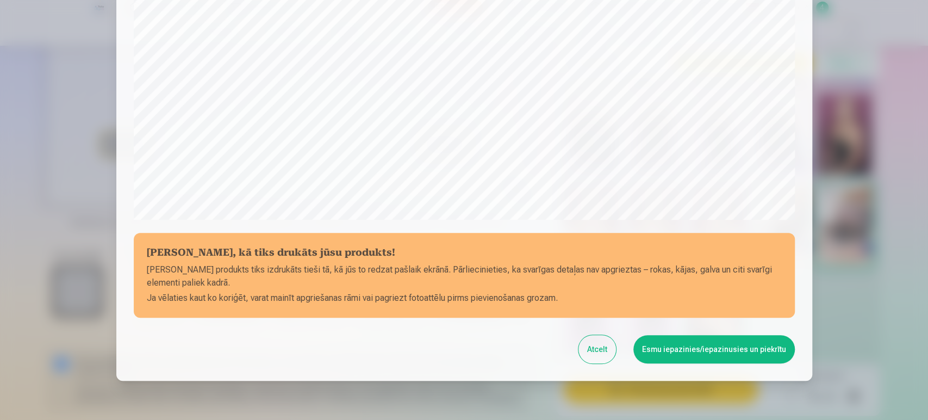
scroll to position [363, 0]
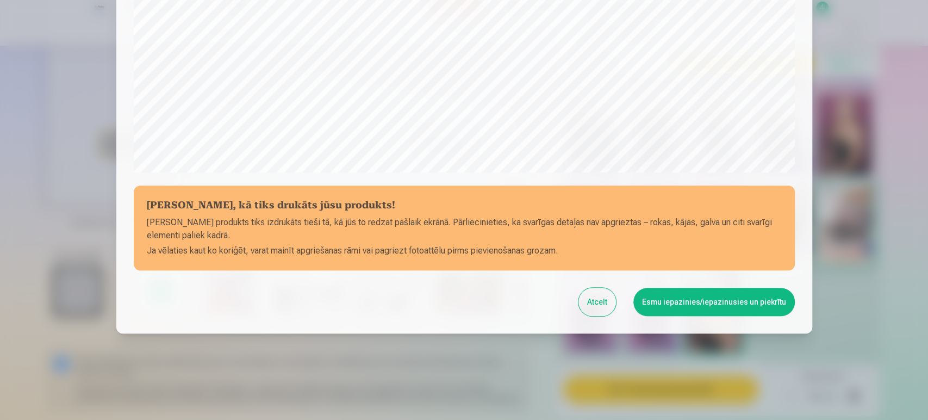
click at [701, 288] on button "Esmu iepazinies/iepazinusies un piekrītu" at bounding box center [713, 302] width 161 height 28
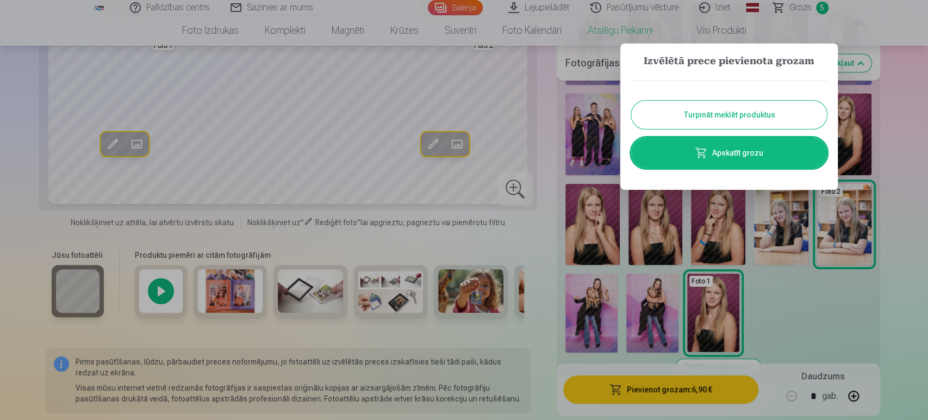
click at [677, 159] on link "Apskatīt grozu" at bounding box center [729, 153] width 196 height 30
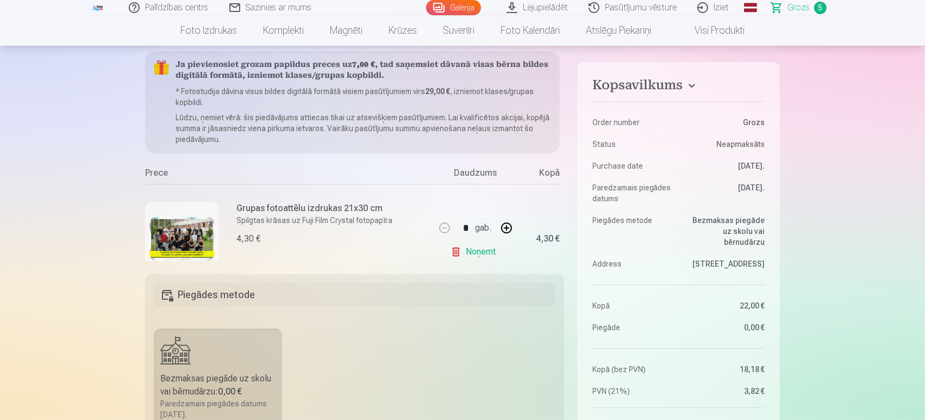
scroll to position [93, 0]
click at [196, 228] on img at bounding box center [181, 239] width 65 height 43
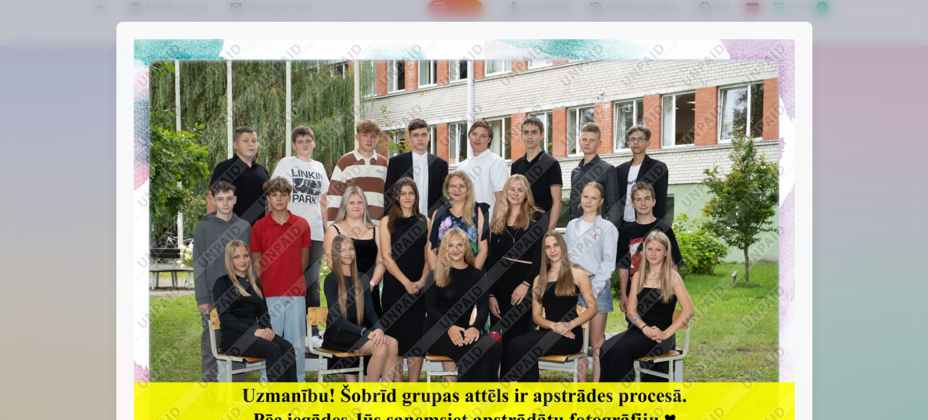
click at [48, 158] on div at bounding box center [464, 210] width 928 height 420
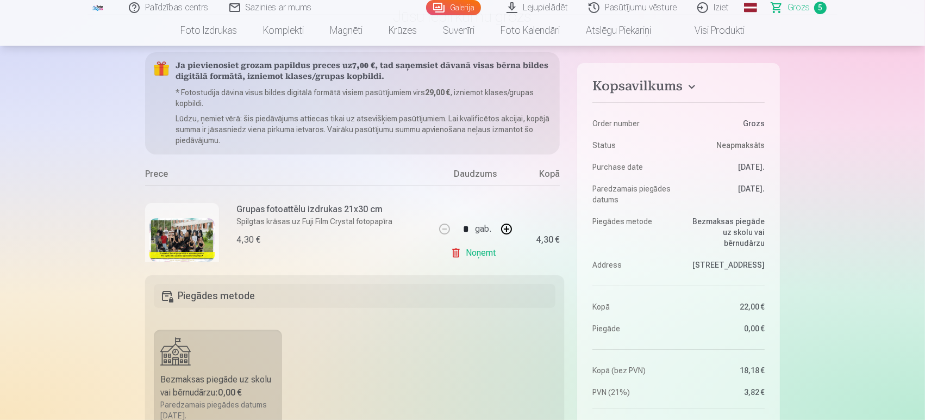
click at [458, 172] on div "Daudzums" at bounding box center [476, 175] width 82 height 17
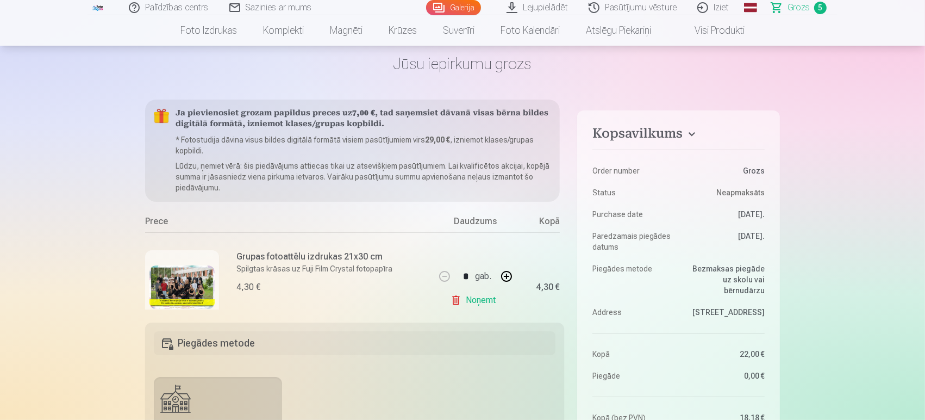
scroll to position [0, 0]
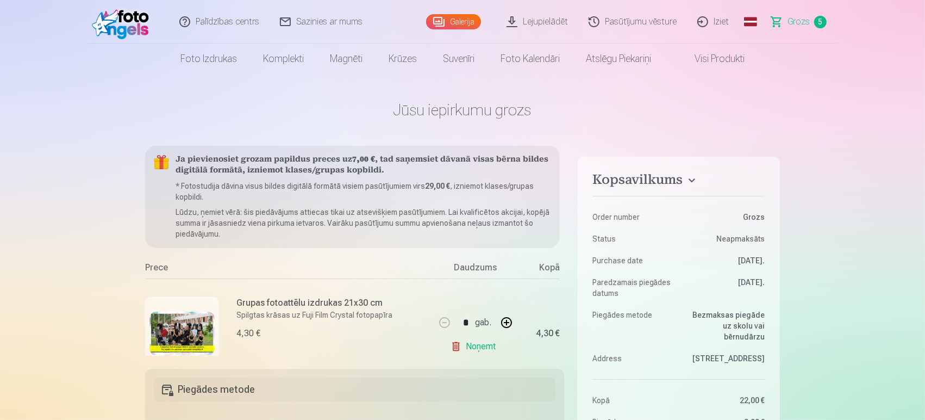
click at [488, 272] on div "Daudzums" at bounding box center [476, 269] width 82 height 17
click at [554, 268] on div "Kopā" at bounding box center [537, 269] width 43 height 17
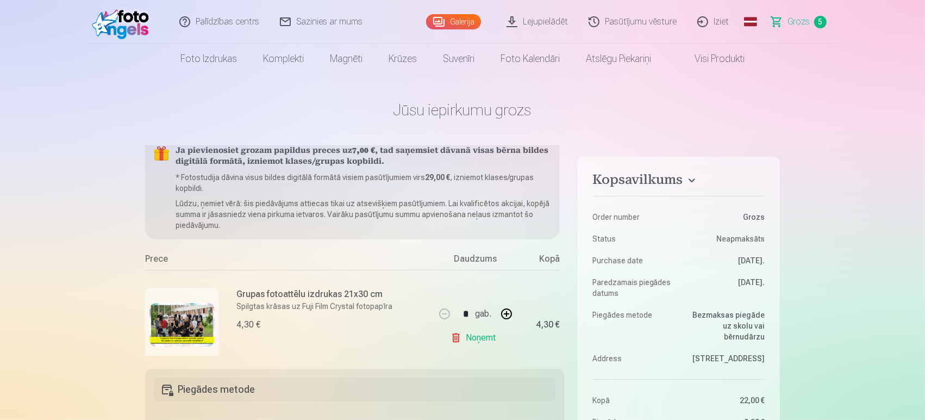
scroll to position [3, 0]
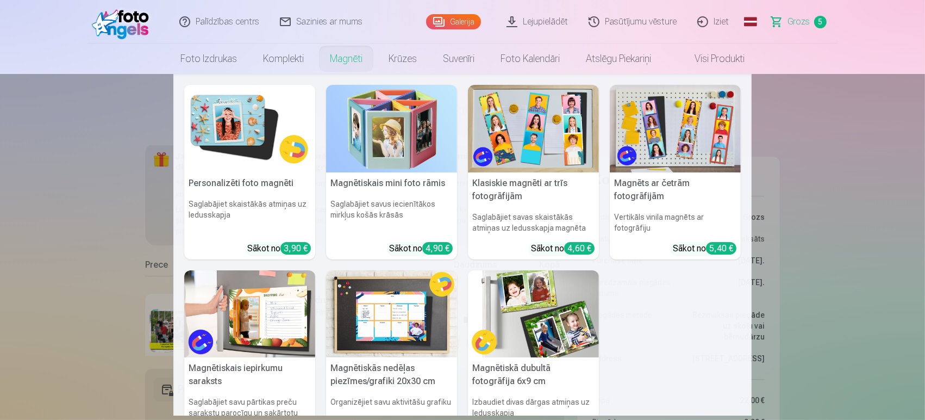
click at [327, 57] on link "Magnēti" at bounding box center [346, 58] width 59 height 30
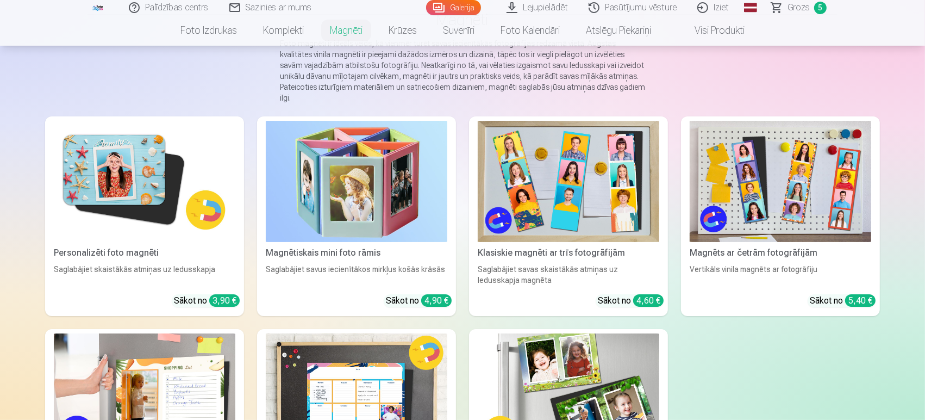
scroll to position [100, 0]
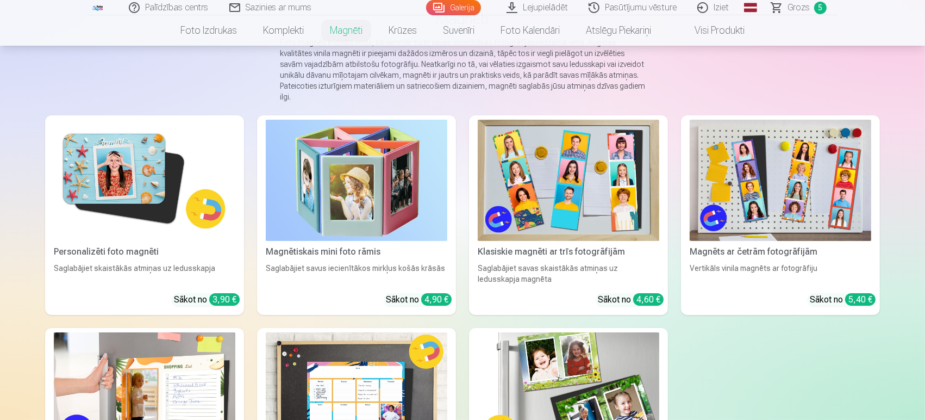
click at [124, 207] on img at bounding box center [145, 180] width 182 height 121
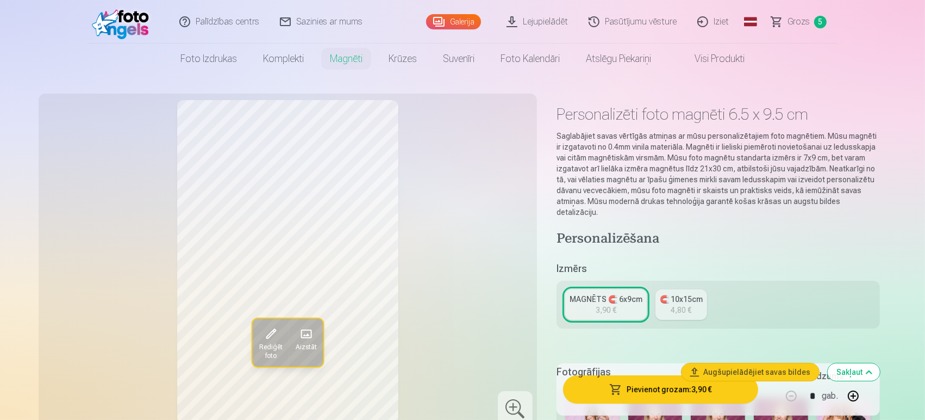
click at [663, 293] on div "🧲 10x15cm" at bounding box center [681, 298] width 43 height 11
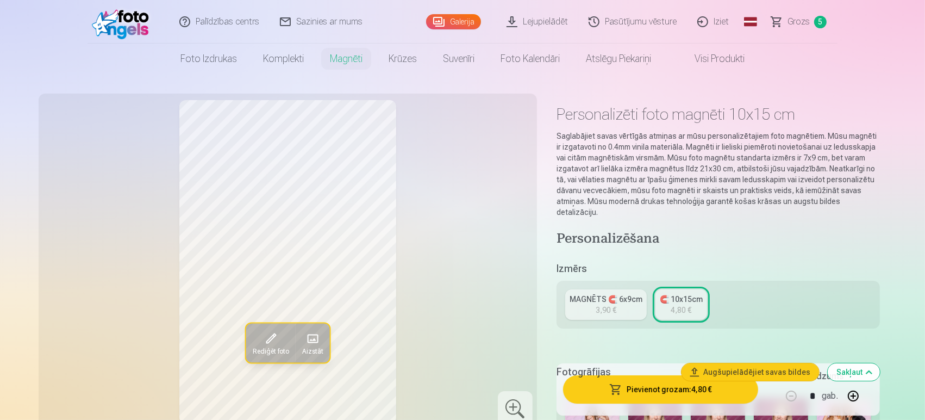
click at [605, 293] on div "MAGNĒTS 🧲 6x9cm" at bounding box center [606, 298] width 73 height 11
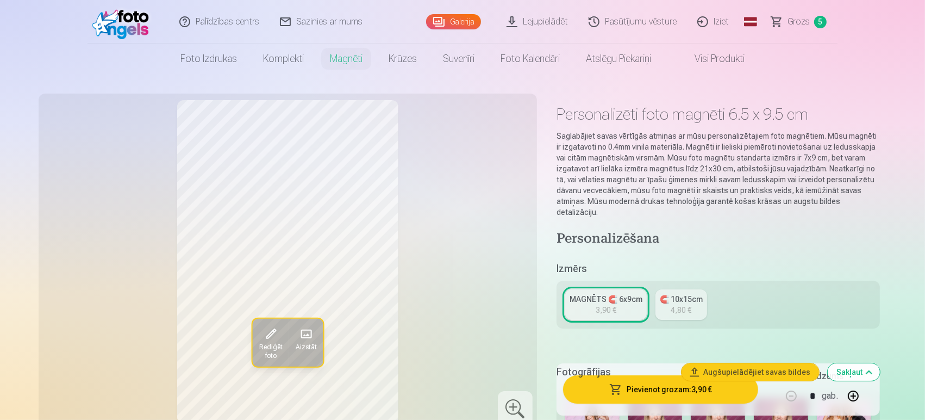
click at [679, 304] on div "4,80 €" at bounding box center [681, 309] width 21 height 11
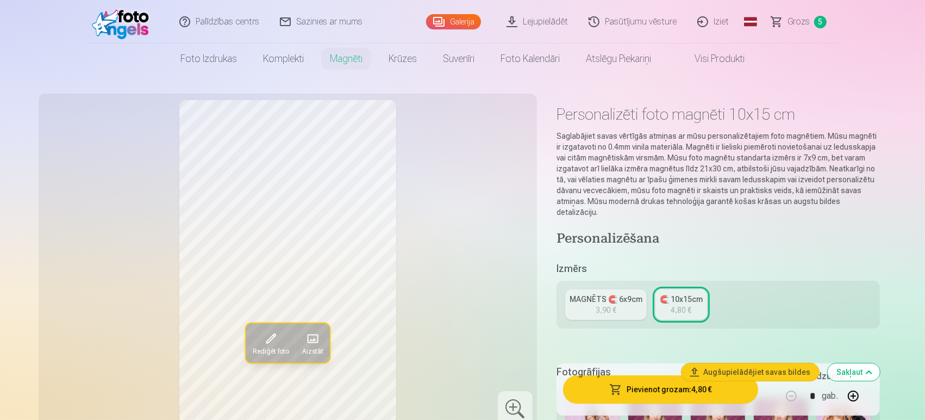
click at [619, 298] on link "MAGNĒTS 🧲 6x9cm 3,90 €" at bounding box center [606, 304] width 82 height 30
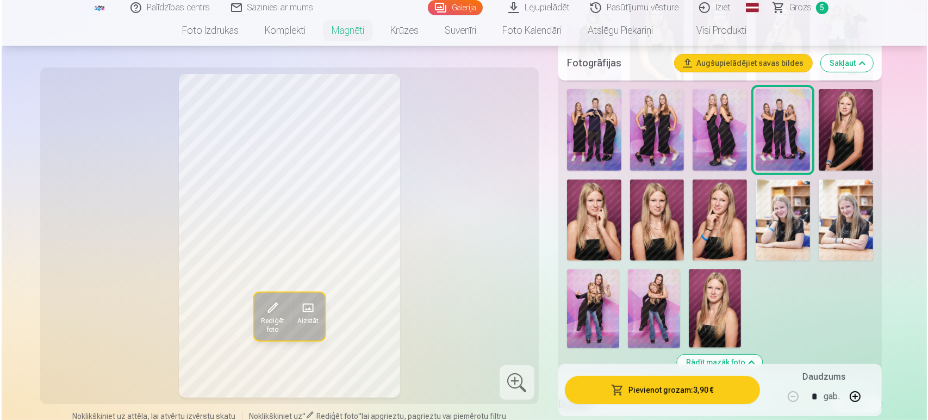
scroll to position [417, 0]
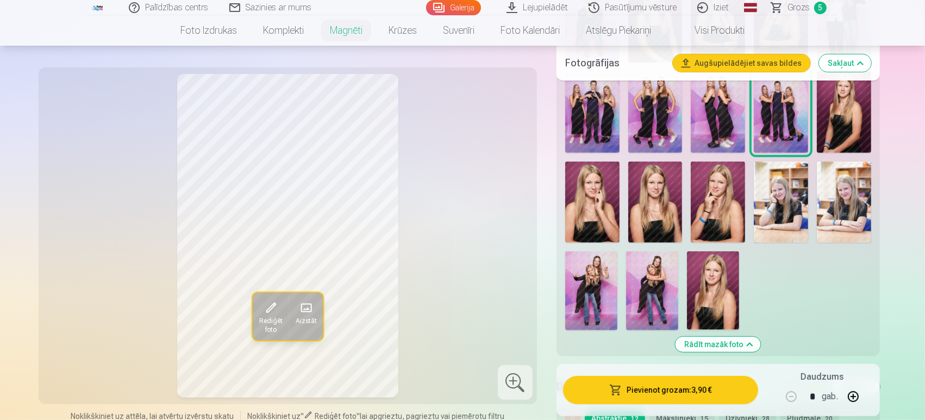
click at [852, 197] on img at bounding box center [844, 202] width 54 height 82
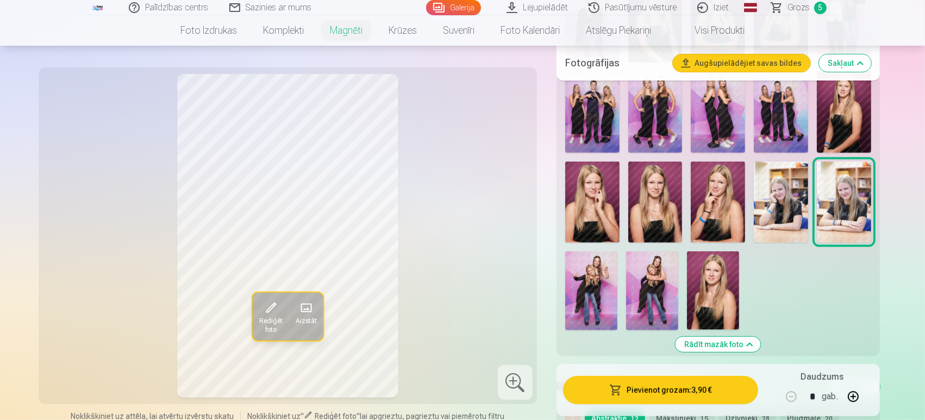
click at [711, 392] on button "Pievienot grozam : 3,90 €" at bounding box center [660, 389] width 195 height 28
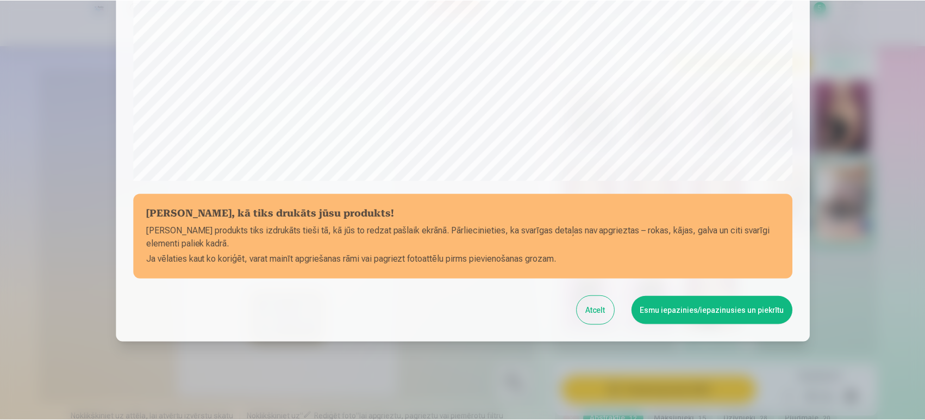
scroll to position [363, 0]
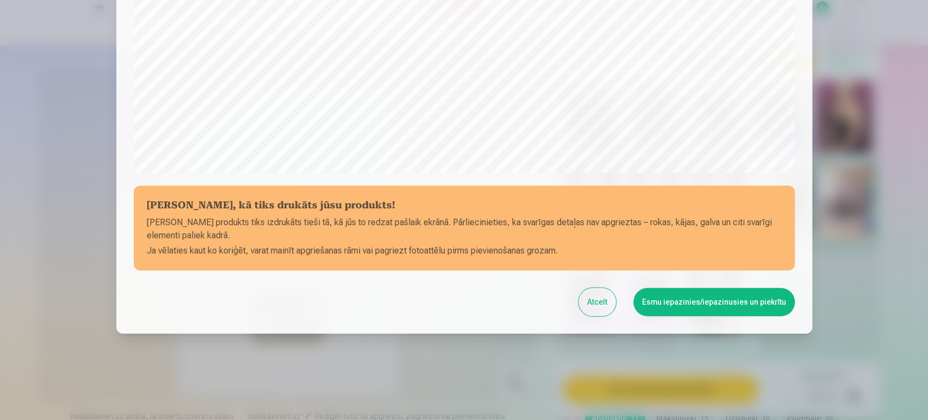
click at [584, 308] on button "Atcelt" at bounding box center [597, 302] width 38 height 28
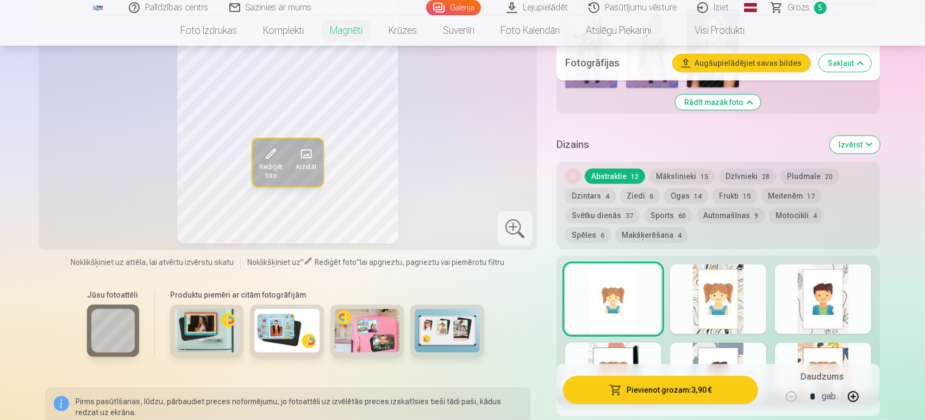
scroll to position [659, 0]
click at [681, 170] on button "Mākslinieki 15" at bounding box center [681, 175] width 65 height 15
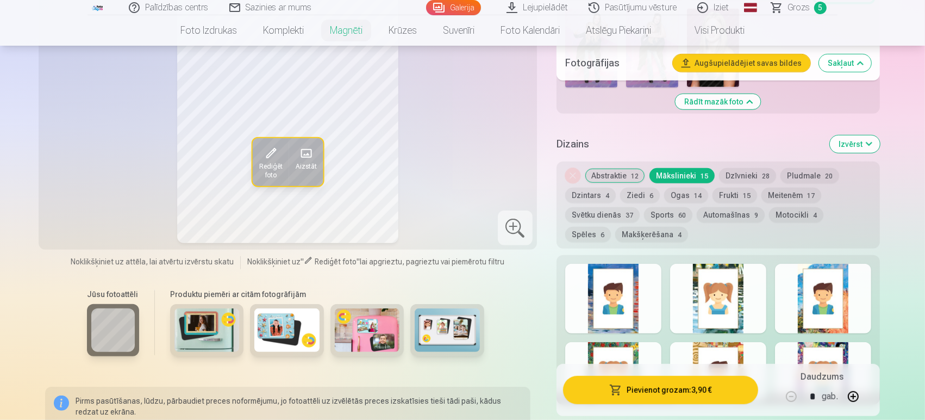
click at [746, 168] on button "Dzīvnieki 28" at bounding box center [747, 175] width 57 height 15
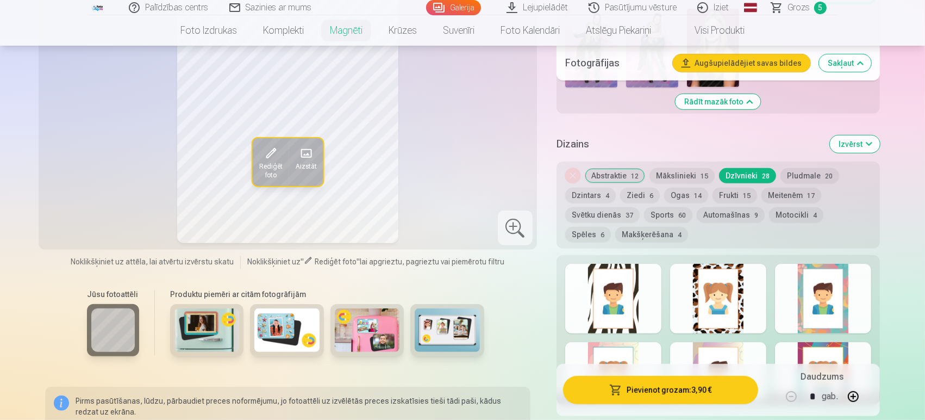
click at [796, 168] on button "Pludmale 20" at bounding box center [809, 175] width 59 height 15
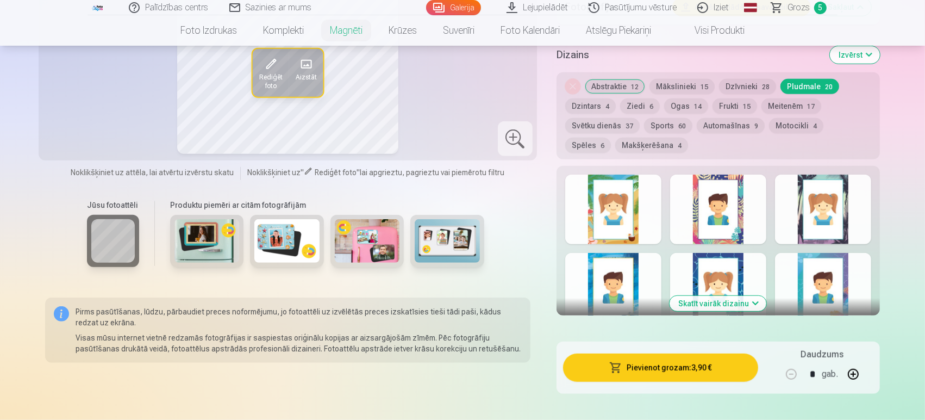
scroll to position [750, 0]
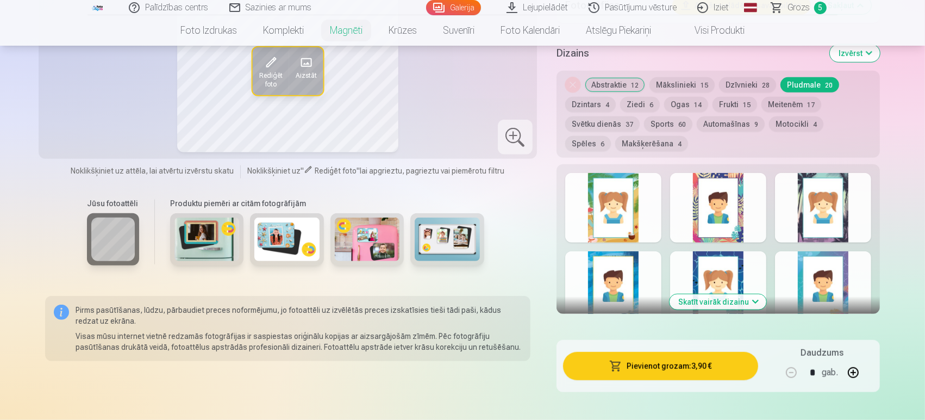
click at [701, 210] on div at bounding box center [718, 208] width 96 height 70
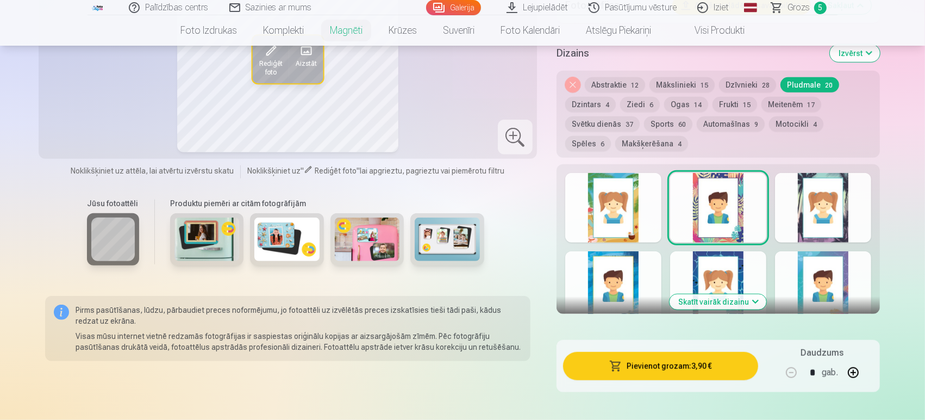
click at [713, 294] on button "Skatīt vairāk dizainu" at bounding box center [718, 301] width 97 height 15
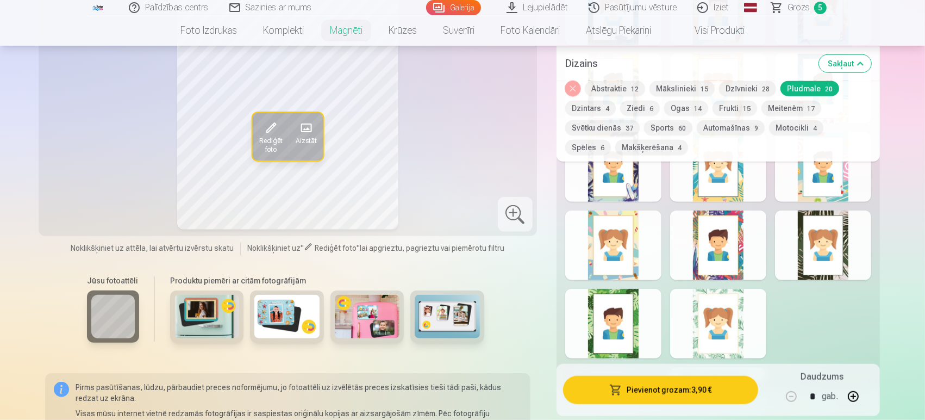
scroll to position [1098, 0]
click at [683, 309] on div at bounding box center [718, 323] width 96 height 70
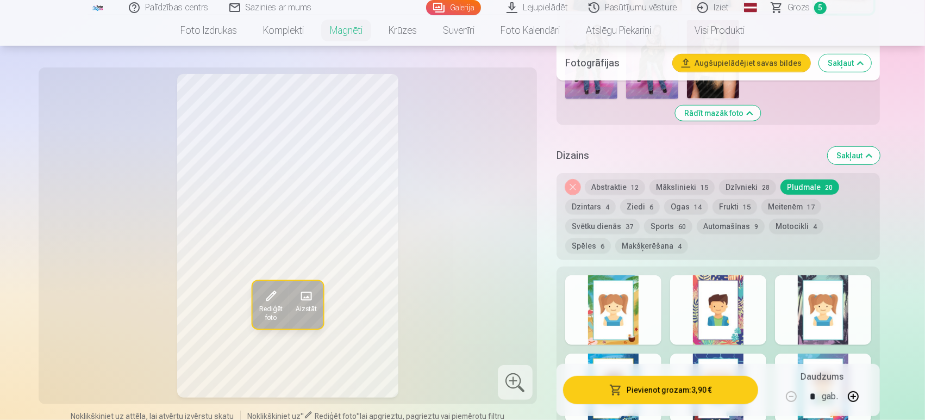
scroll to position [637, 0]
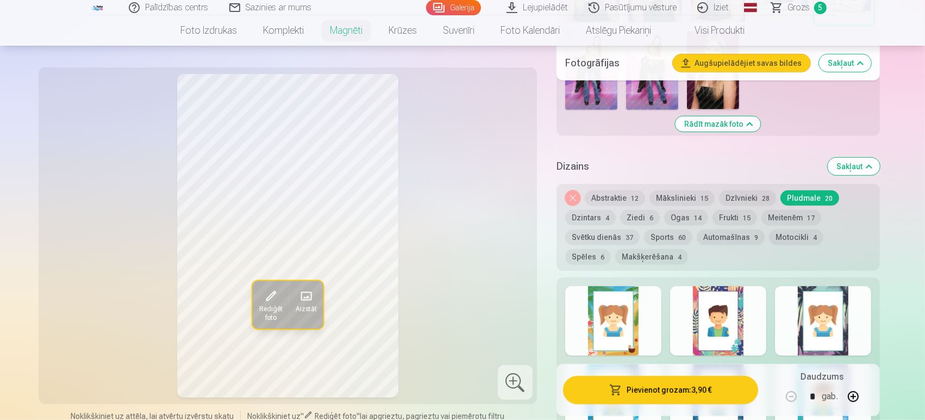
click at [645, 210] on button "Ziedi 6" at bounding box center [640, 217] width 40 height 15
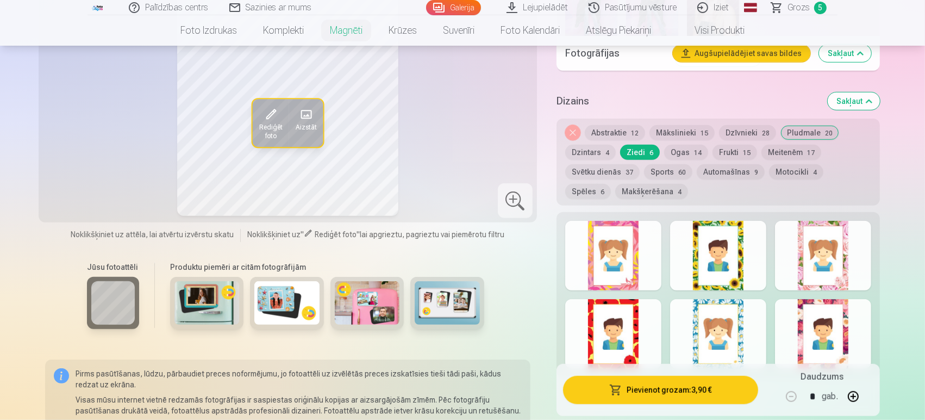
scroll to position [720, 0]
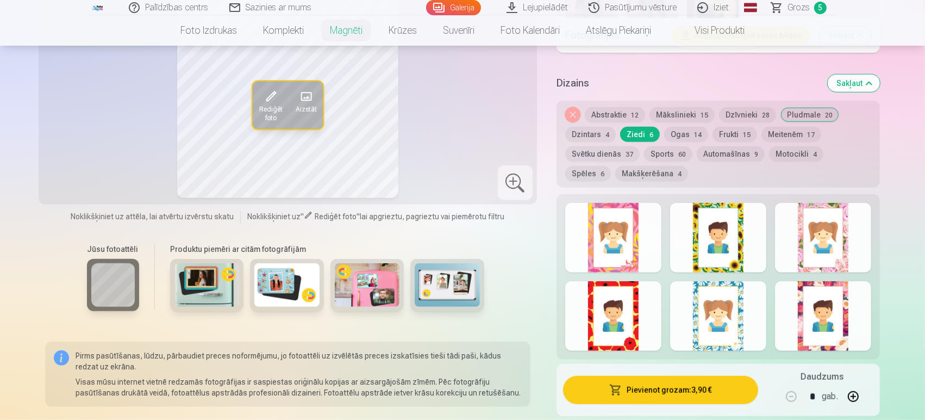
click at [636, 239] on div at bounding box center [613, 238] width 96 height 70
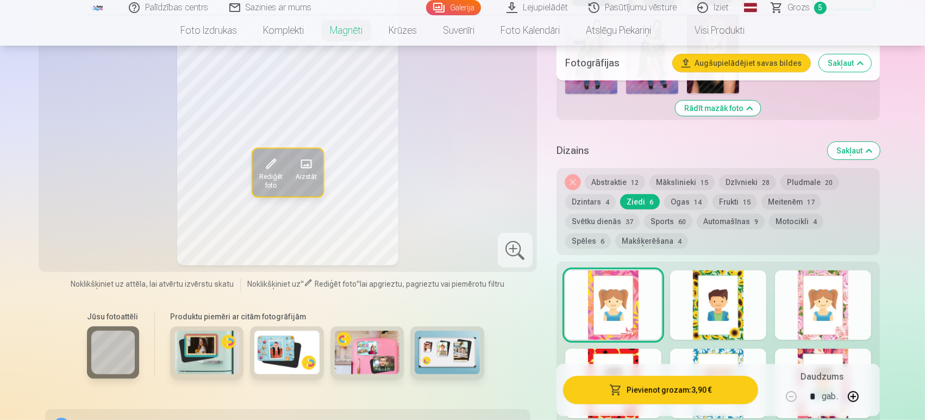
scroll to position [654, 0]
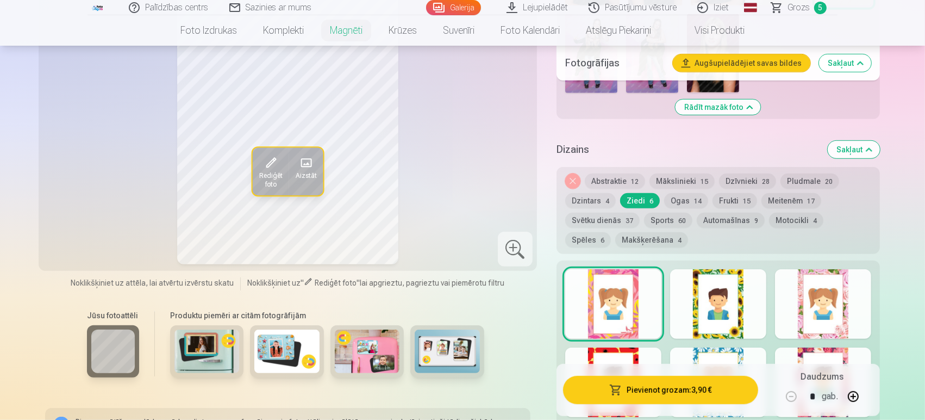
click at [813, 294] on div at bounding box center [823, 304] width 96 height 70
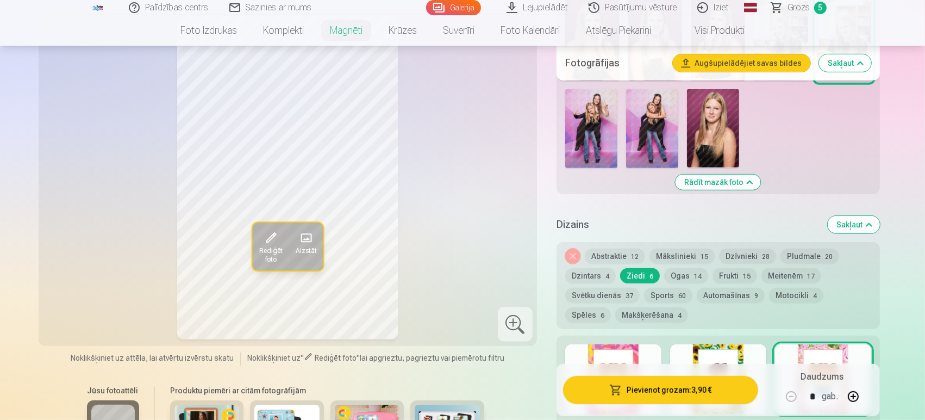
scroll to position [579, 0]
click at [573, 267] on button "Dzintars 4" at bounding box center [590, 274] width 51 height 15
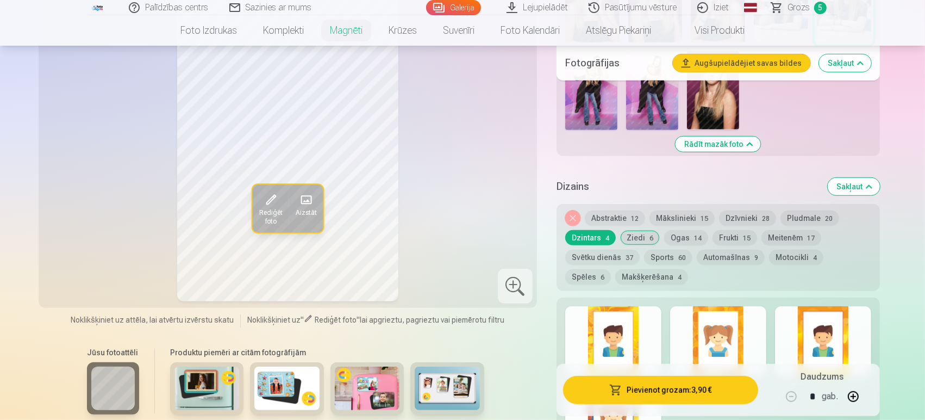
scroll to position [617, 0]
click at [662, 249] on button "Sports 60" at bounding box center [668, 256] width 48 height 15
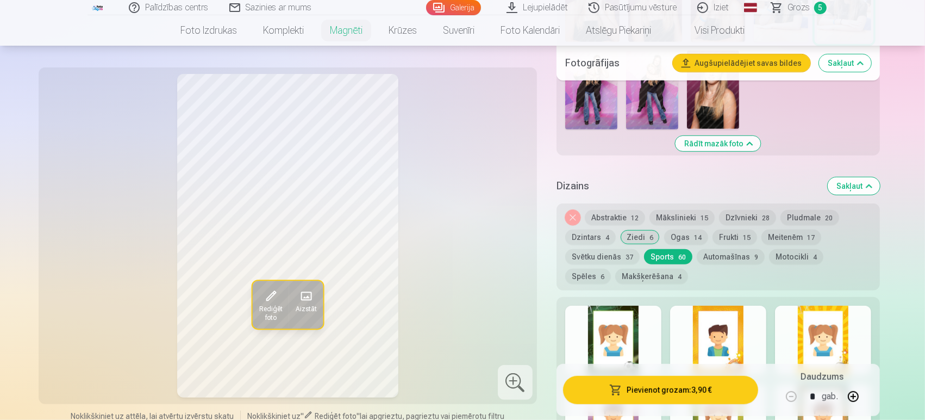
click at [683, 229] on button "Ogas 14" at bounding box center [686, 236] width 44 height 15
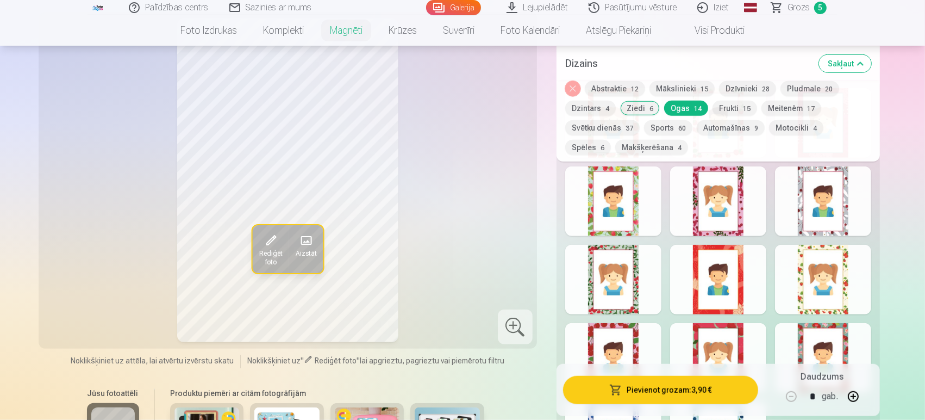
scroll to position [820, 0]
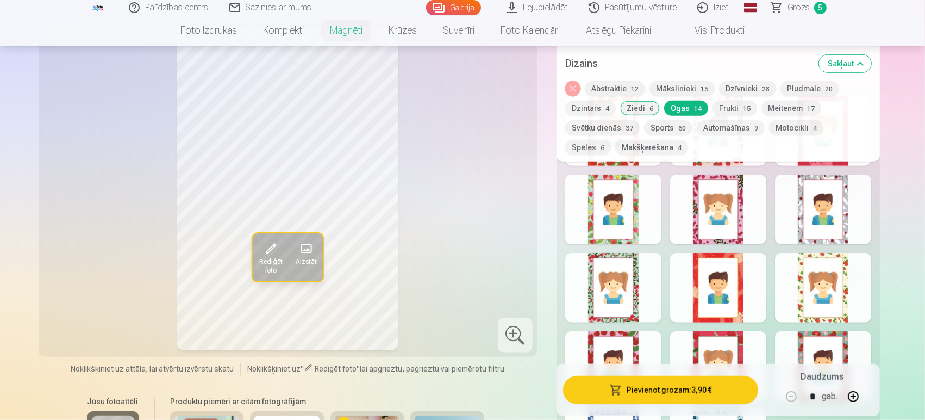
click at [683, 223] on div at bounding box center [718, 209] width 96 height 70
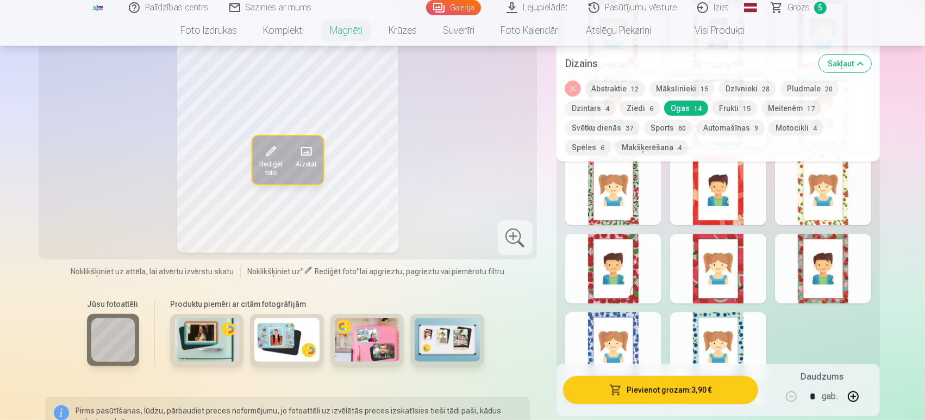
click at [704, 241] on div at bounding box center [718, 269] width 96 height 70
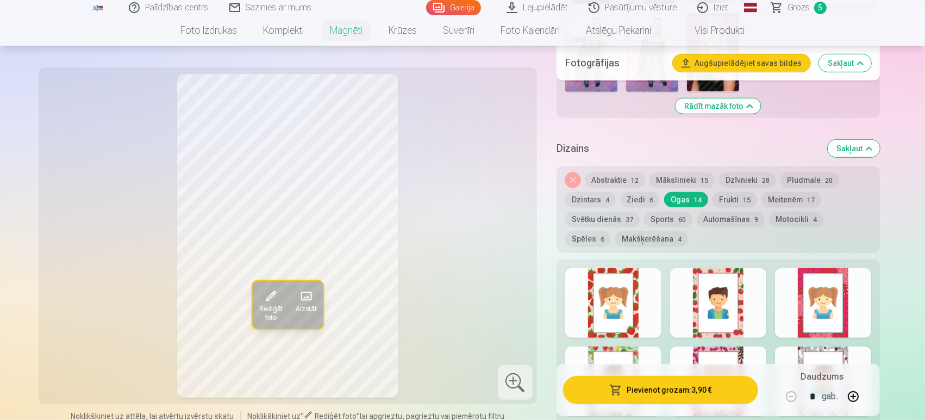
scroll to position [647, 0]
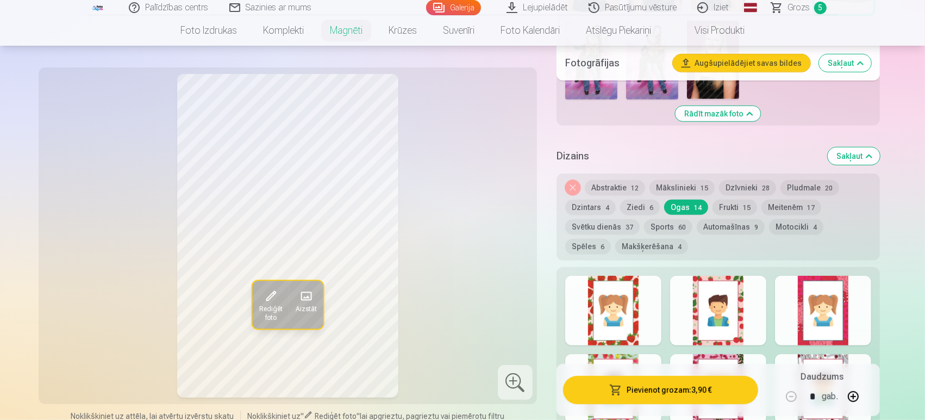
click at [608, 180] on button "Abstraktie 12" at bounding box center [615, 187] width 60 height 15
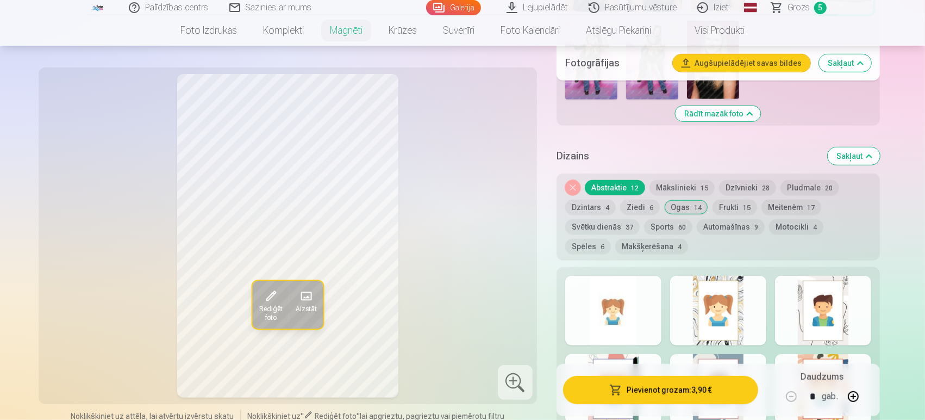
click at [685, 180] on button "Mākslinieki 15" at bounding box center [681, 187] width 65 height 15
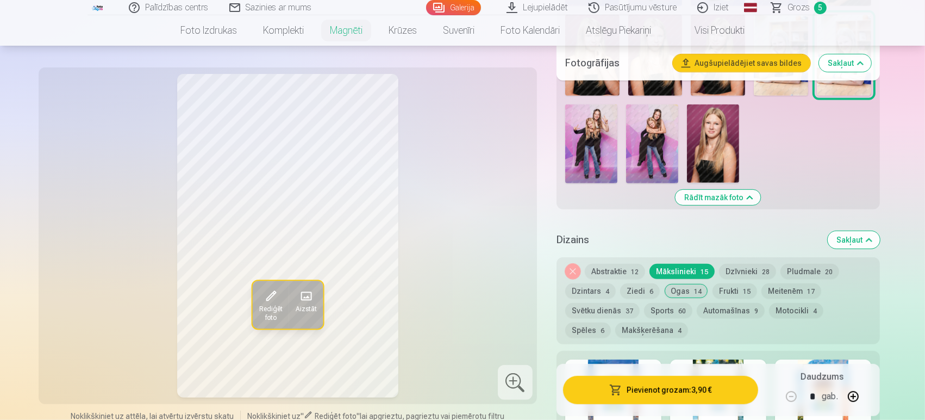
scroll to position [557, 0]
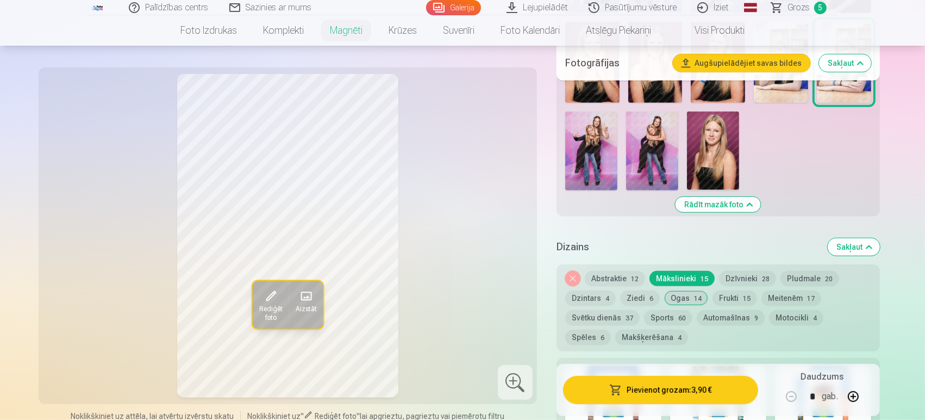
click at [809, 271] on button "Pludmale 20" at bounding box center [809, 278] width 59 height 15
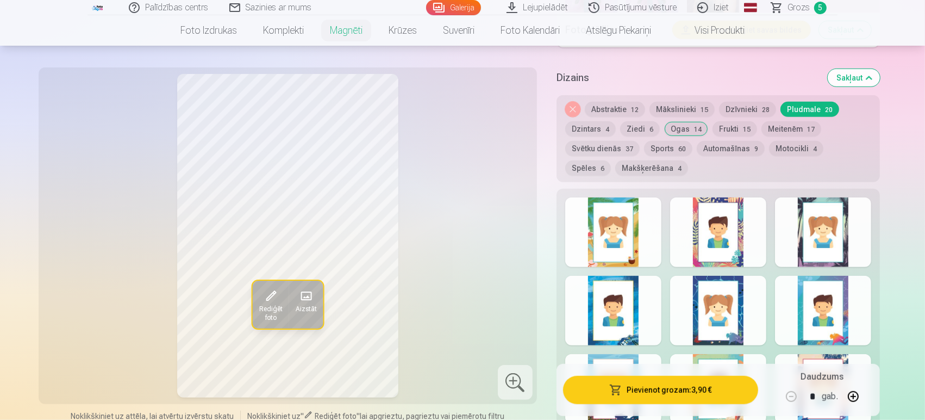
scroll to position [735, 0]
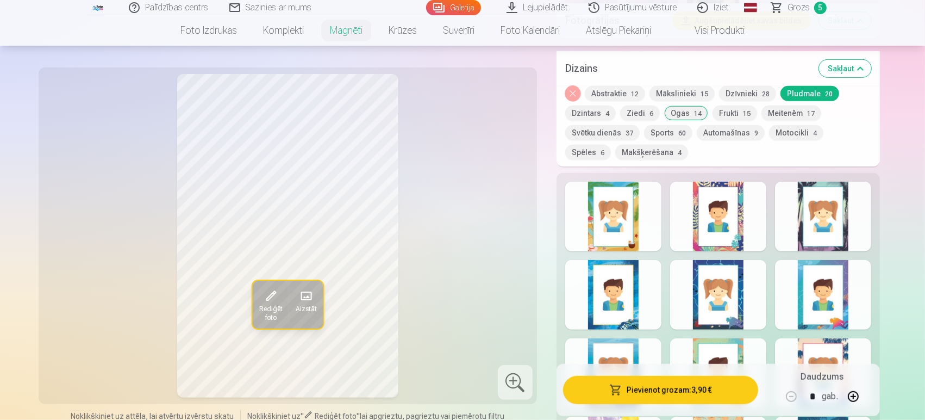
click at [615, 145] on button "Makšķerēšana 4" at bounding box center [651, 152] width 73 height 15
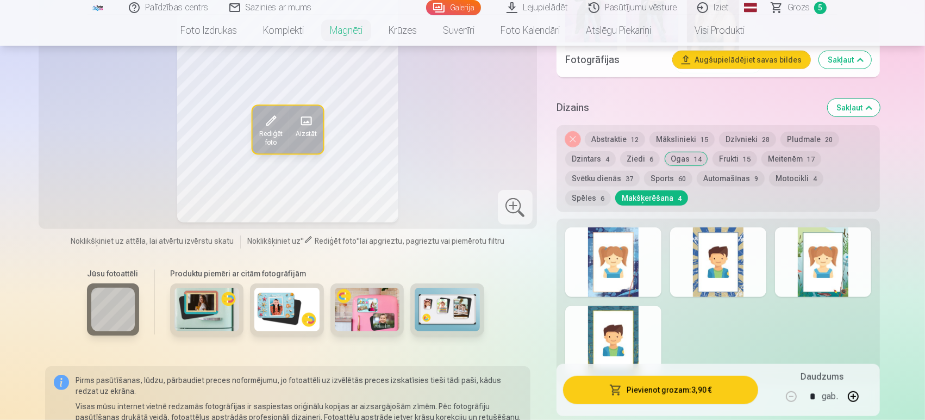
scroll to position [692, 0]
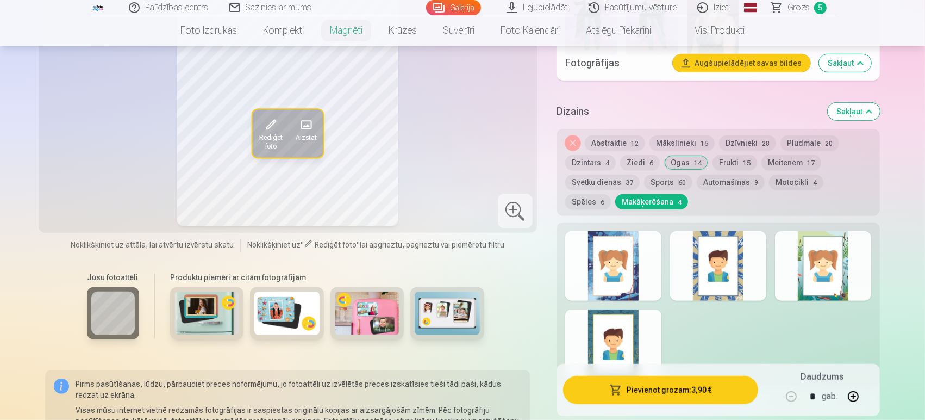
click at [611, 194] on button "Spēles 6" at bounding box center [588, 201] width 46 height 15
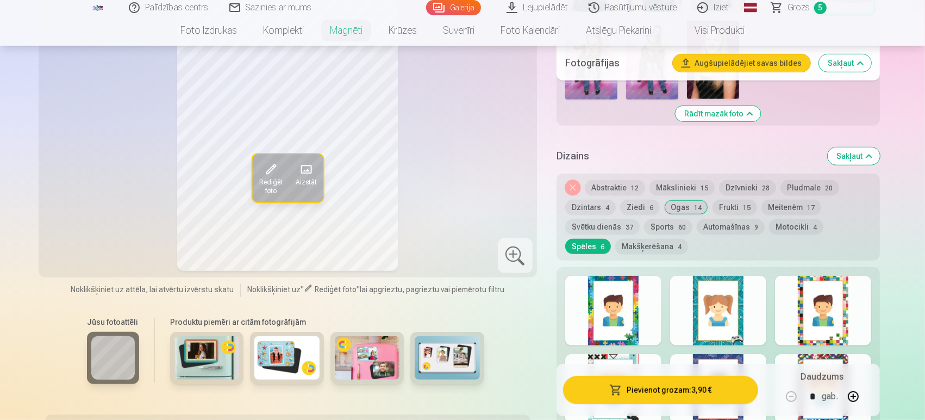
scroll to position [630, 0]
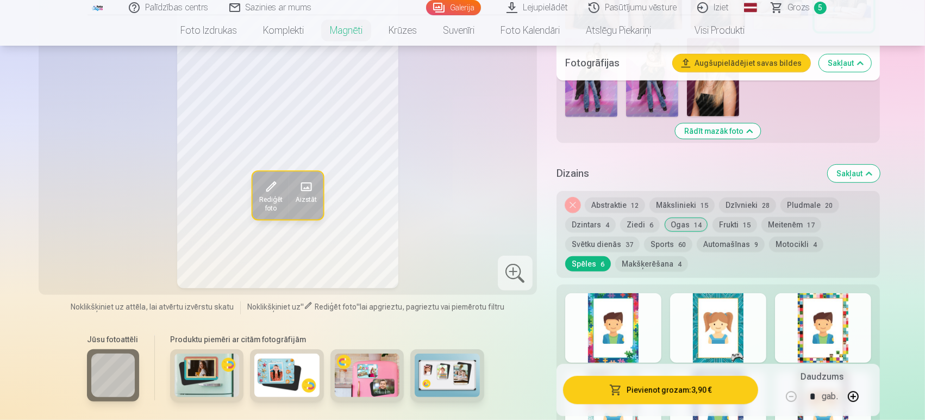
click at [659, 238] on button "Sports 60" at bounding box center [668, 243] width 48 height 15
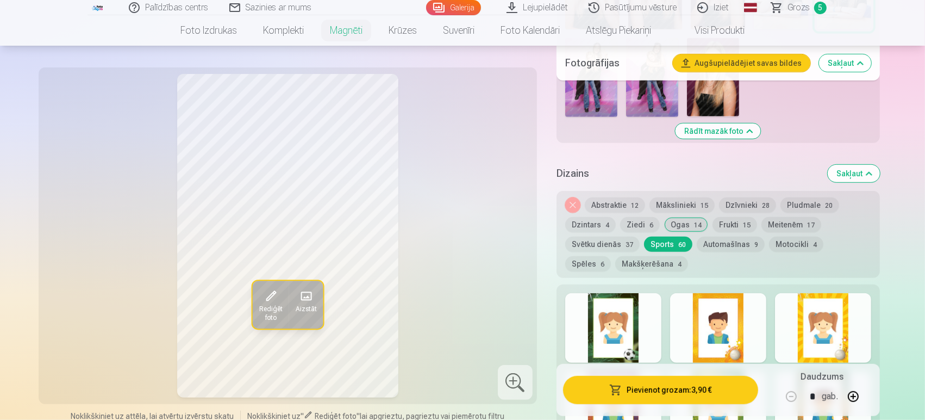
click at [713, 236] on button "Automašīnas 9" at bounding box center [731, 243] width 68 height 15
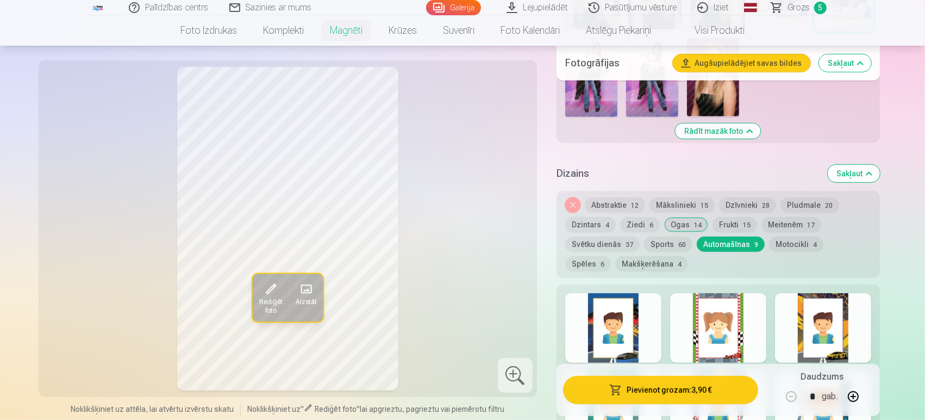
click at [610, 236] on button "Svētku dienās 37" at bounding box center [602, 243] width 74 height 15
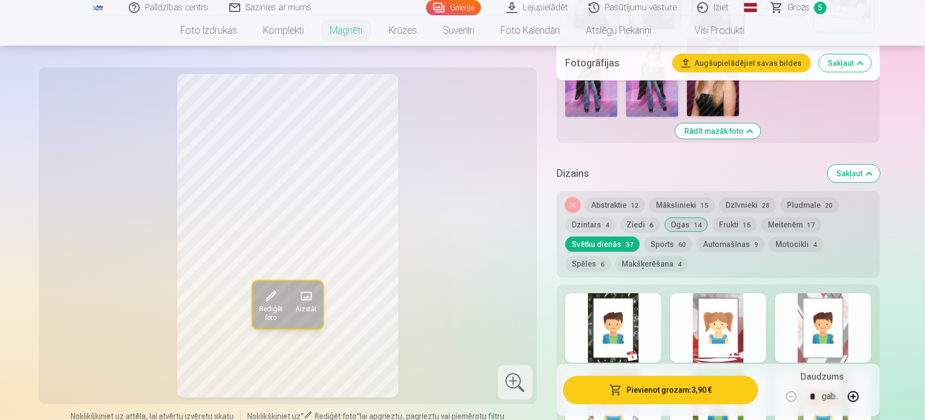
click at [783, 217] on button "Meitenēm 17" at bounding box center [791, 224] width 60 height 15
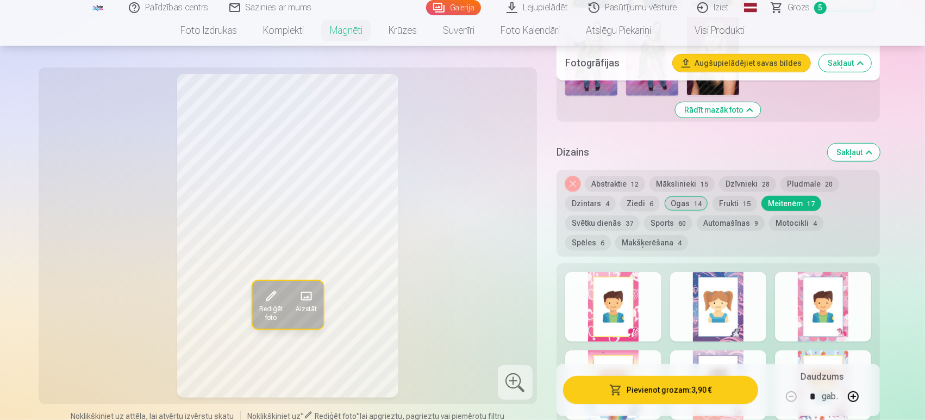
scroll to position [678, 0]
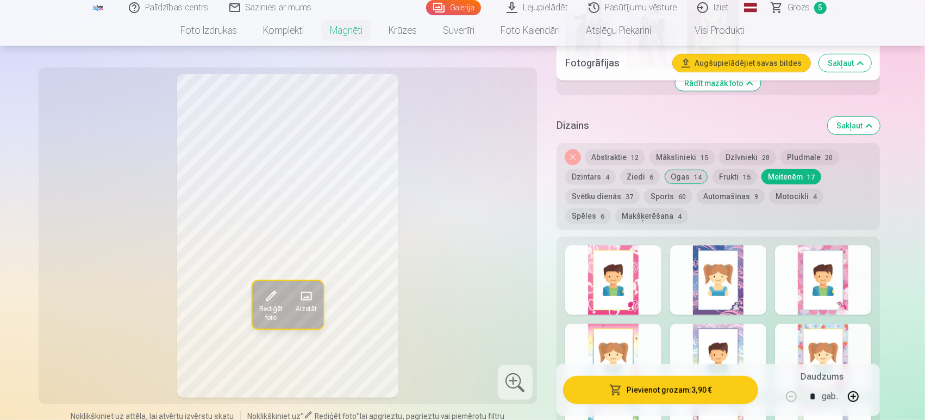
click at [720, 299] on div at bounding box center [718, 280] width 96 height 70
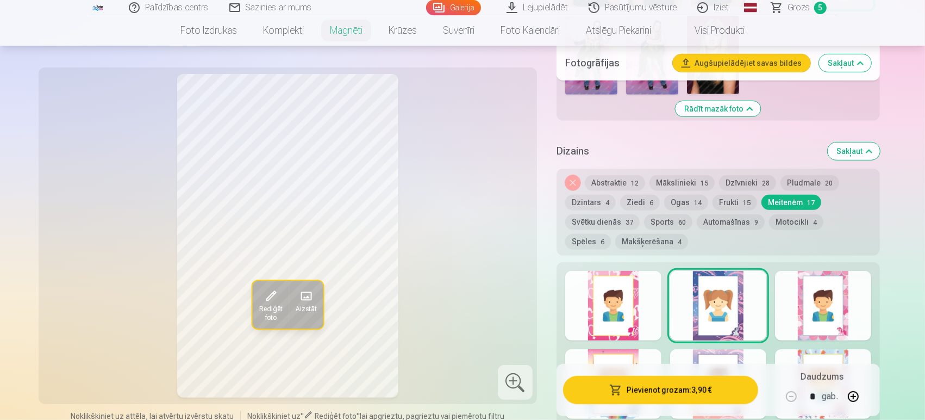
scroll to position [647, 0]
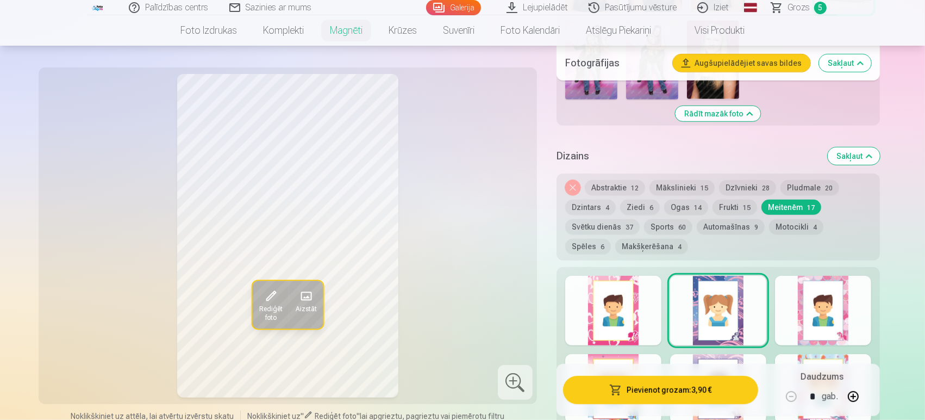
click at [683, 199] on button "Ogas 14" at bounding box center [686, 206] width 44 height 15
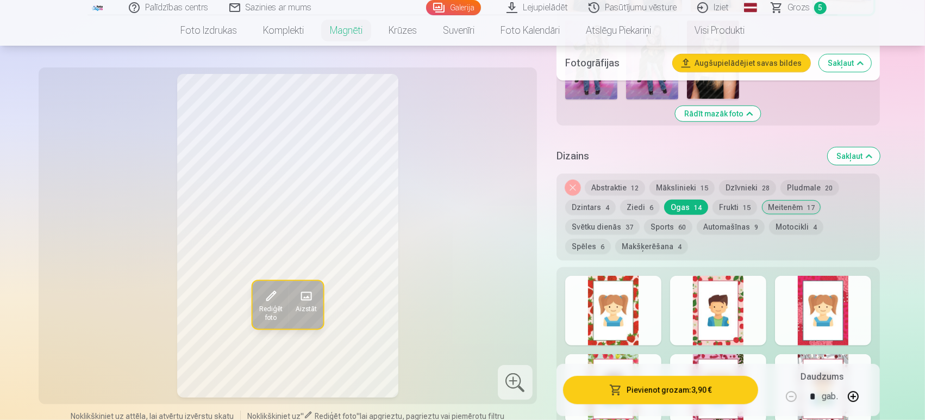
click at [613, 180] on button "Abstraktie 12" at bounding box center [615, 187] width 60 height 15
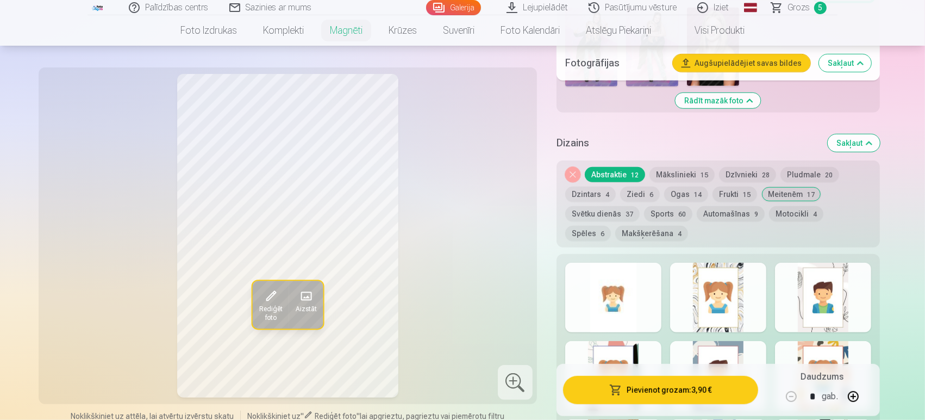
scroll to position [689, 0]
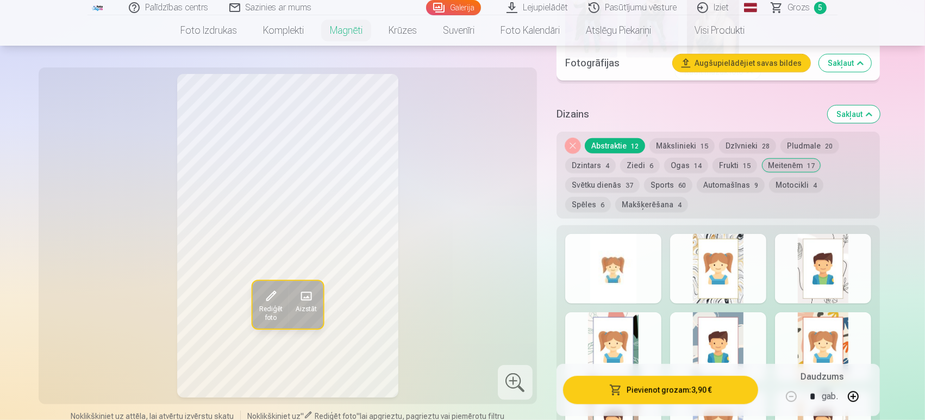
click at [696, 225] on div "Rādīt mazāk dizainu" at bounding box center [718, 398] width 323 height 346
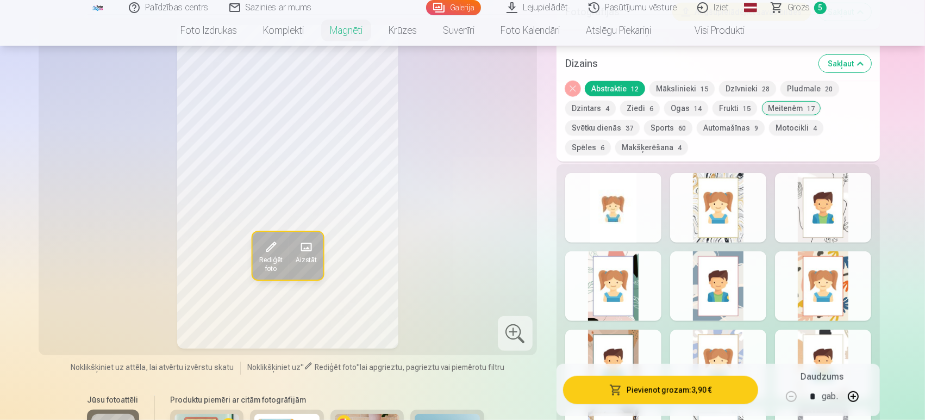
scroll to position [800, 0]
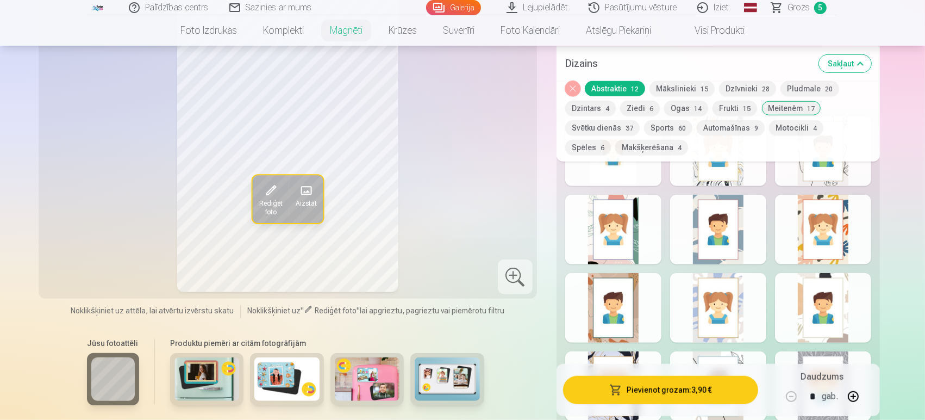
click at [696, 220] on div at bounding box center [718, 230] width 96 height 70
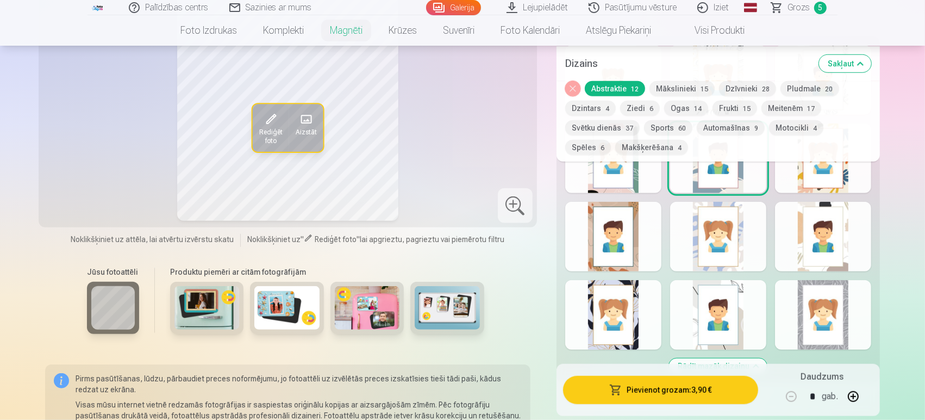
scroll to position [876, 0]
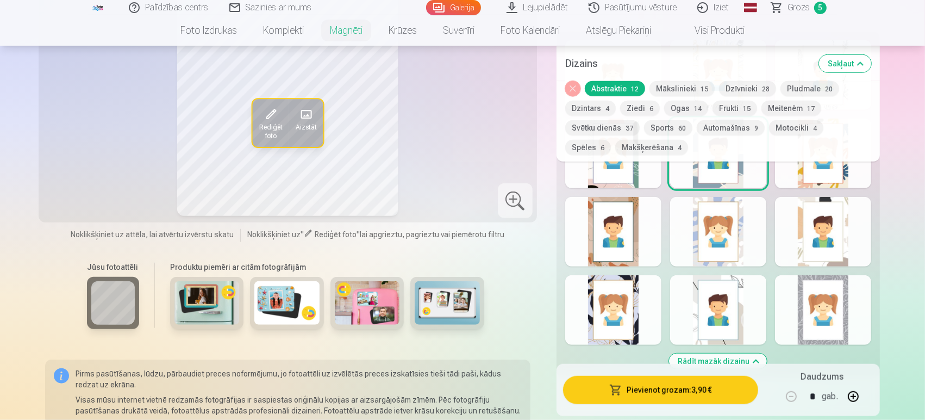
click at [696, 220] on div at bounding box center [718, 232] width 96 height 70
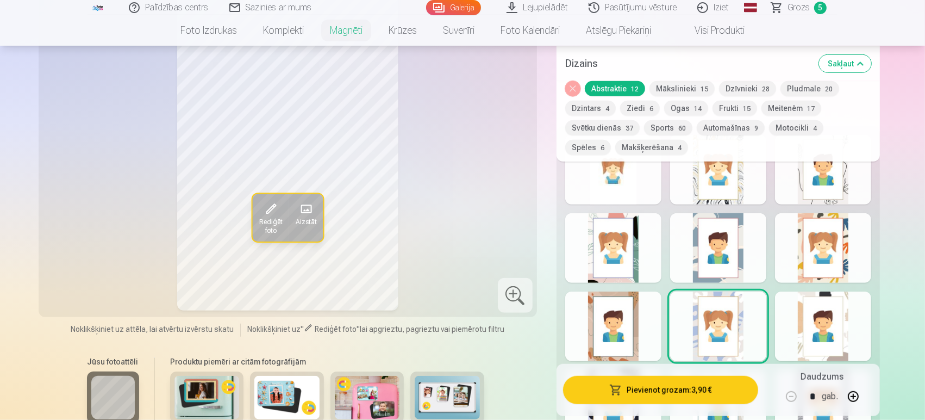
scroll to position [783, 0]
click at [624, 228] on div at bounding box center [613, 247] width 96 height 70
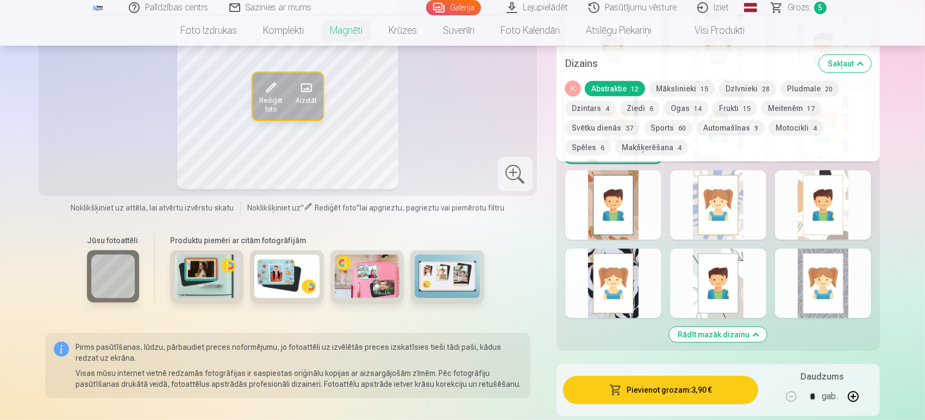
scroll to position [911, 0]
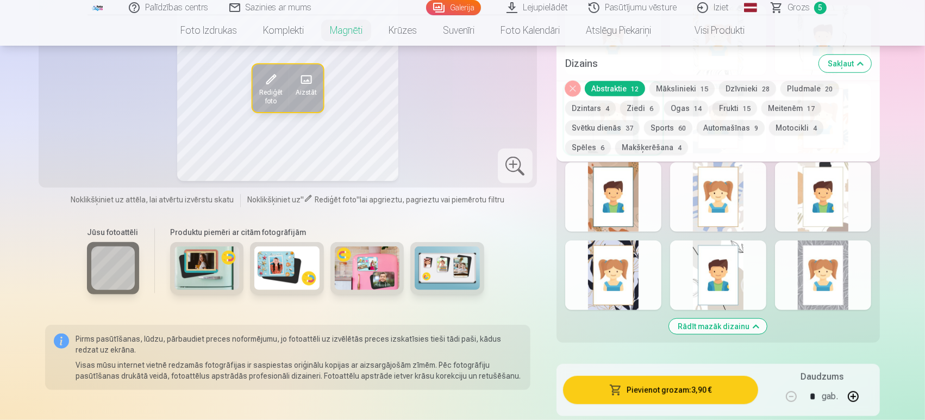
click at [700, 255] on div at bounding box center [718, 275] width 96 height 70
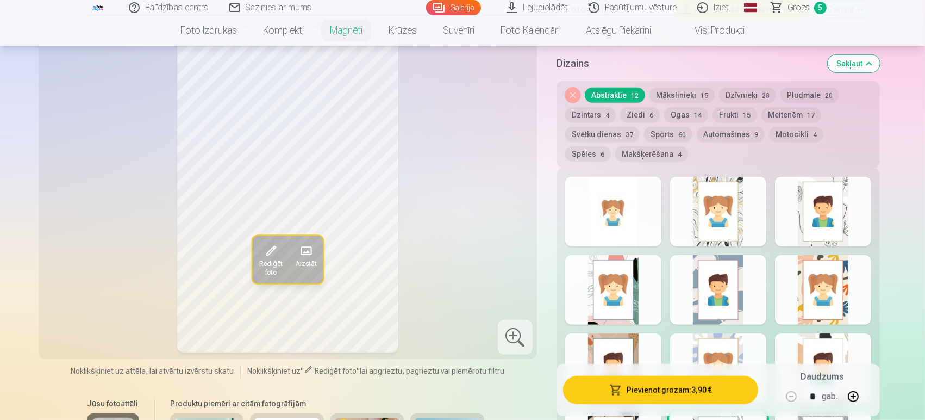
scroll to position [657, 0]
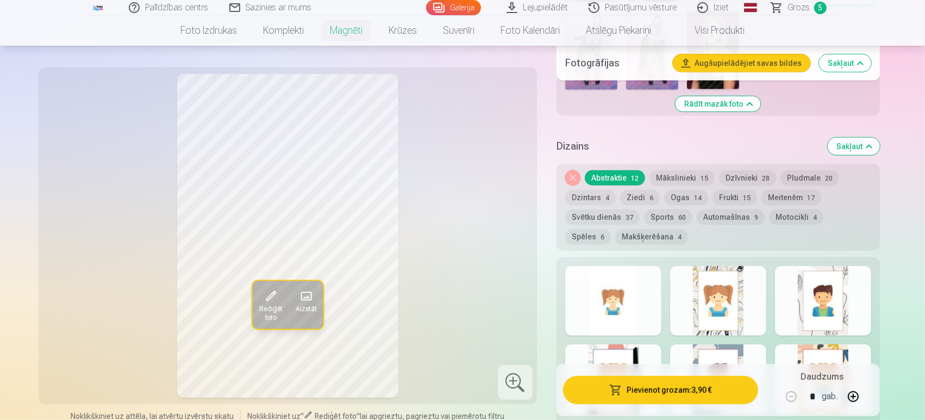
click at [676, 190] on button "Ogas 14" at bounding box center [686, 197] width 44 height 15
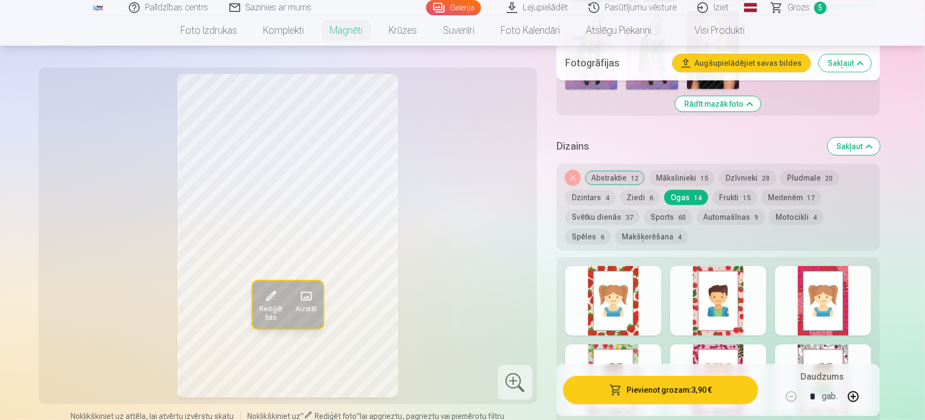
click at [701, 266] on div at bounding box center [718, 301] width 96 height 70
click at [603, 280] on div at bounding box center [613, 301] width 96 height 70
click at [724, 190] on button "Frukti 15" at bounding box center [735, 197] width 45 height 15
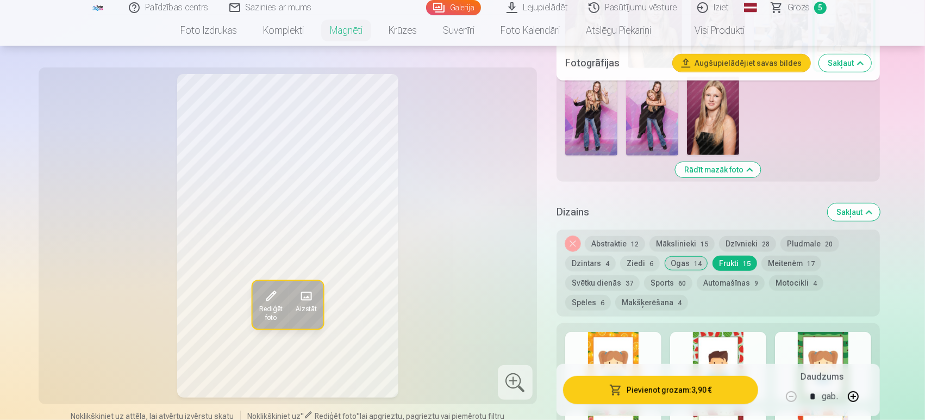
scroll to position [596, 0]
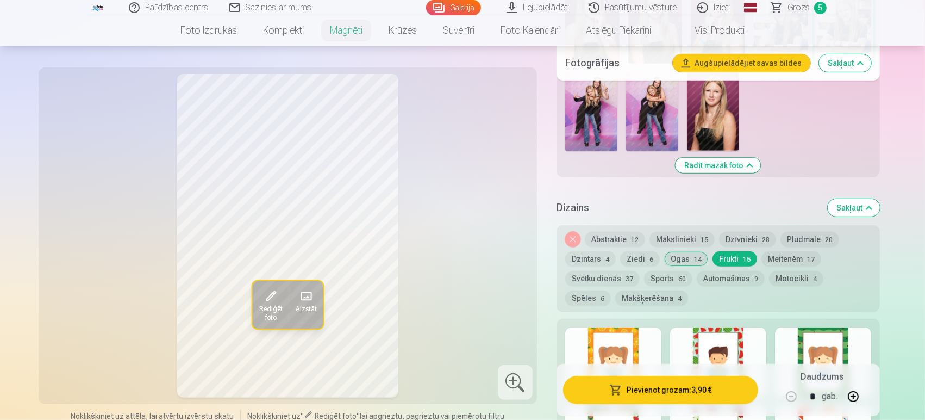
click at [778, 251] on button "Meitenēm 17" at bounding box center [791, 258] width 60 height 15
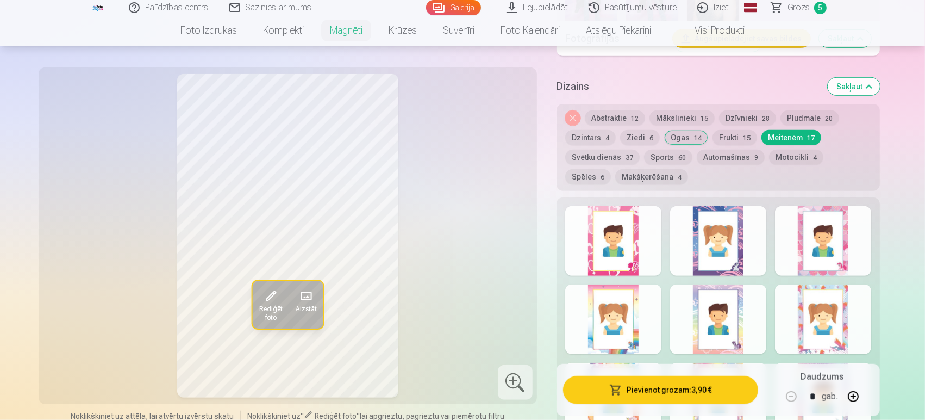
scroll to position [716, 0]
click at [628, 131] on button "Ziedi 6" at bounding box center [640, 138] width 40 height 15
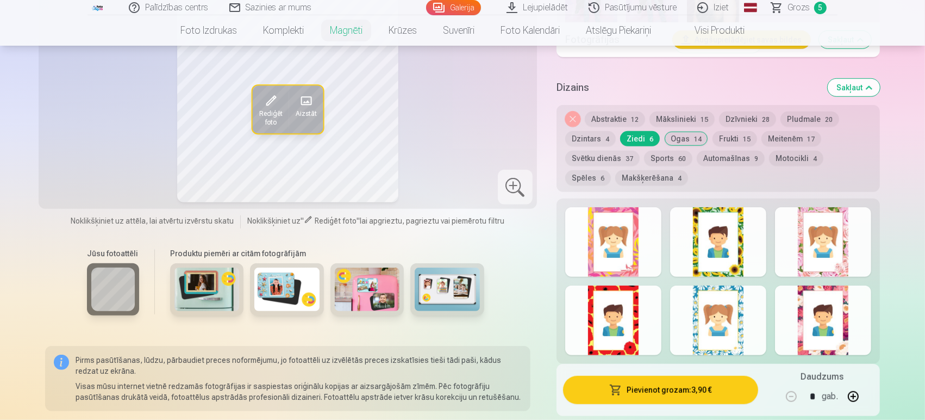
click at [845, 217] on div at bounding box center [823, 242] width 96 height 70
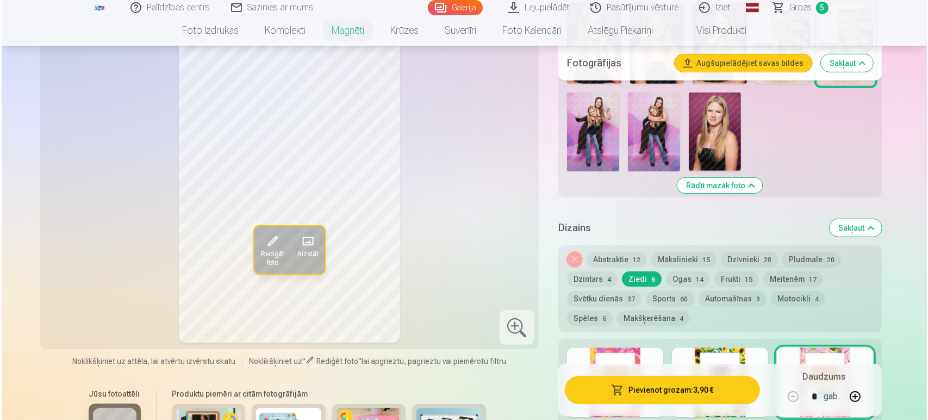
scroll to position [585, 0]
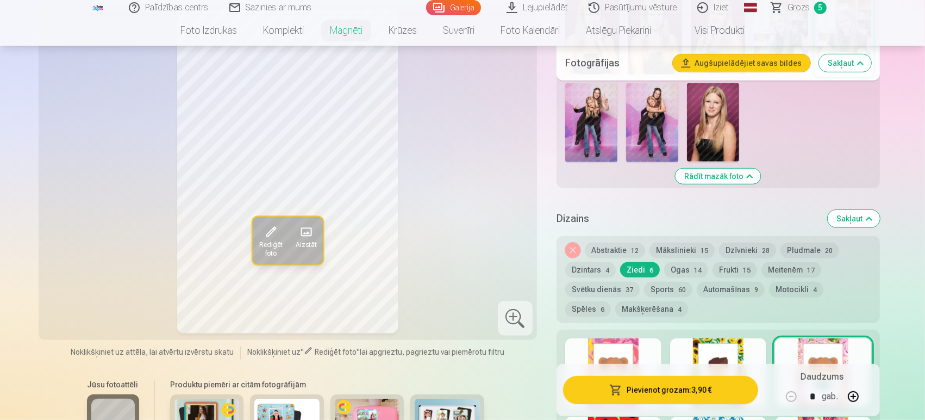
click at [274, 241] on span "Rediģēt foto" at bounding box center [270, 249] width 23 height 17
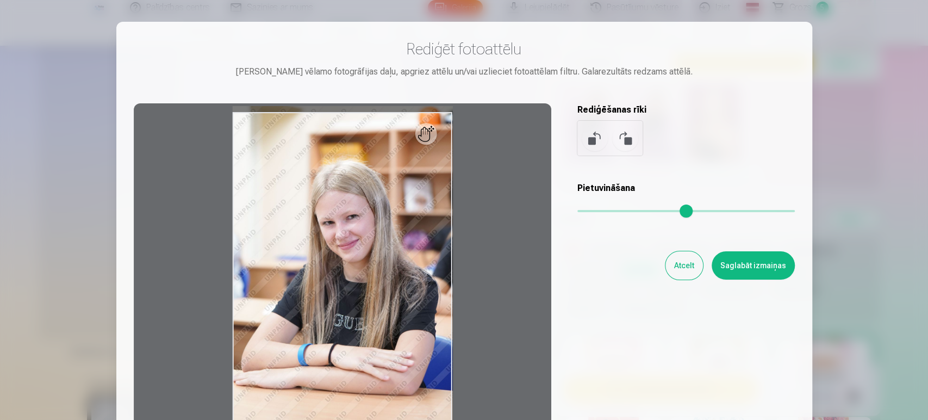
drag, startPoint x: 585, startPoint y: 210, endPoint x: 550, endPoint y: 208, distance: 34.9
click at [577, 210] on input "range" at bounding box center [685, 211] width 217 height 2
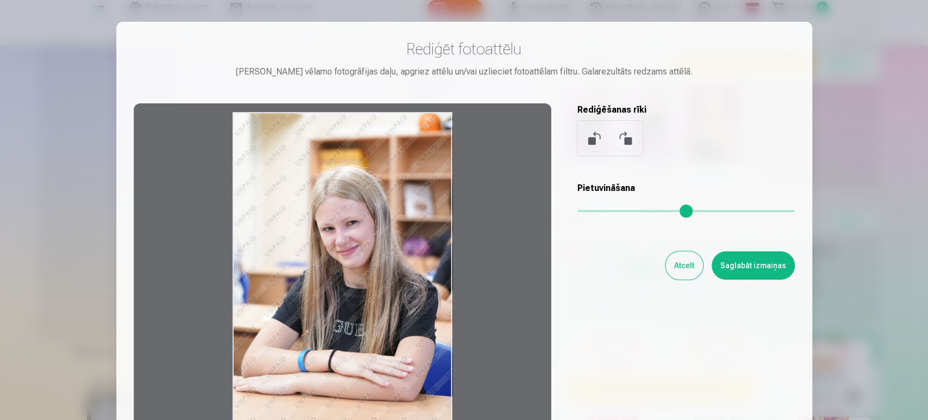
drag, startPoint x: 320, startPoint y: 199, endPoint x: 296, endPoint y: 228, distance: 37.8
click at [296, 228] on div at bounding box center [342, 273] width 417 height 341
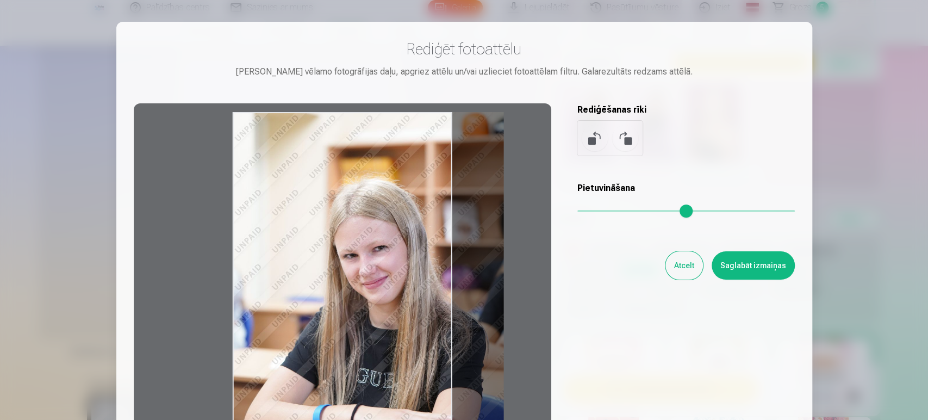
drag, startPoint x: 579, startPoint y: 206, endPoint x: 591, endPoint y: 208, distance: 12.2
click at [591, 210] on input "range" at bounding box center [685, 211] width 217 height 2
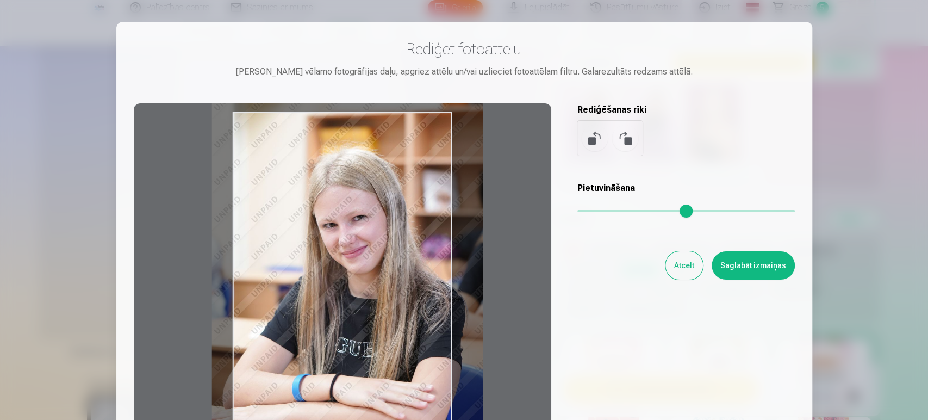
drag, startPoint x: 418, startPoint y: 236, endPoint x: 399, endPoint y: 206, distance: 35.9
click at [399, 206] on div at bounding box center [342, 273] width 417 height 341
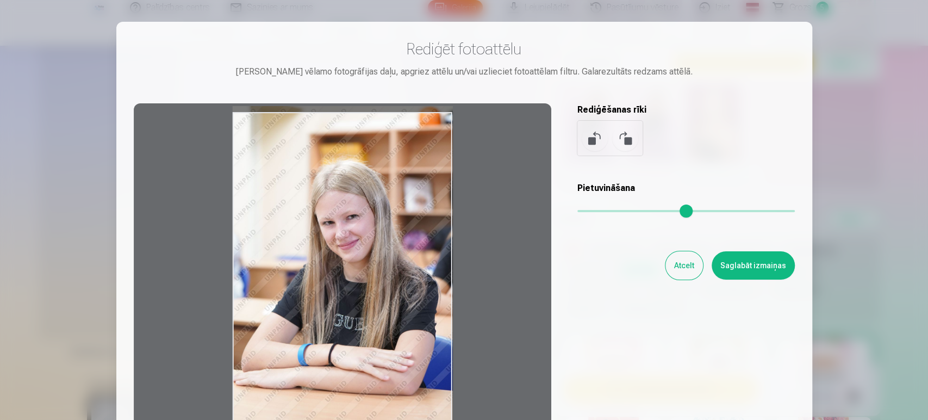
drag, startPoint x: 587, startPoint y: 199, endPoint x: 558, endPoint y: 199, distance: 29.3
type input "*"
click at [577, 210] on input "range" at bounding box center [685, 211] width 217 height 2
click at [679, 264] on button "Atcelt" at bounding box center [684, 265] width 38 height 28
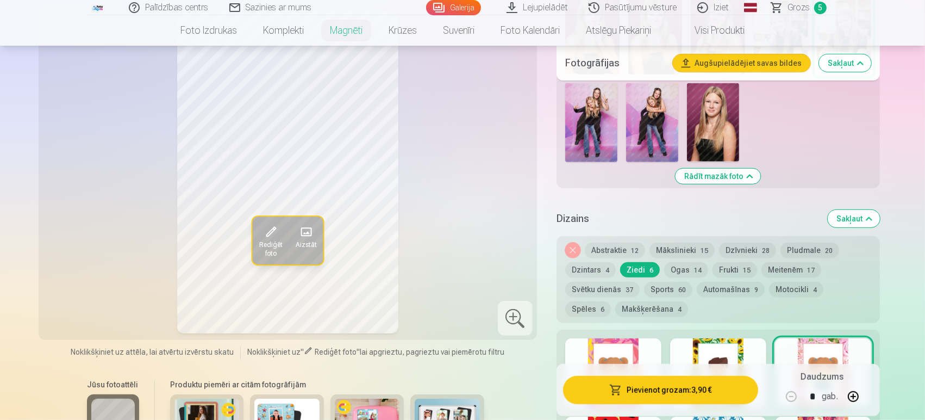
click at [299, 241] on span "Aizstāt" at bounding box center [305, 245] width 21 height 9
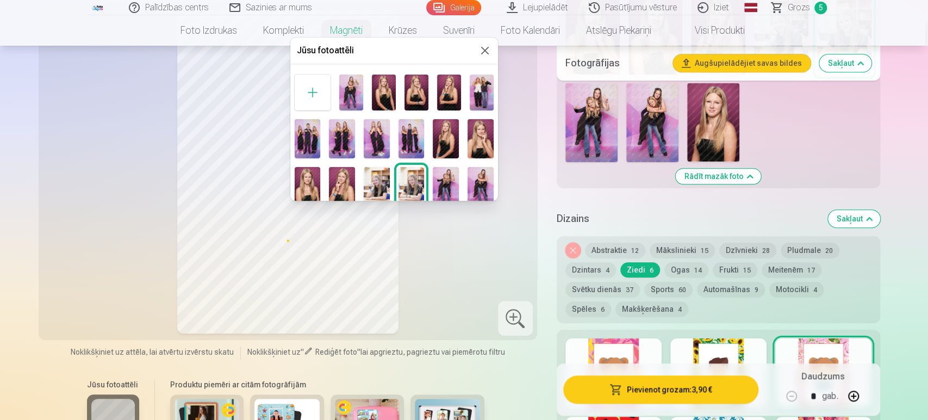
click at [479, 49] on button at bounding box center [484, 50] width 13 height 13
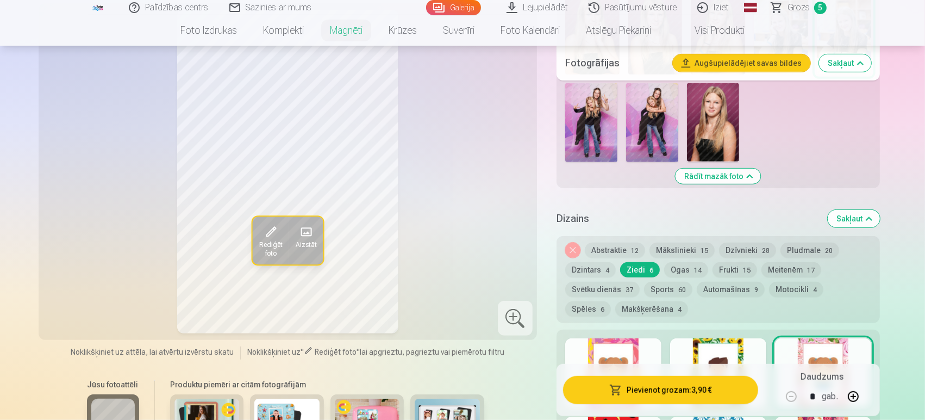
click at [852, 394] on button "button" at bounding box center [853, 396] width 26 height 26
type input "*"
click at [684, 391] on button "Pievienot grozam : 7,80 €" at bounding box center [660, 389] width 195 height 28
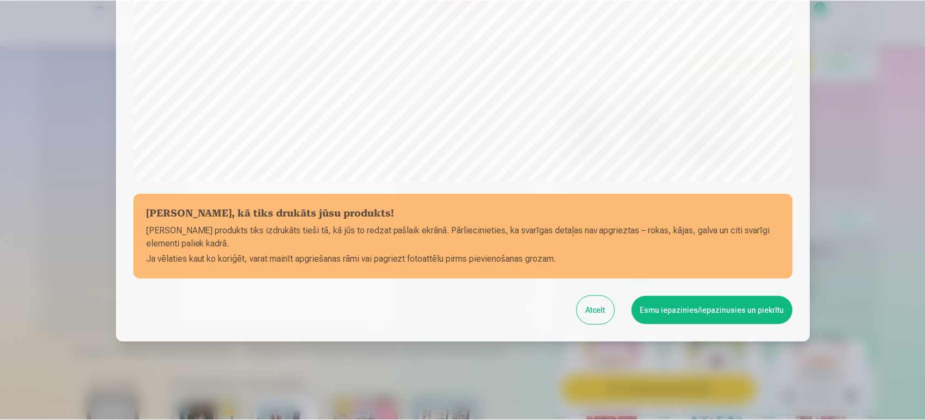
scroll to position [363, 0]
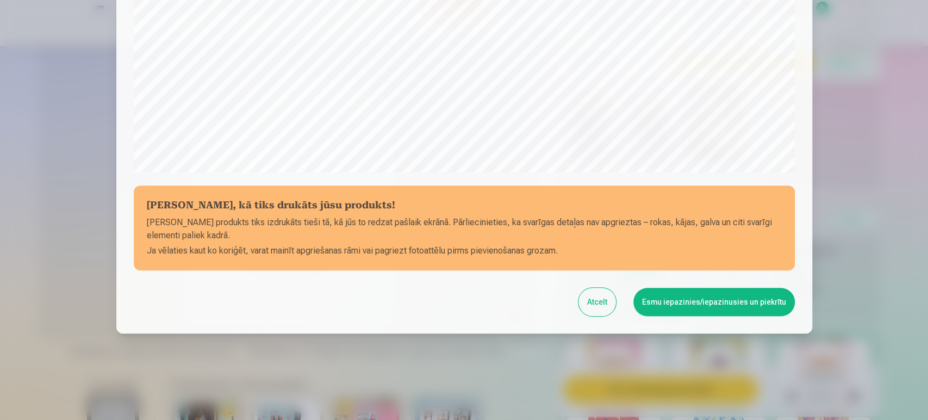
click at [711, 293] on button "Esmu iepazinies/iepazinusies un piekrītu" at bounding box center [713, 302] width 161 height 28
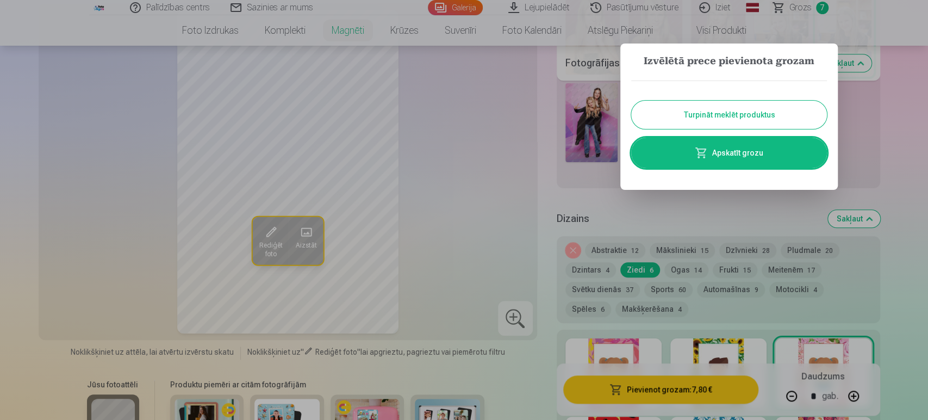
click at [739, 151] on link "Apskatīt grozu" at bounding box center [729, 153] width 196 height 30
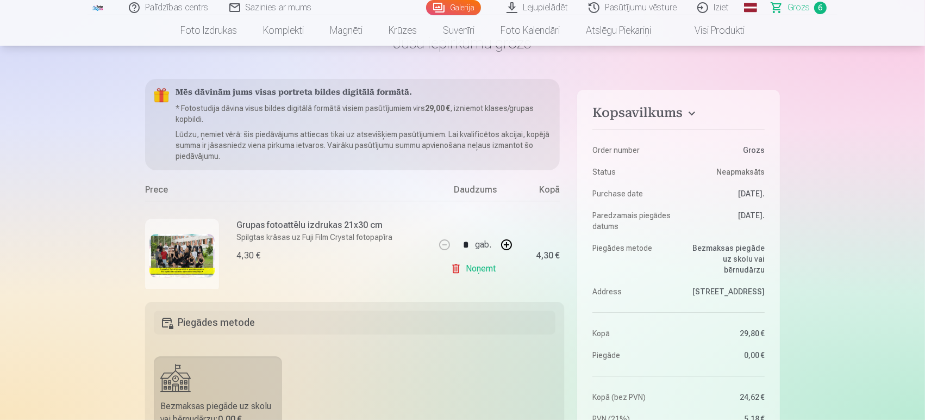
scroll to position [107, 0]
